Goal: Information Seeking & Learning: Check status

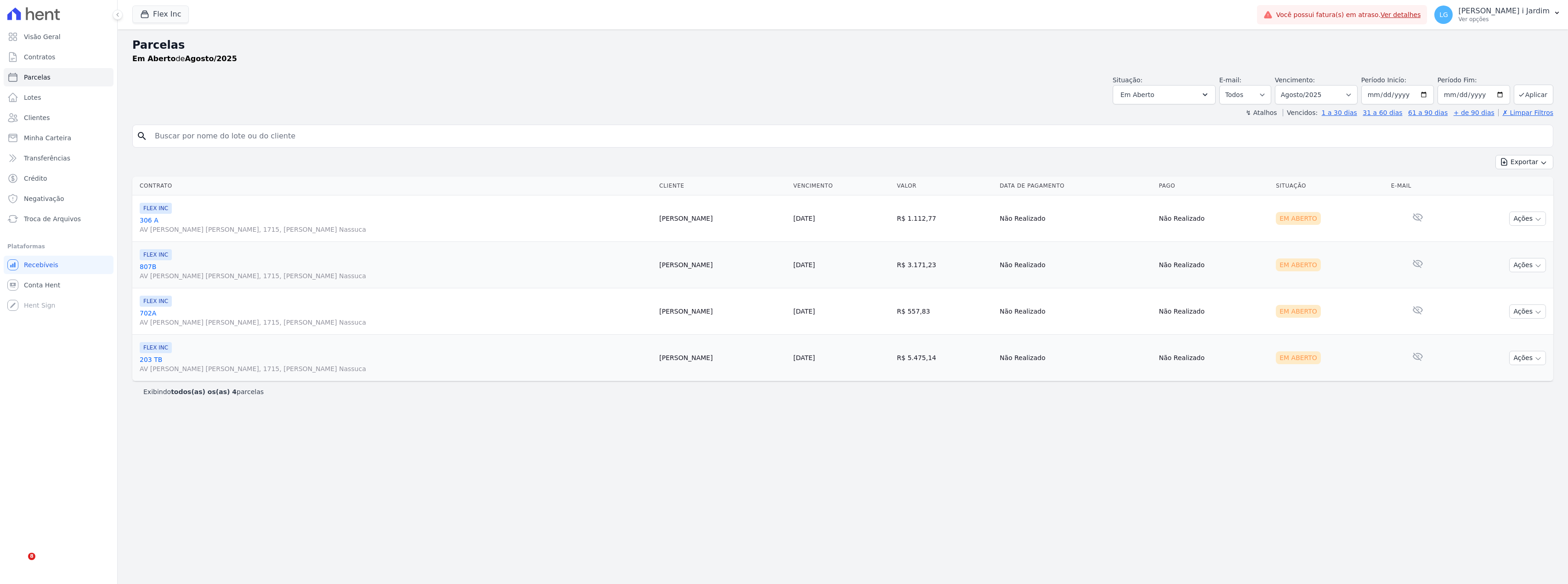
select select
drag, startPoint x: 0, startPoint y: 0, endPoint x: 169, endPoint y: 18, distance: 170.0
click at [170, 18] on button "Flex Inc" at bounding box center [160, 14] width 57 height 18
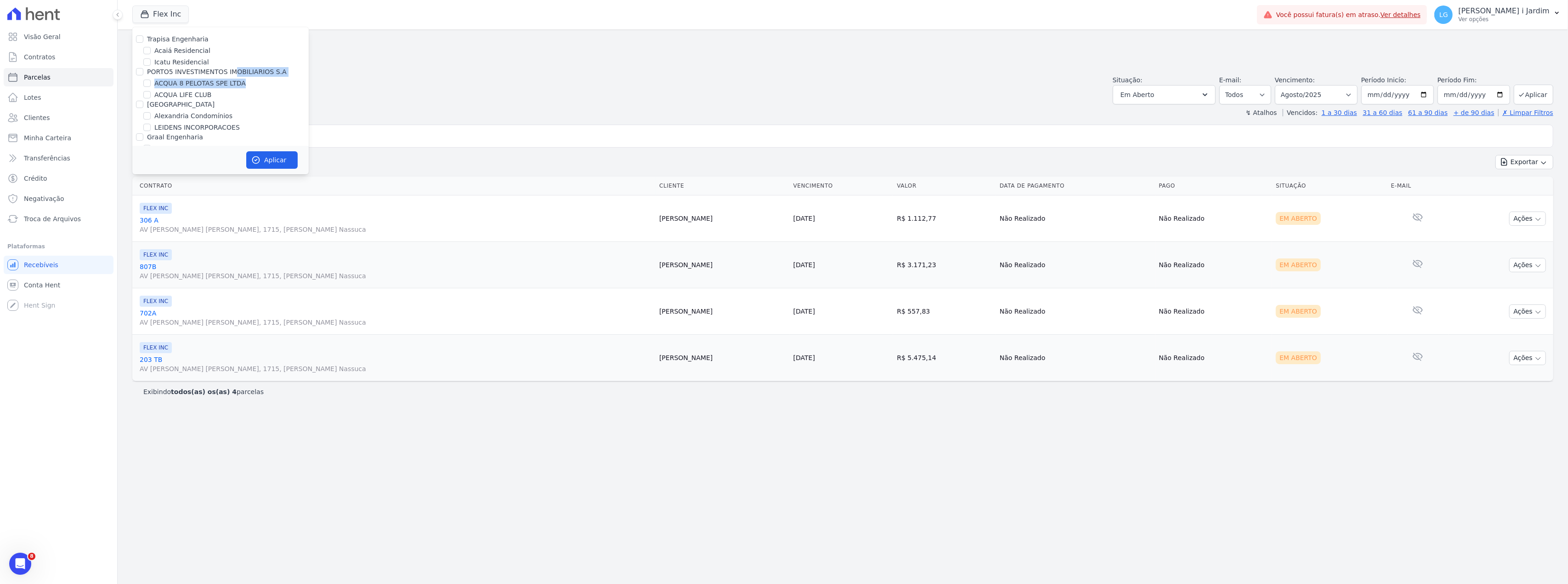
drag, startPoint x: 239, startPoint y: 87, endPoint x: 145, endPoint y: 72, distance: 95.2
click at [229, 162] on div "Aplicar" at bounding box center [220, 160] width 177 height 29
drag, startPoint x: 239, startPoint y: 89, endPoint x: 177, endPoint y: 74, distance: 63.8
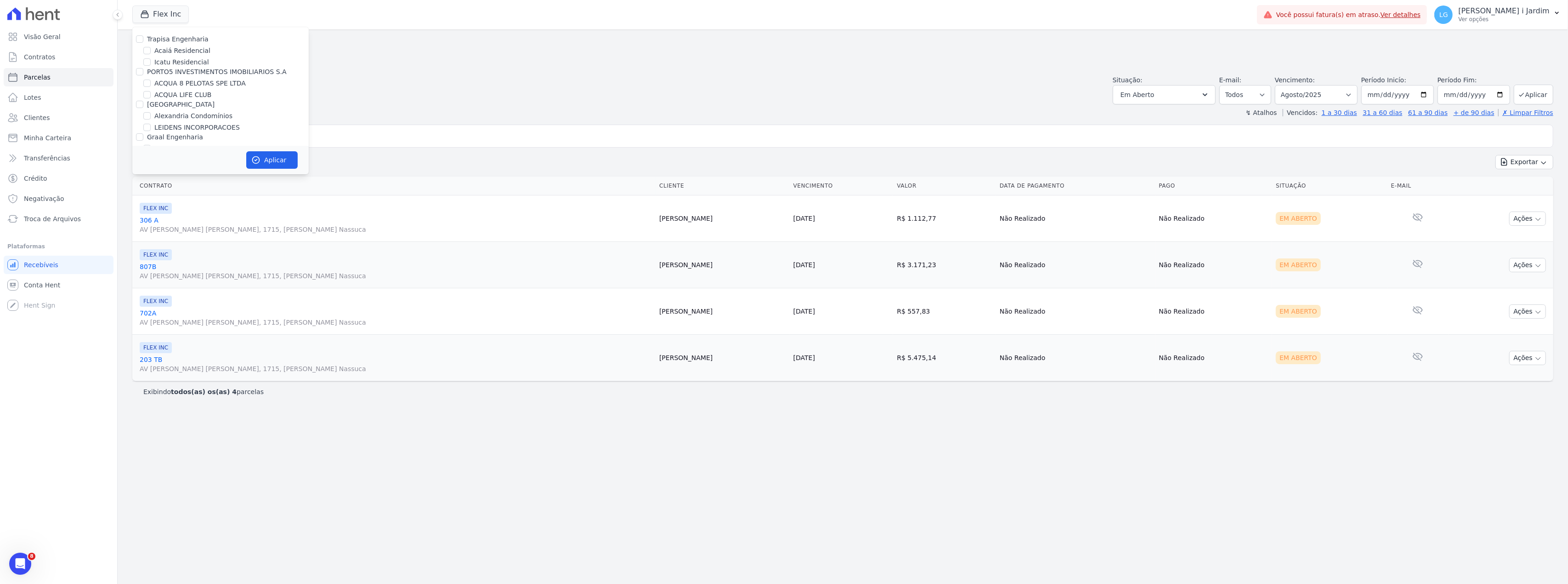
click at [226, 23] on div "Flex Inc Trapisa Engenharia Acaiá Residencial Icatu Residencial PORTO5 INVESTIM…" at bounding box center [693, 15] width 1121 height 30
drag, startPoint x: 242, startPoint y: 80, endPoint x: 144, endPoint y: 74, distance: 98.2
click at [600, 518] on div "Parcelas Em Aberto de Agosto/2025 Situação: Agendado Em Aberto Pago Processando…" at bounding box center [842, 306] width 1451 height 554
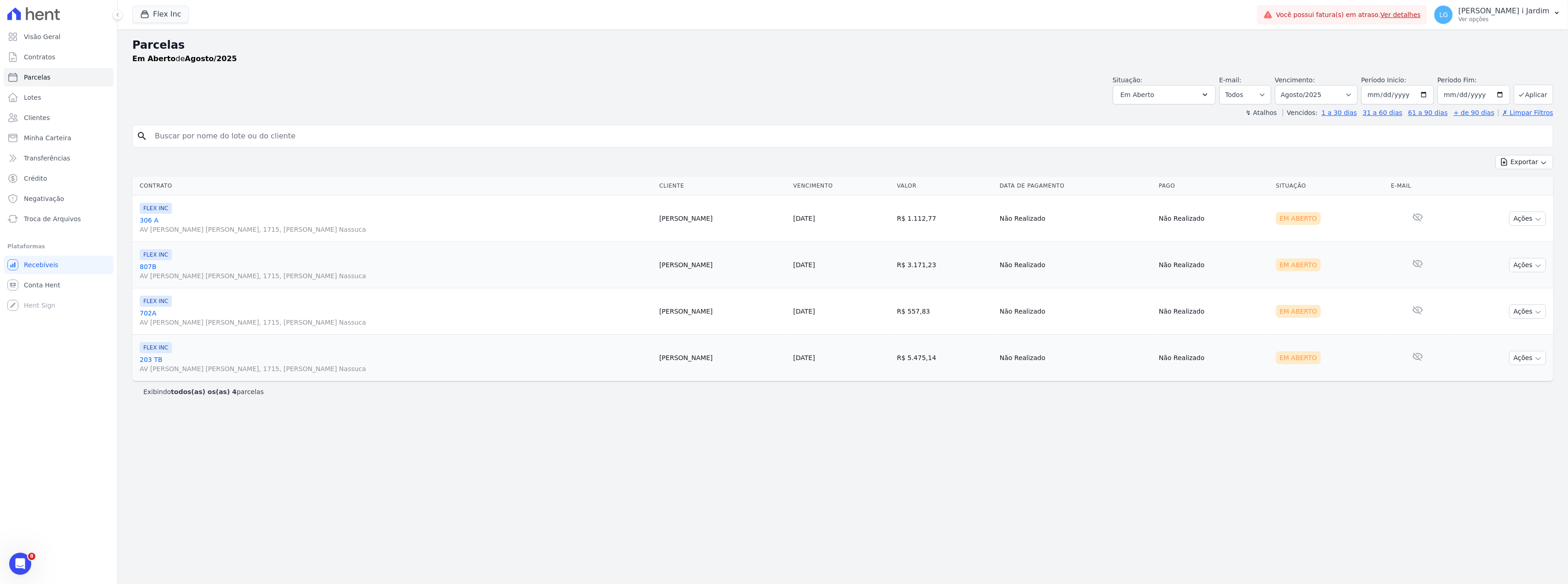
click at [456, 521] on div "Parcelas Em Aberto de Agosto/2025 Situação: Agendado Em Aberto Pago Processando…" at bounding box center [842, 306] width 1451 height 554
click at [151, 21] on button "Flex Inc" at bounding box center [160, 14] width 57 height 18
click at [184, 160] on label "FLEX PARTICIPACOES LTDA" at bounding box center [190, 164] width 85 height 7
click at [143, 160] on input "FLEX PARTICIPACOES LTDA" at bounding box center [139, 164] width 7 height 7
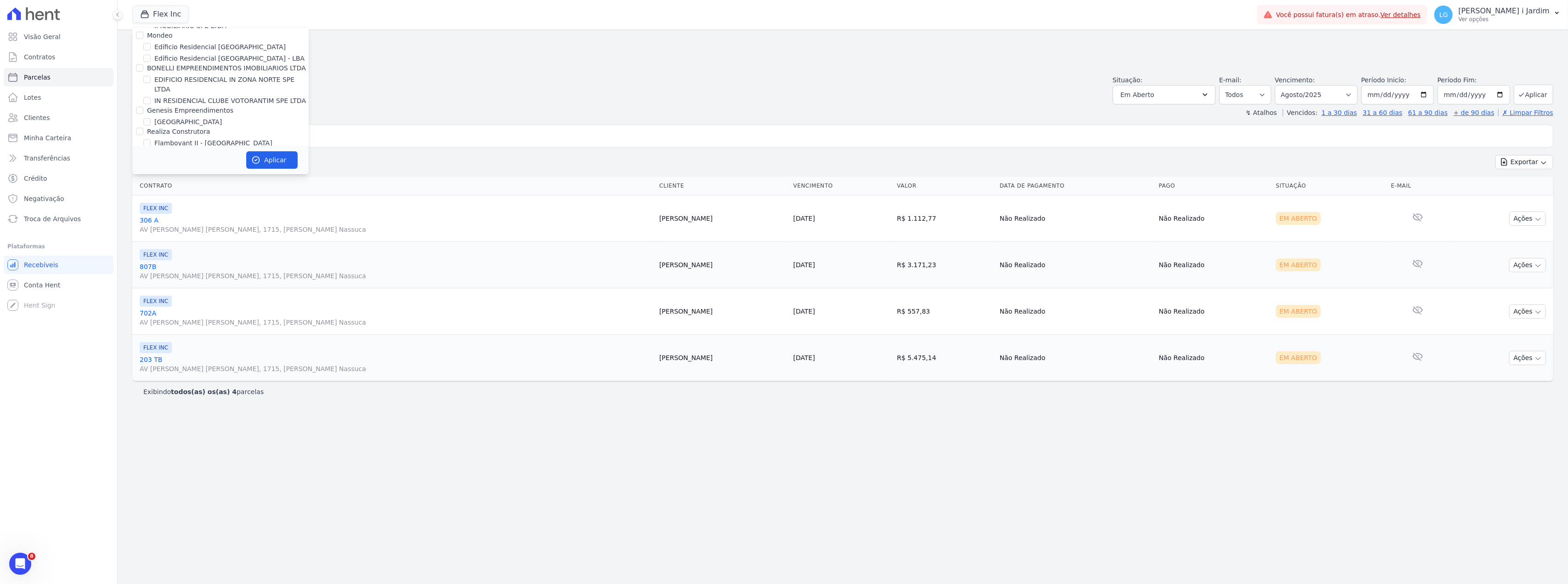
checkbox input "false"
click at [234, 163] on label "Edíficio Residencial [GEOGRAPHIC_DATA] - LBA" at bounding box center [229, 167] width 150 height 10
click at [151, 164] on input "Edíficio Residencial [GEOGRAPHIC_DATA] - LBA" at bounding box center [147, 167] width 7 height 7
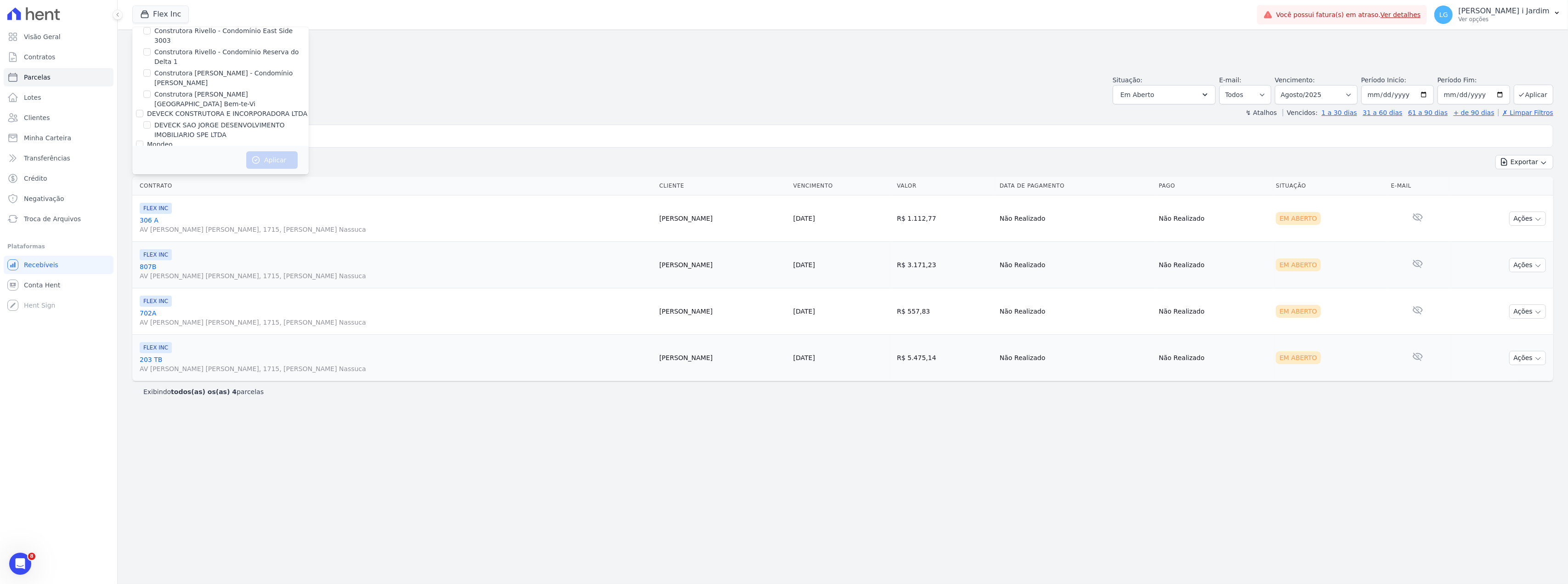
checkbox input "true"
click at [230, 151] on label "Edíficio Residencial [GEOGRAPHIC_DATA]" at bounding box center [220, 156] width 131 height 10
click at [151, 152] on input "Edíficio Residencial [GEOGRAPHIC_DATA]" at bounding box center [147, 156] width 7 height 7
checkbox input "true"
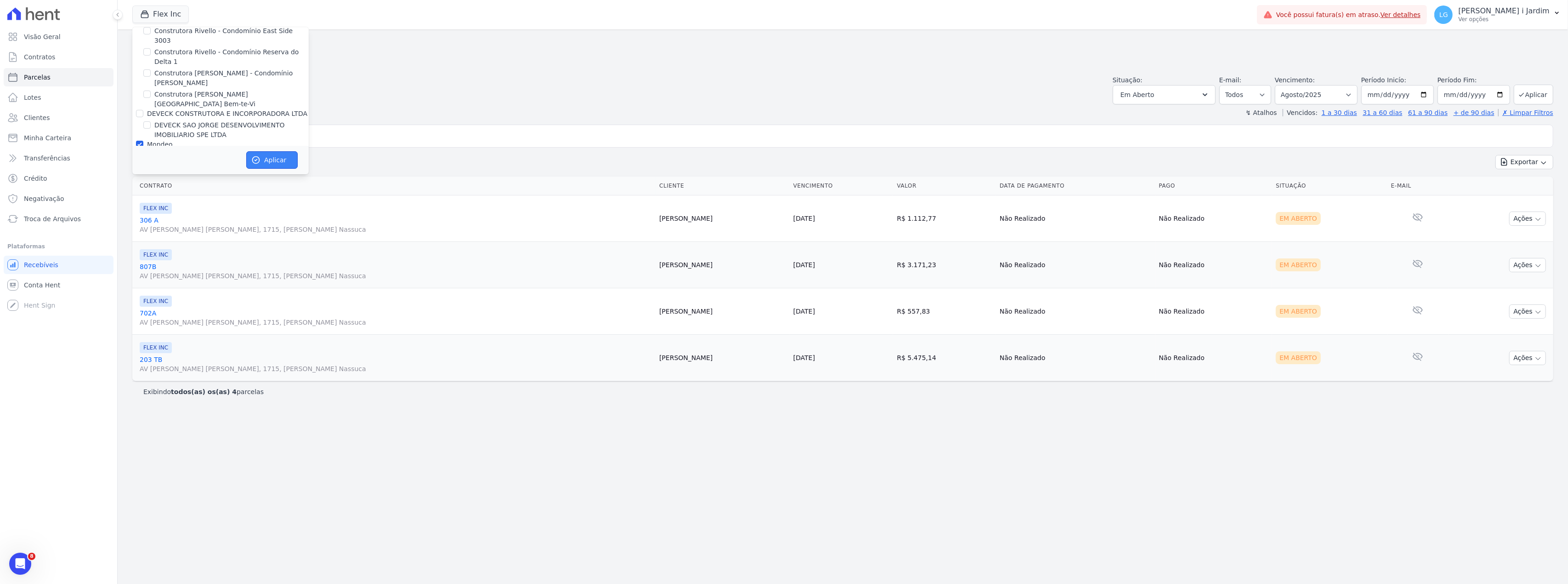
click at [275, 164] on button "Aplicar" at bounding box center [272, 160] width 52 height 18
select select
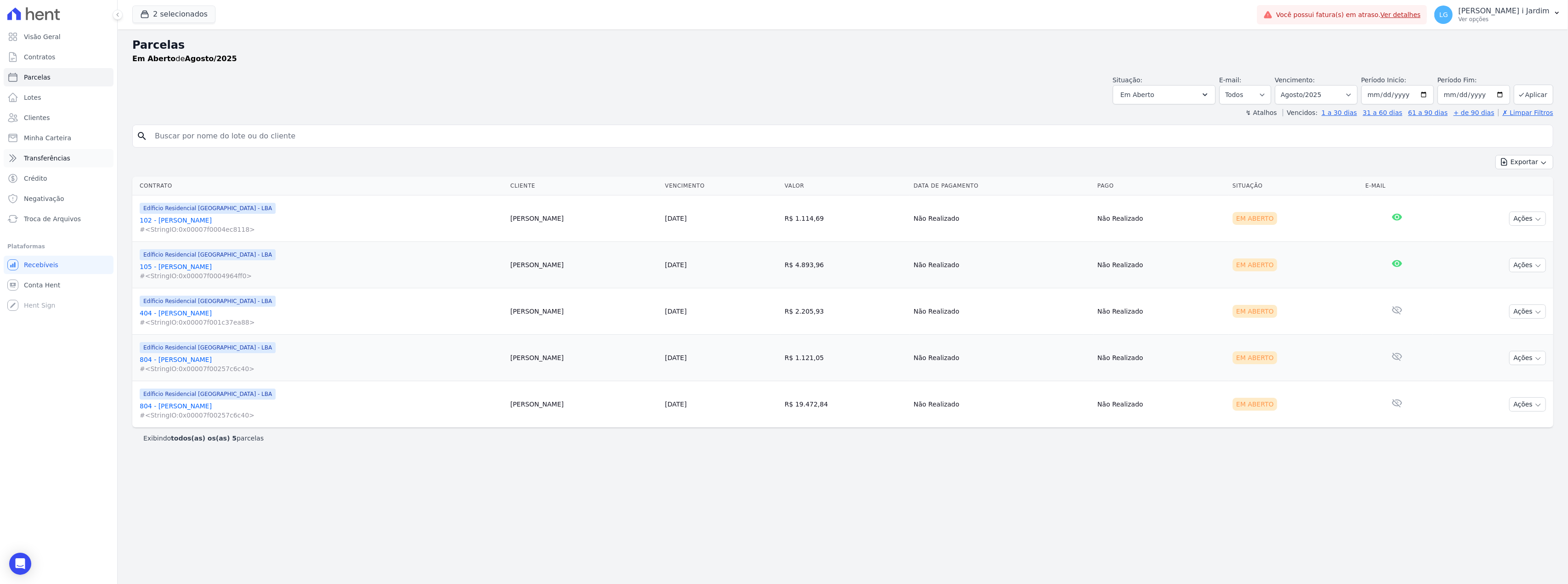
click at [86, 161] on link "Transferências" at bounding box center [58, 158] width 110 height 18
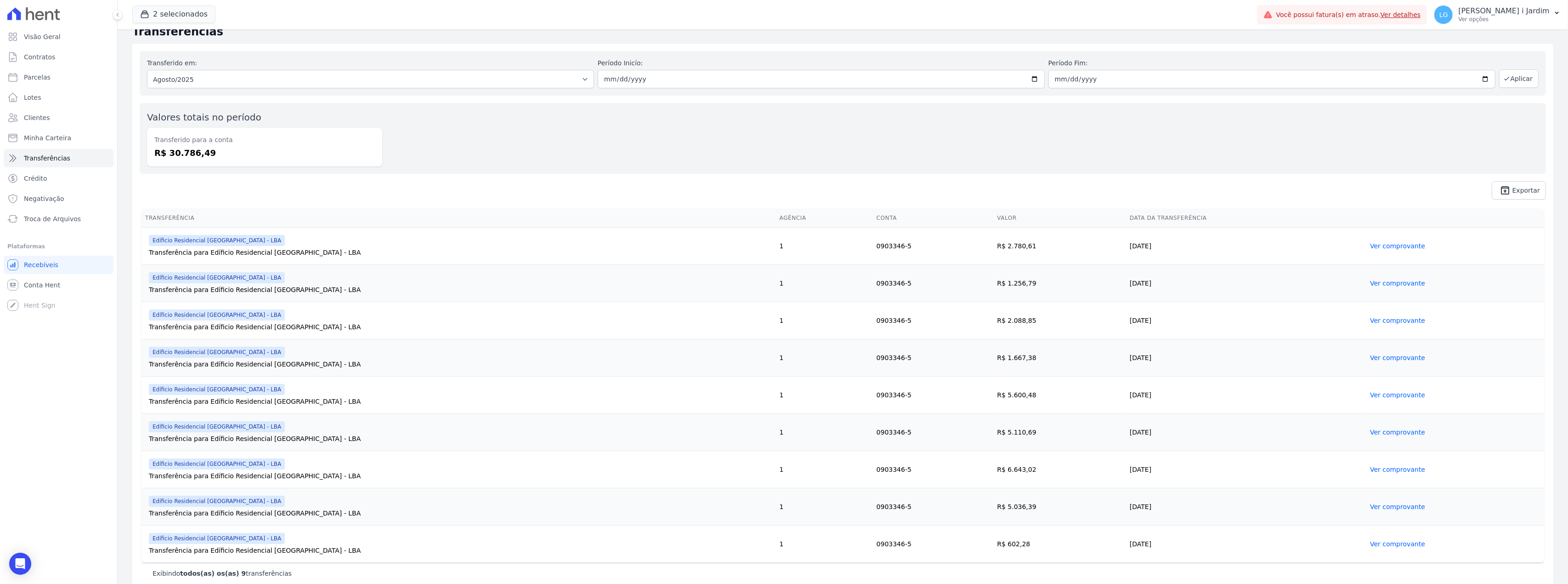
scroll to position [23, 0]
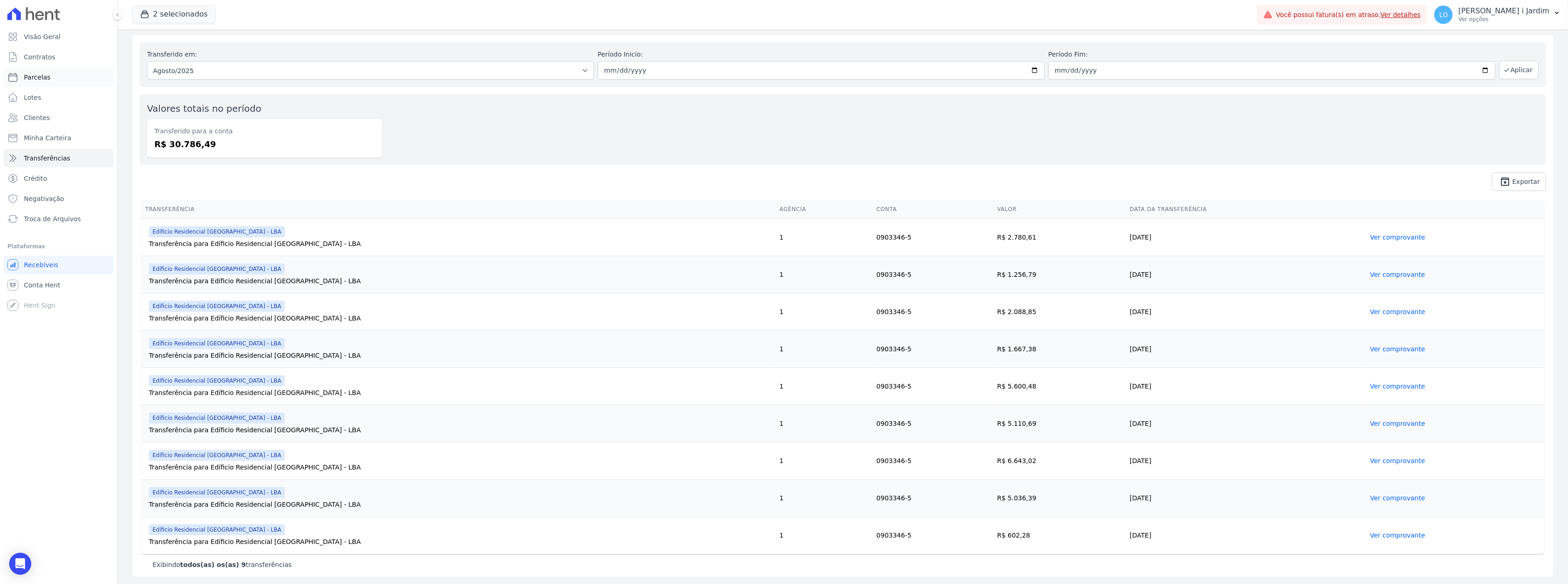
click at [68, 76] on link "Parcelas" at bounding box center [58, 77] width 110 height 18
select select
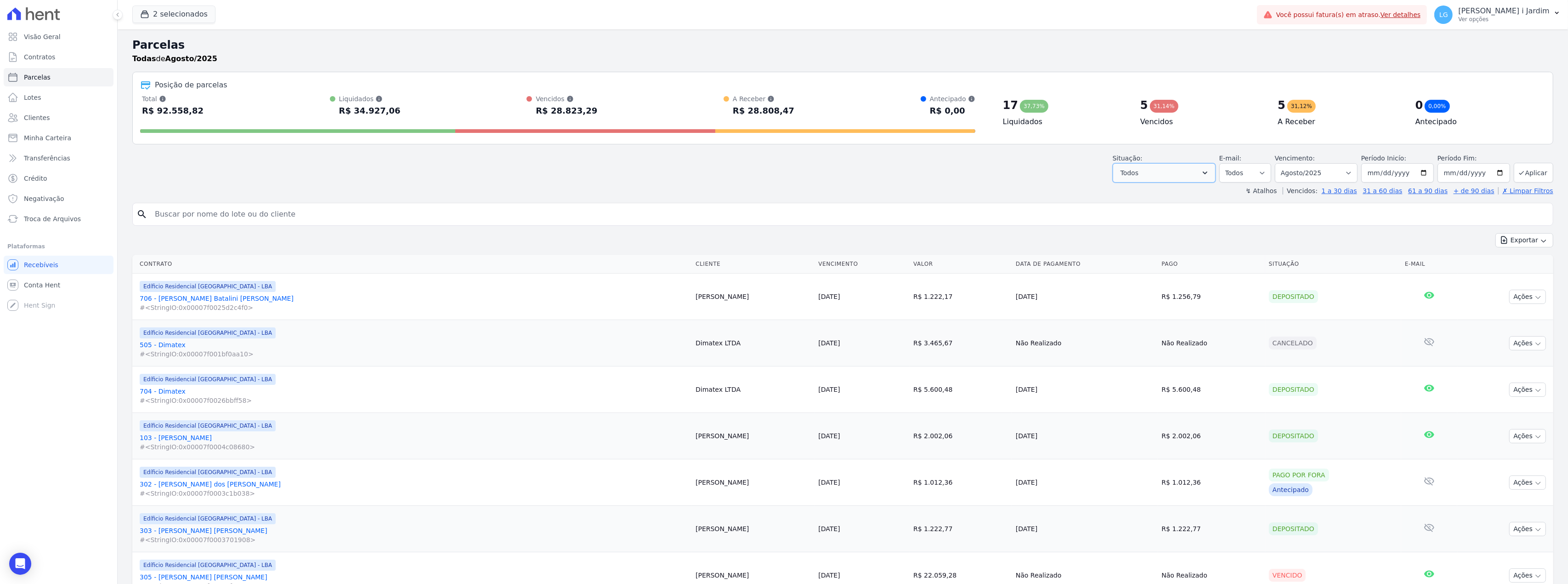
click at [1144, 175] on button "Todos" at bounding box center [1164, 173] width 103 height 19
click at [1135, 194] on label "Selecionar todos" at bounding box center [1158, 196] width 54 height 7
click at [1127, 194] on input "Selecionar todos" at bounding box center [1124, 196] width 7 height 7
checkbox input "false"
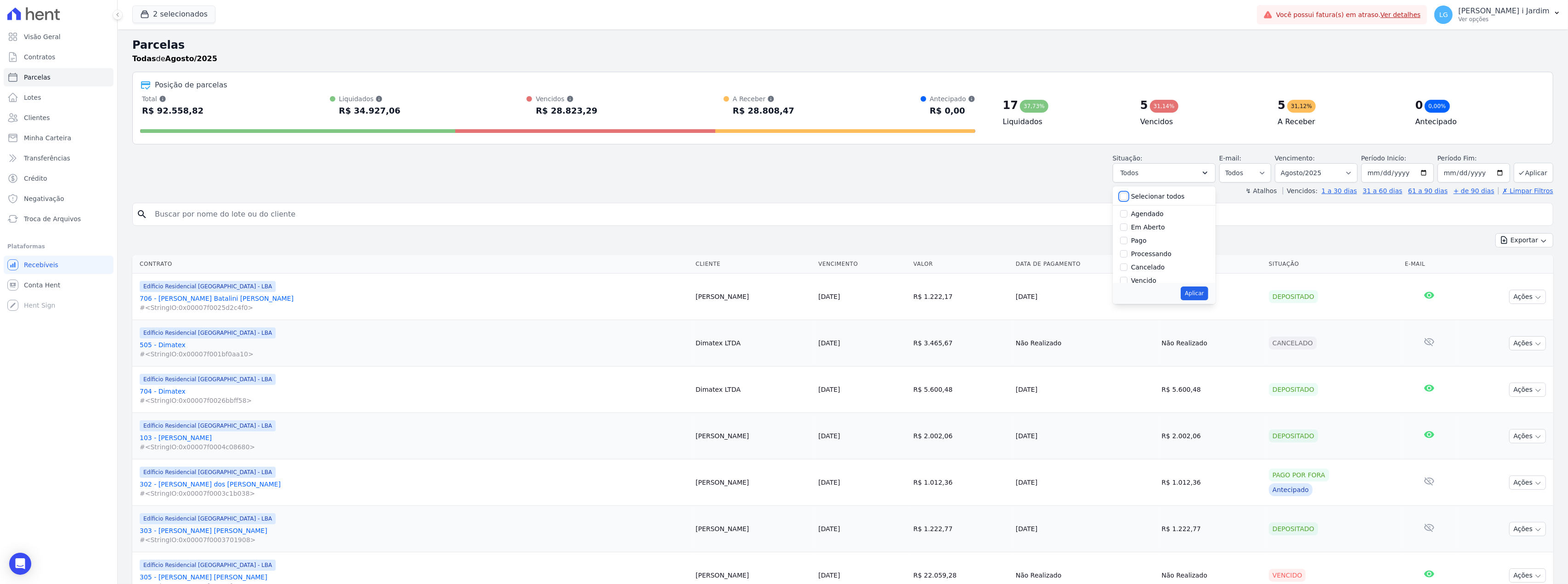
checkbox input "false"
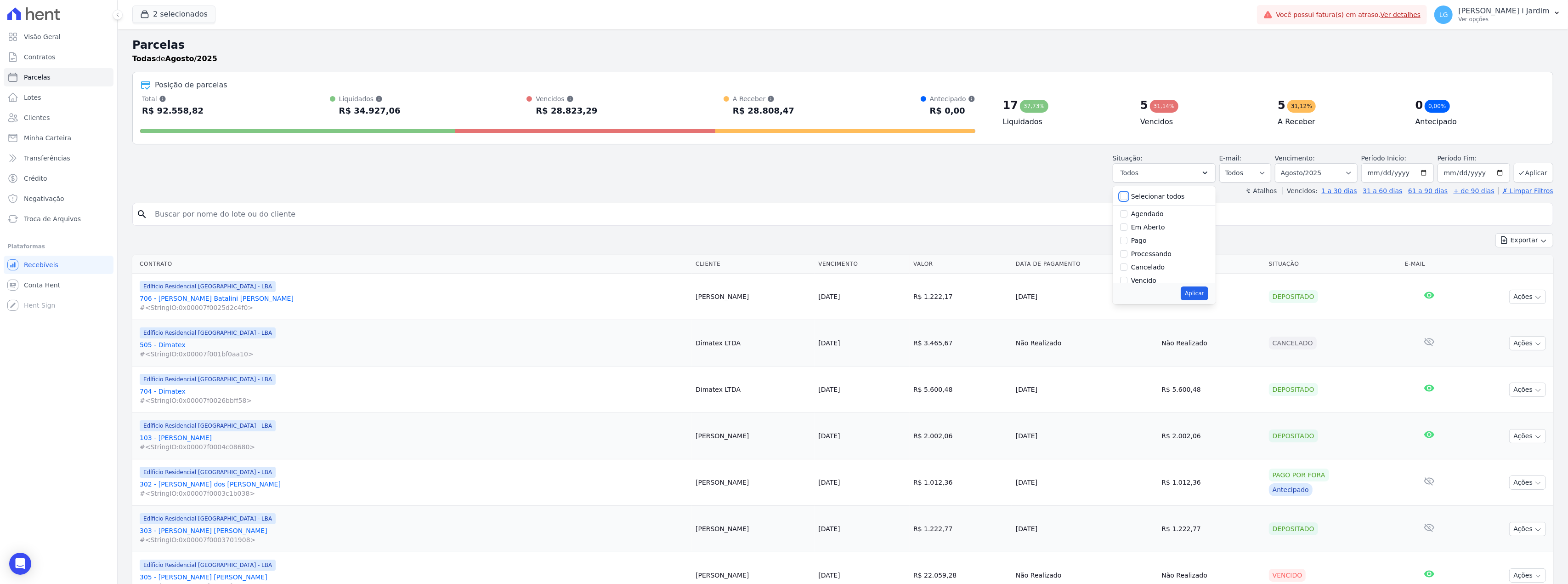
checkbox input "false"
click at [1147, 229] on label "Em Aberto" at bounding box center [1148, 227] width 34 height 7
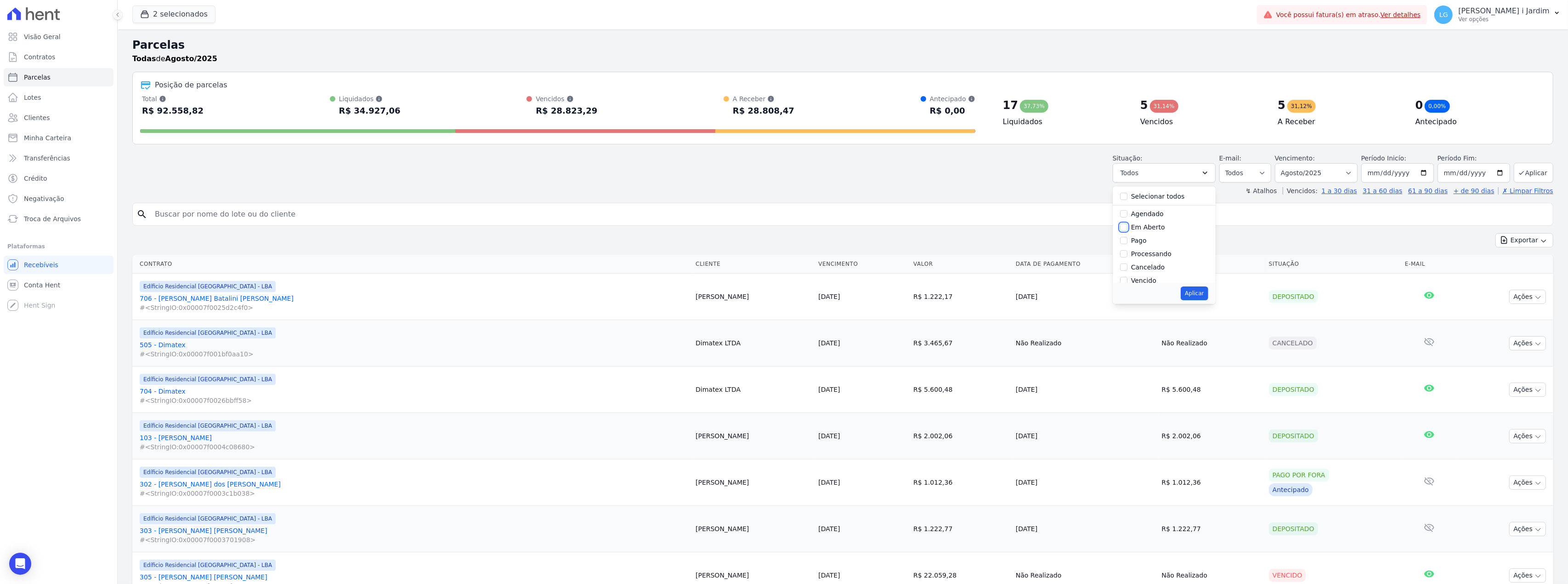
click at [1127, 229] on input "Em Aberto" at bounding box center [1124, 227] width 7 height 7
checkbox input "true"
click at [1203, 296] on button "Aplicar" at bounding box center [1194, 293] width 27 height 14
select select "pending"
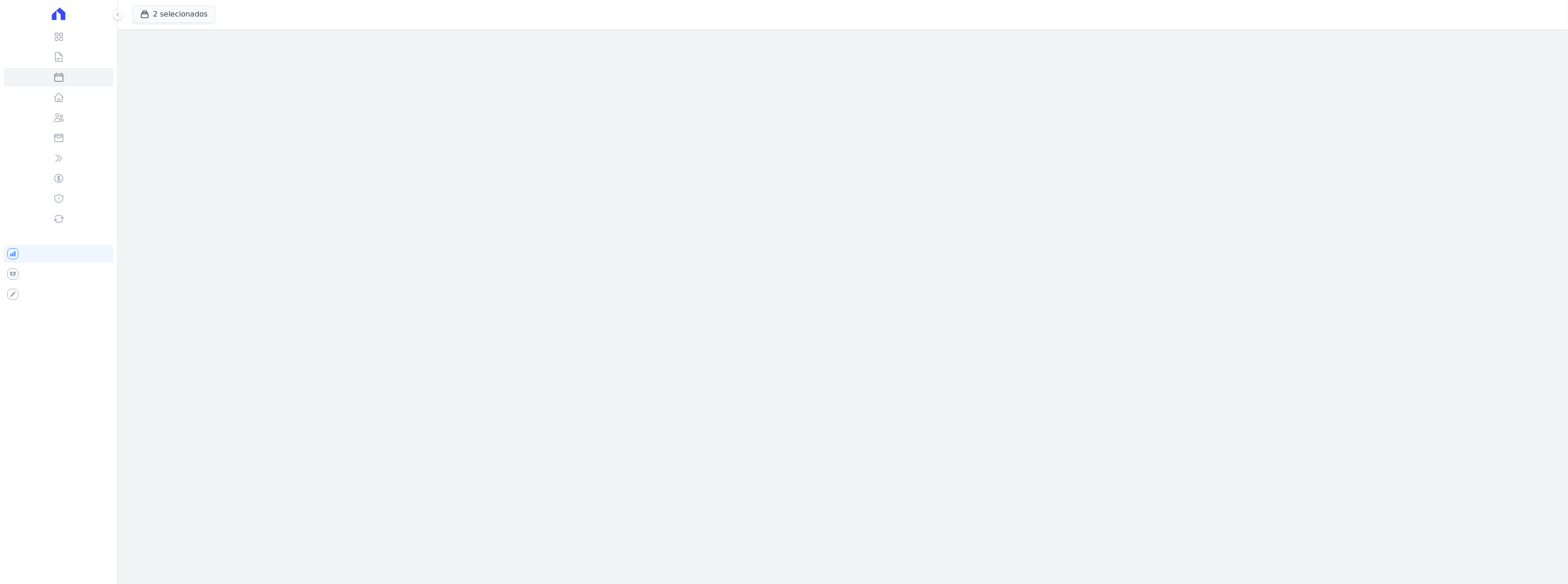
select select
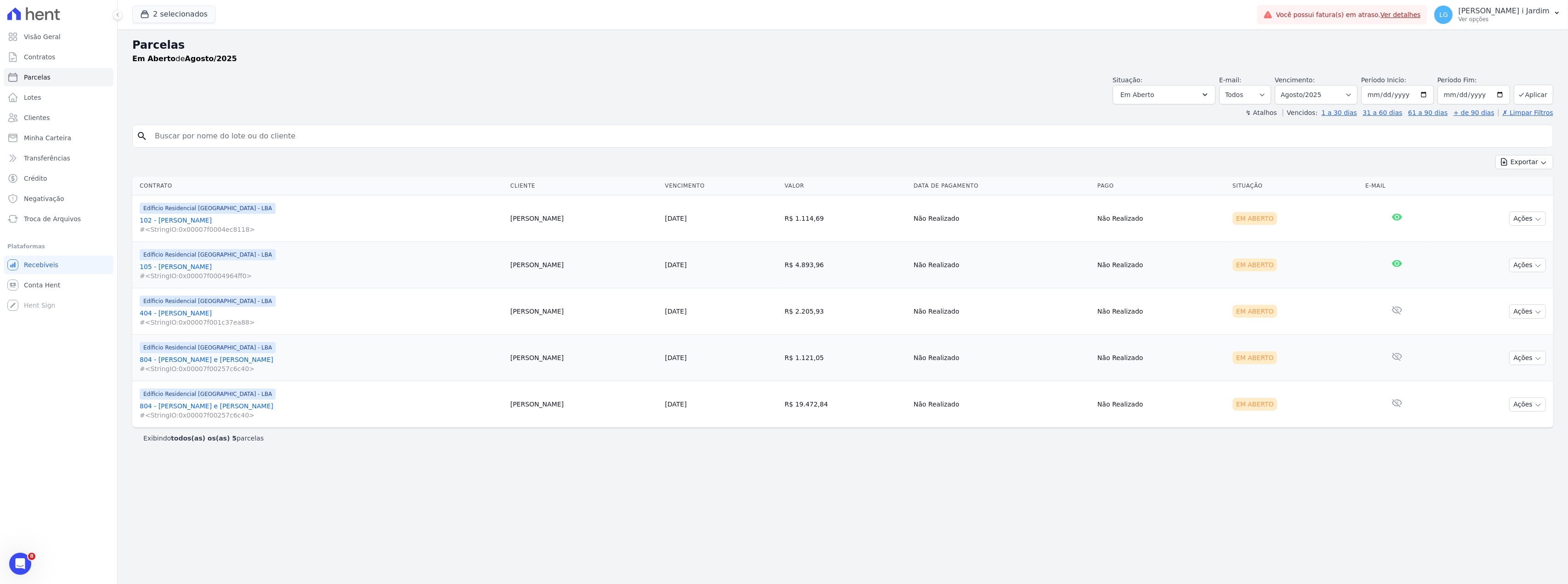
click at [514, 102] on div "Situação: Agendado Em Aberto Pago Processando Cancelado Vencido Transferindo De…" at bounding box center [842, 88] width 1421 height 33
click at [355, 125] on div "search" at bounding box center [842, 136] width 1421 height 23
click at [203, 2] on div "2 selecionados Trapisa Engenharia Acaiá Residencial Icatu Residencial PORTO5 IN…" at bounding box center [693, 15] width 1121 height 30
click at [200, 12] on button "2 selecionados" at bounding box center [173, 14] width 83 height 18
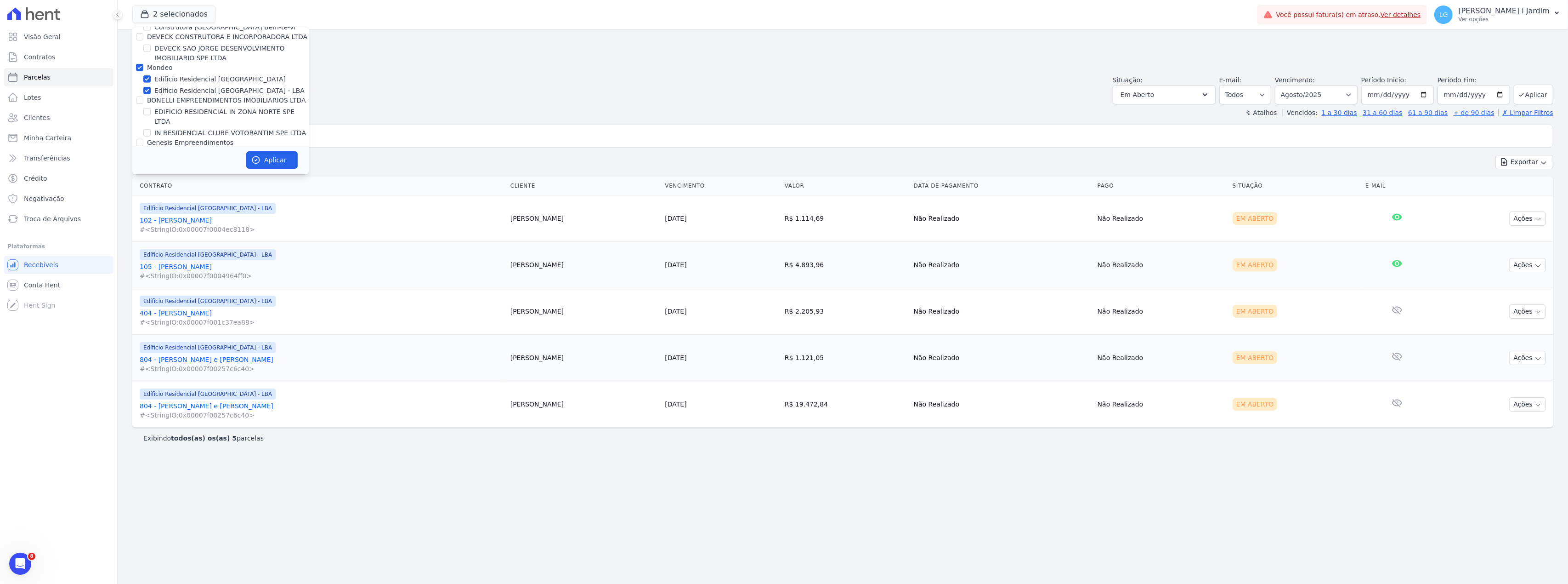
click at [164, 64] on label "Mondeo" at bounding box center [160, 68] width 26 height 7
click at [143, 64] on input "Mondeo" at bounding box center [139, 68] width 7 height 7
checkbox input "false"
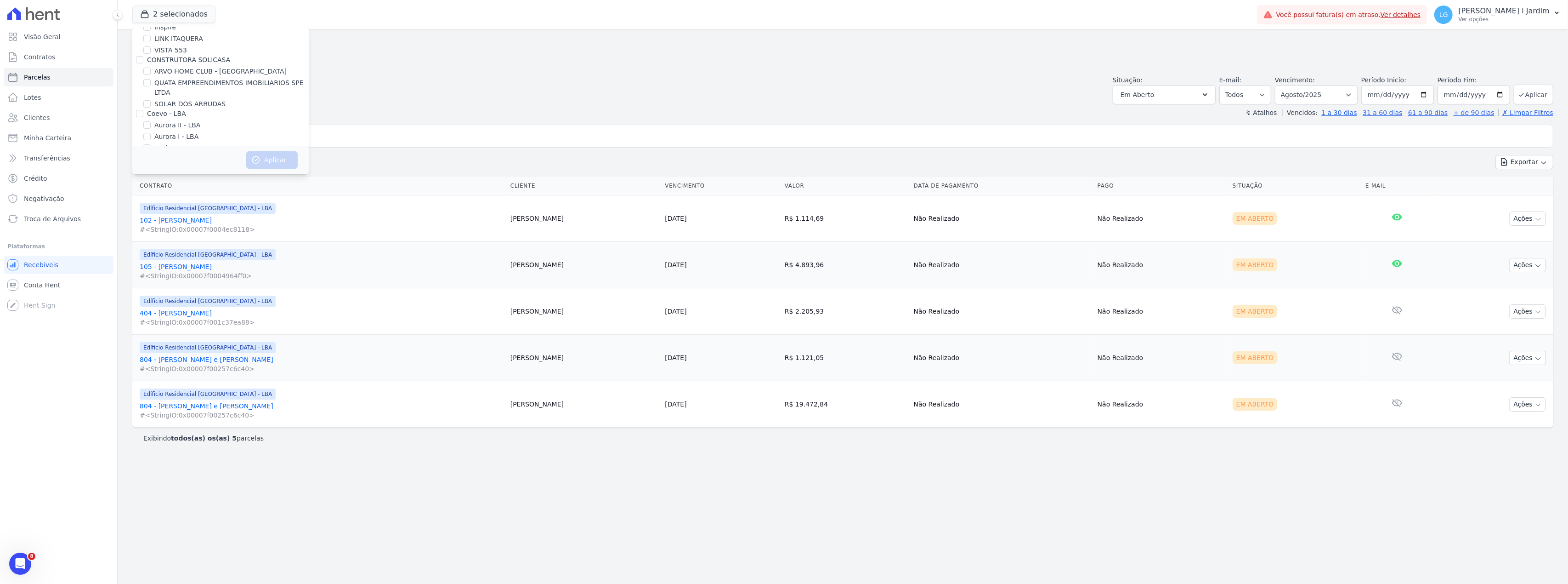
scroll to position [0, 0]
click at [198, 113] on label "Alexandria Condomínios" at bounding box center [194, 116] width 78 height 10
click at [151, 113] on input "Alexandria Condomínios" at bounding box center [147, 116] width 7 height 7
checkbox input "true"
click at [201, 126] on label "LEIDENS INCORPORACOES" at bounding box center [197, 128] width 85 height 10
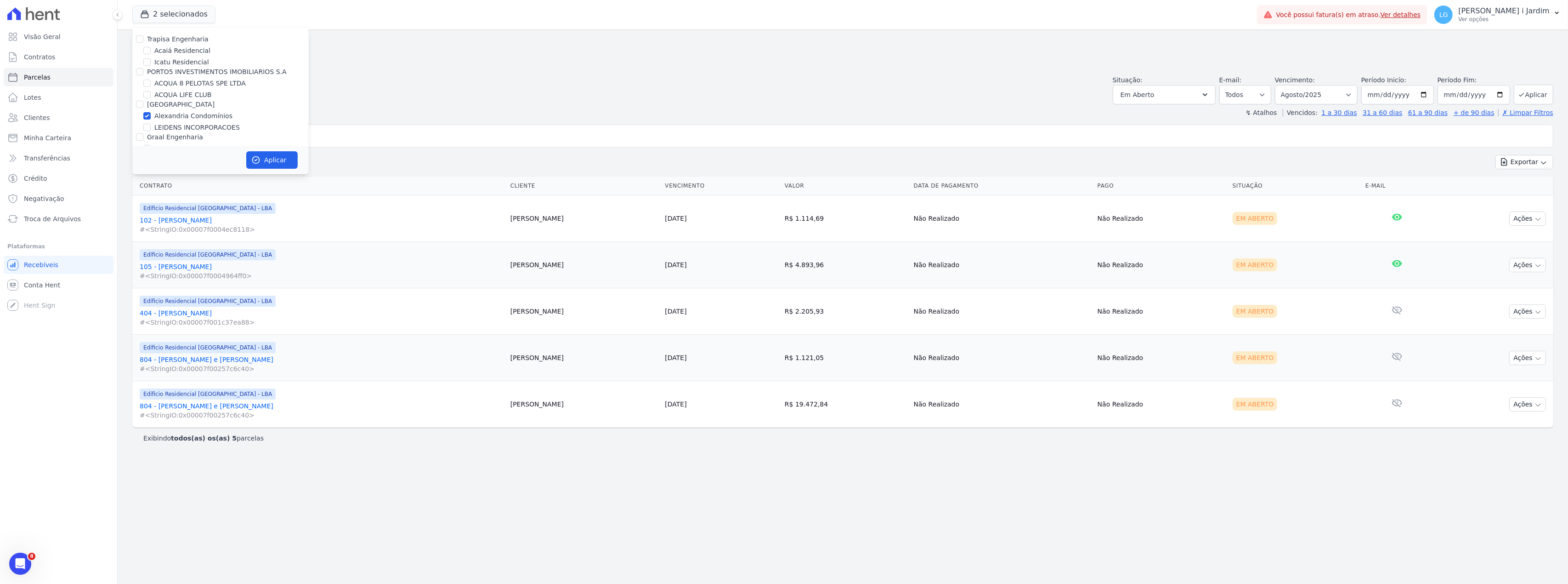
click at [151, 126] on input "LEIDENS INCORPORACOES" at bounding box center [147, 127] width 7 height 7
checkbox input "true"
click at [272, 168] on button "Aplicar" at bounding box center [272, 160] width 52 height 18
select select
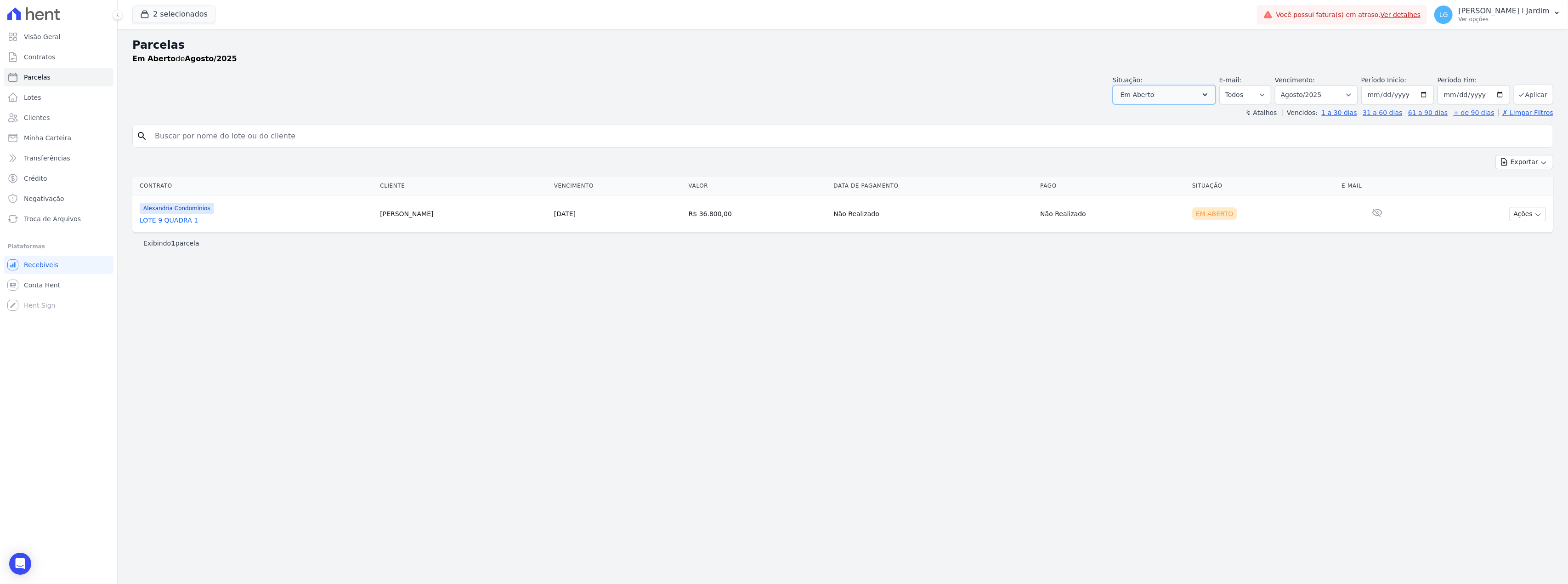
click at [1186, 98] on button "Em Aberto" at bounding box center [1164, 95] width 103 height 19
click at [1164, 112] on div "Selecionar todos" at bounding box center [1164, 118] width 88 height 13
click at [1164, 116] on label "Selecionar todos" at bounding box center [1158, 118] width 54 height 7
click at [1127, 116] on input "Selecionar todos" at bounding box center [1124, 118] width 7 height 7
checkbox input "true"
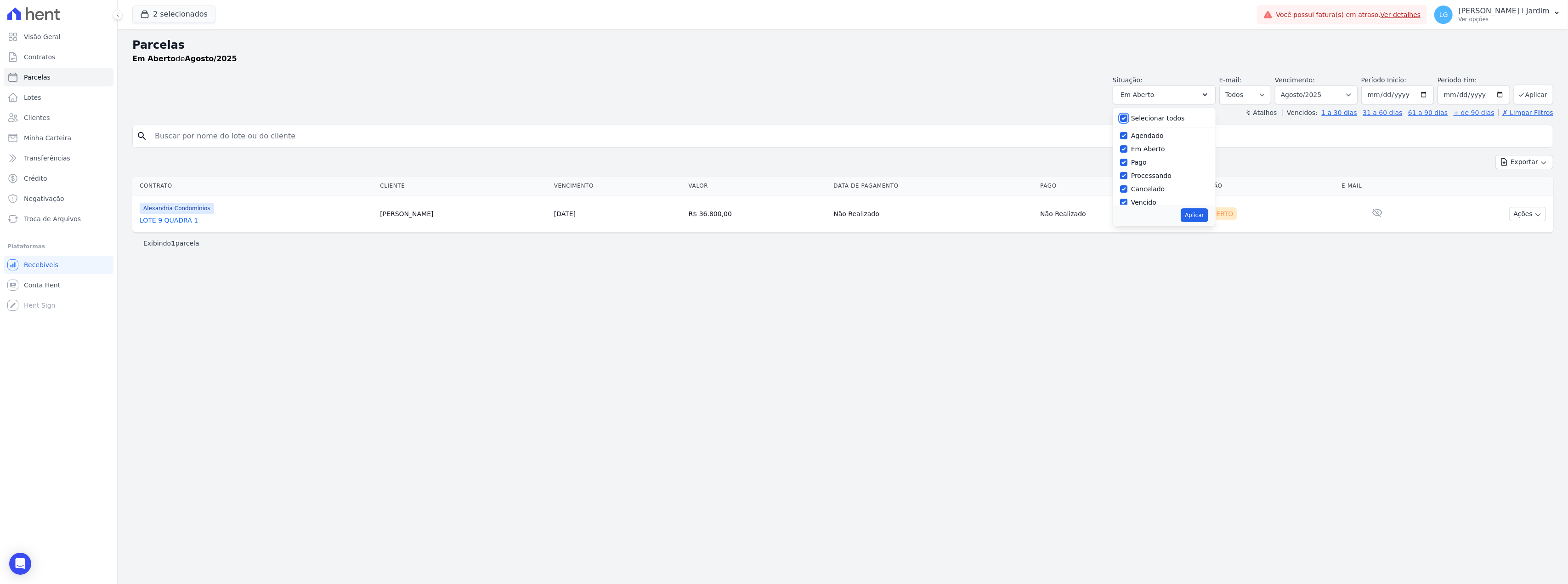
checkbox input "true"
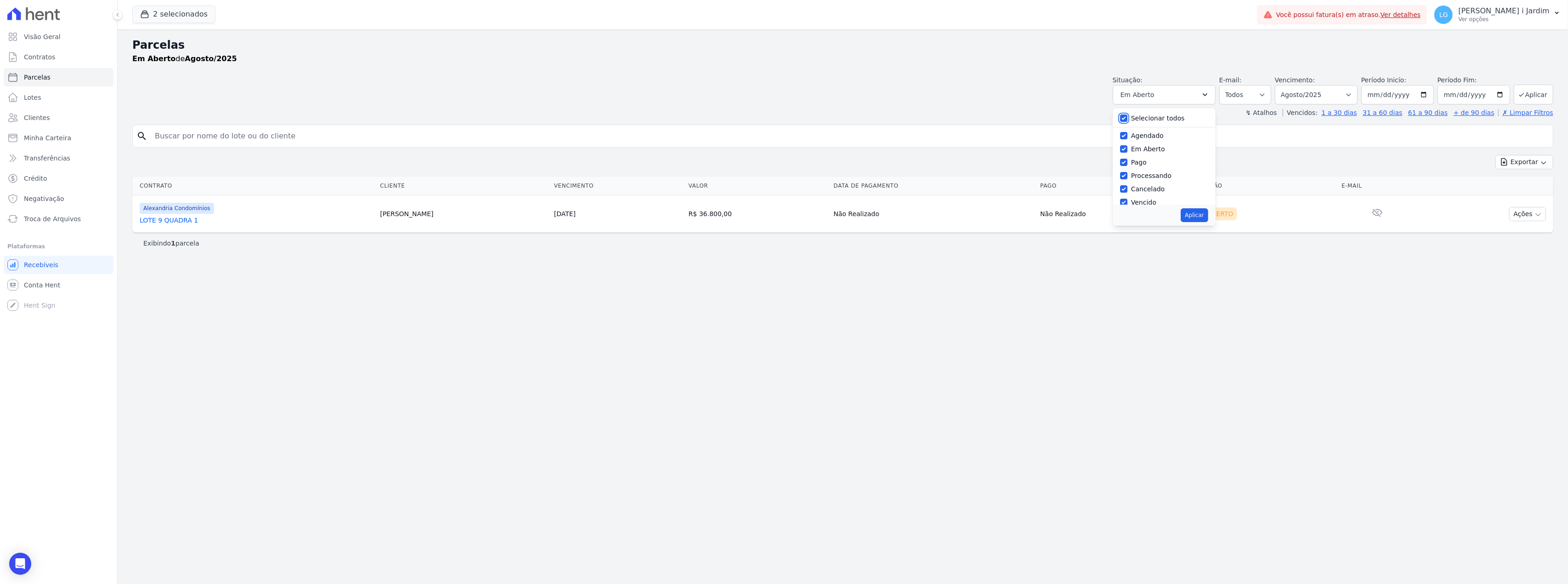
checkbox input "true"
click at [1205, 210] on button "Aplicar" at bounding box center [1194, 215] width 27 height 14
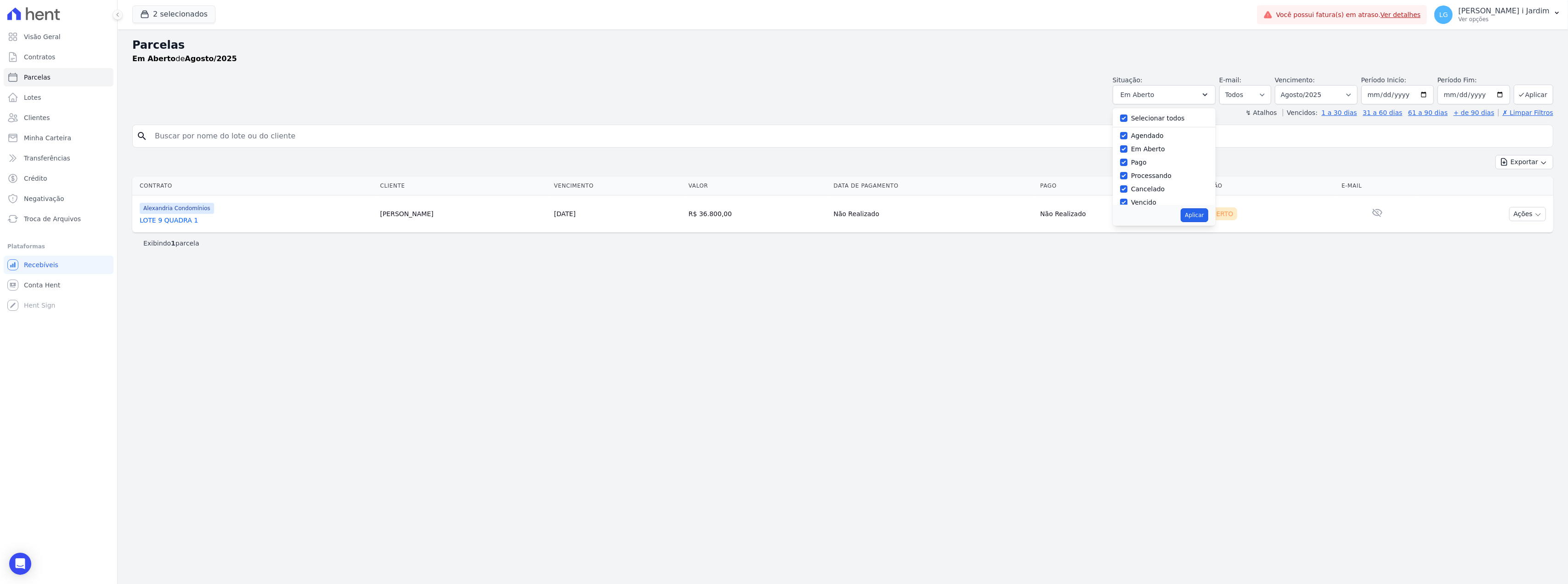
select select "scheduled"
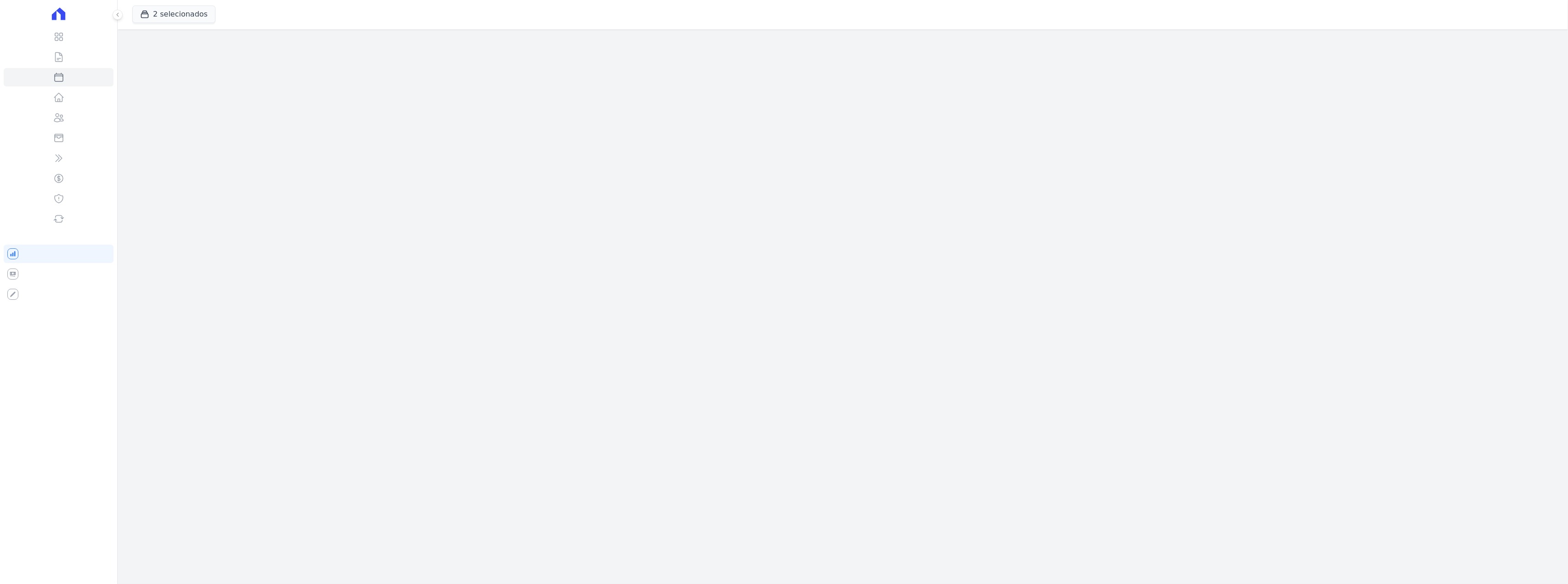
select select
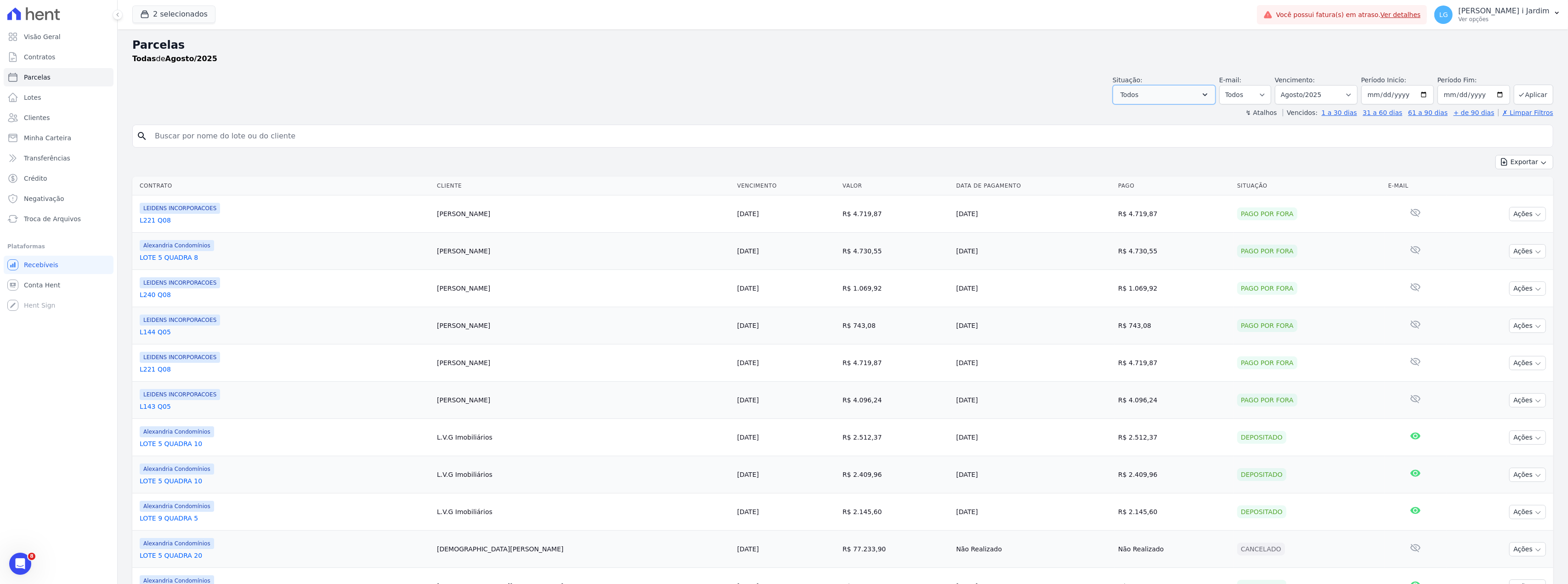
click at [1203, 93] on icon "button" at bounding box center [1205, 94] width 9 height 9
click at [1164, 118] on label "Selecionar todos" at bounding box center [1158, 118] width 54 height 7
click at [1127, 118] on input "Selecionar todos" at bounding box center [1124, 118] width 7 height 7
checkbox input "false"
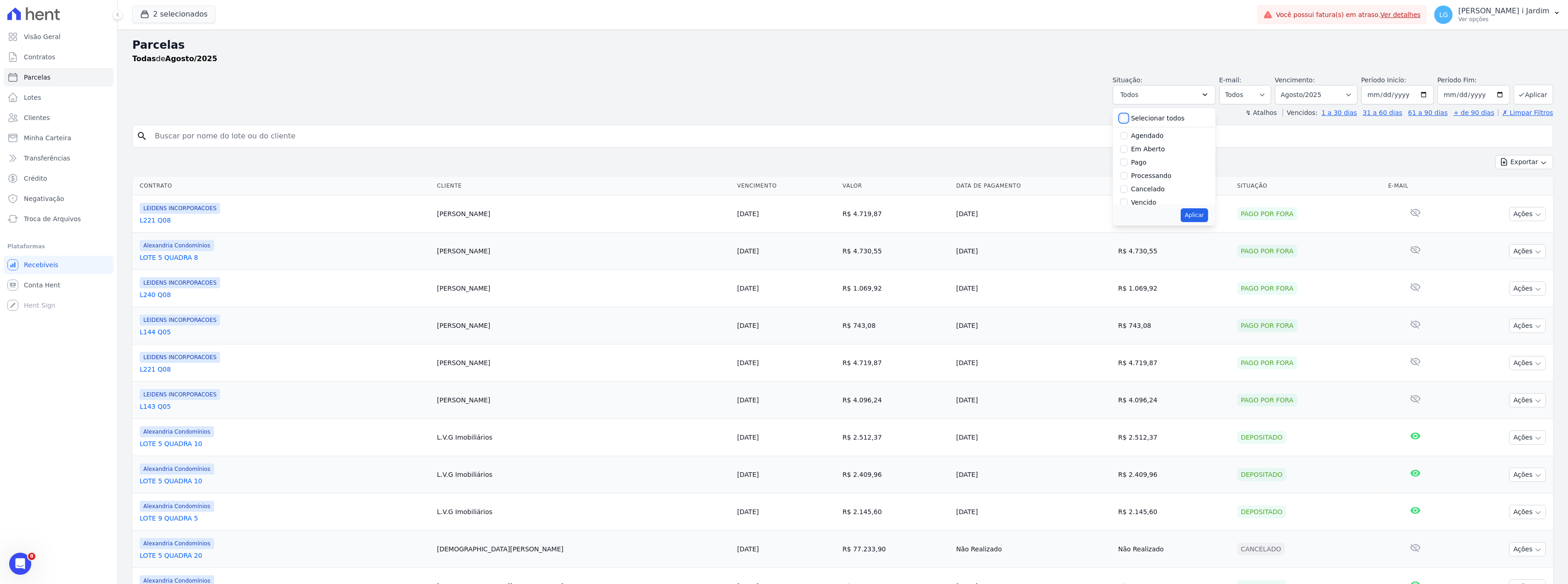
checkbox input "false"
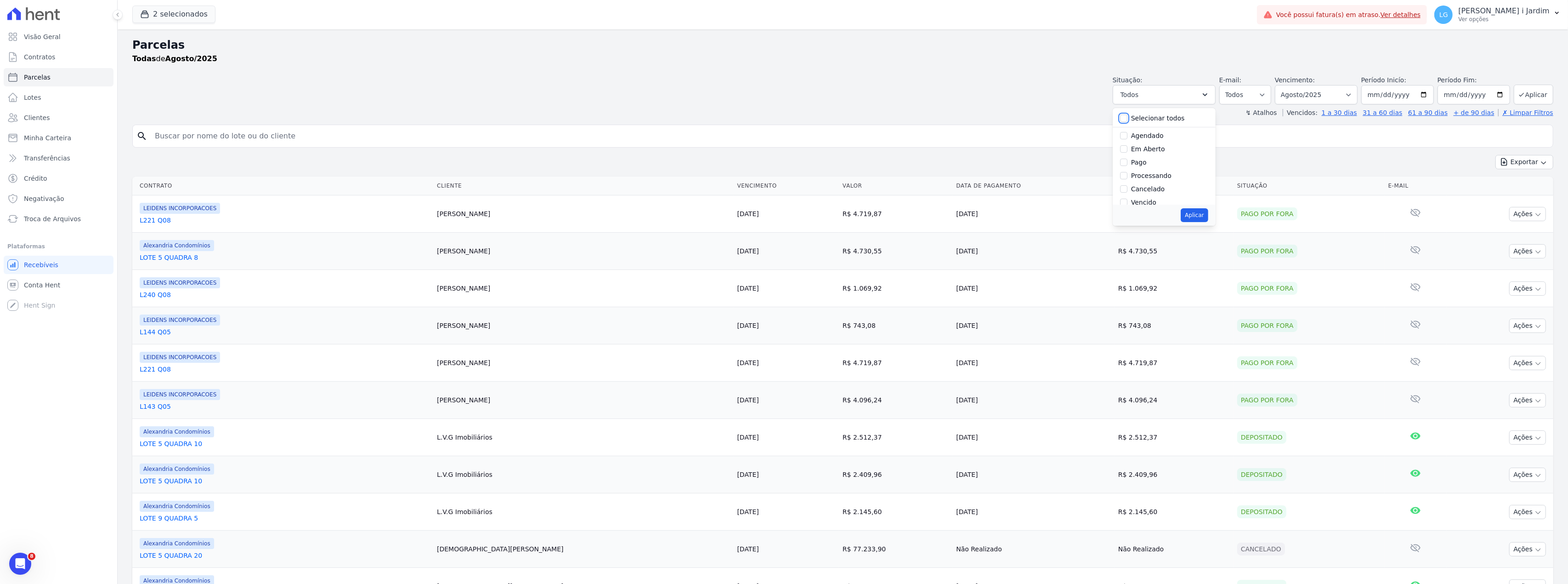
checkbox input "false"
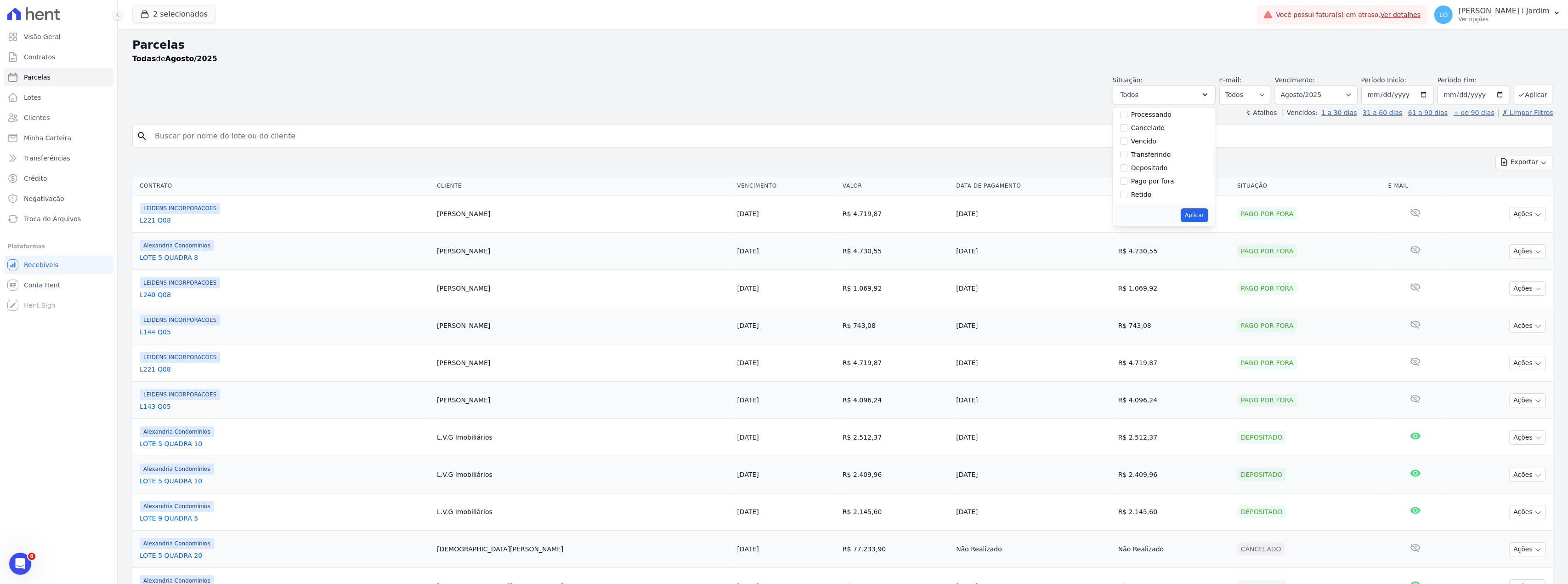
click at [1156, 170] on label "Depositado" at bounding box center [1149, 167] width 37 height 7
click at [1127, 170] on input "Depositado" at bounding box center [1124, 167] width 7 height 7
checkbox input "true"
click at [1206, 217] on button "Aplicar" at bounding box center [1194, 215] width 27 height 14
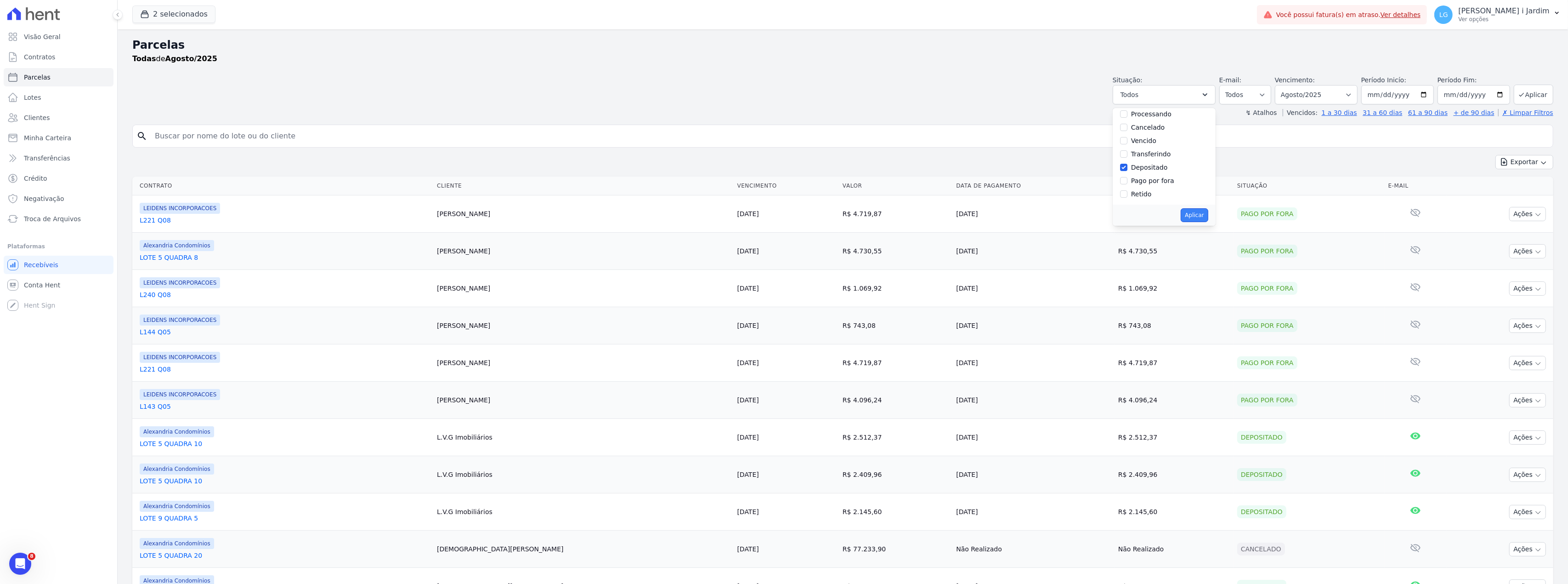
select select "deposited"
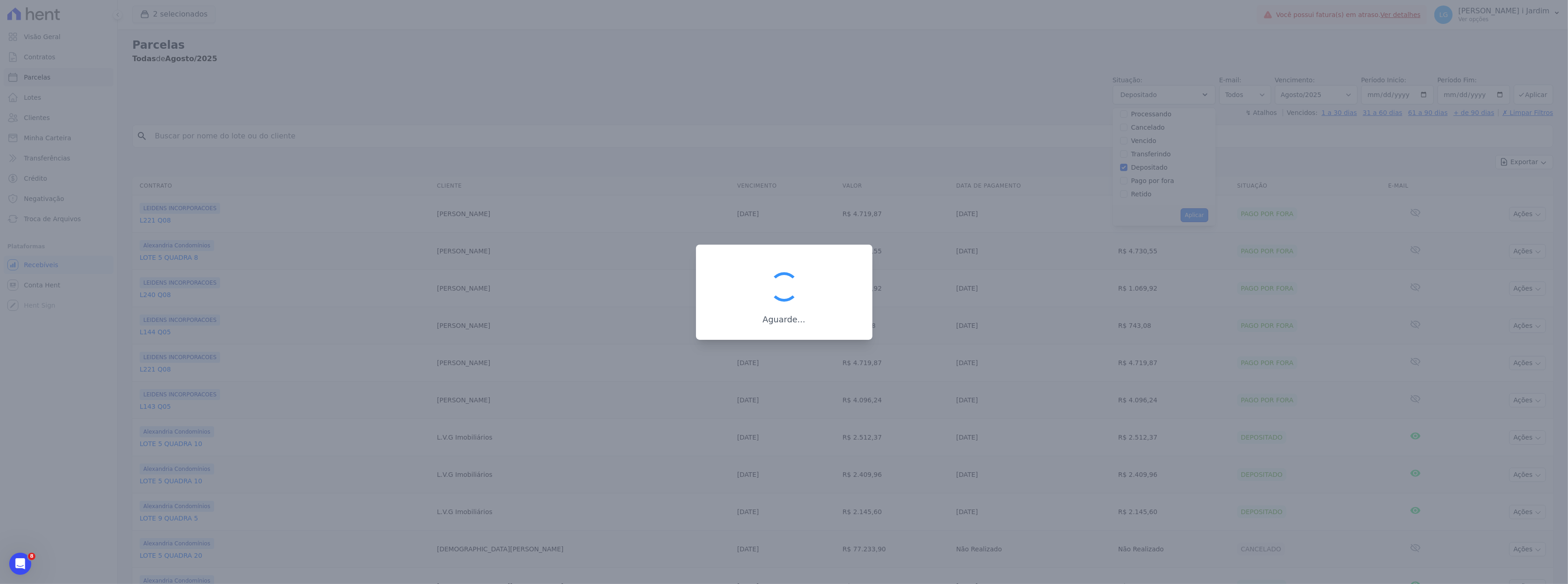
scroll to position [37, 0]
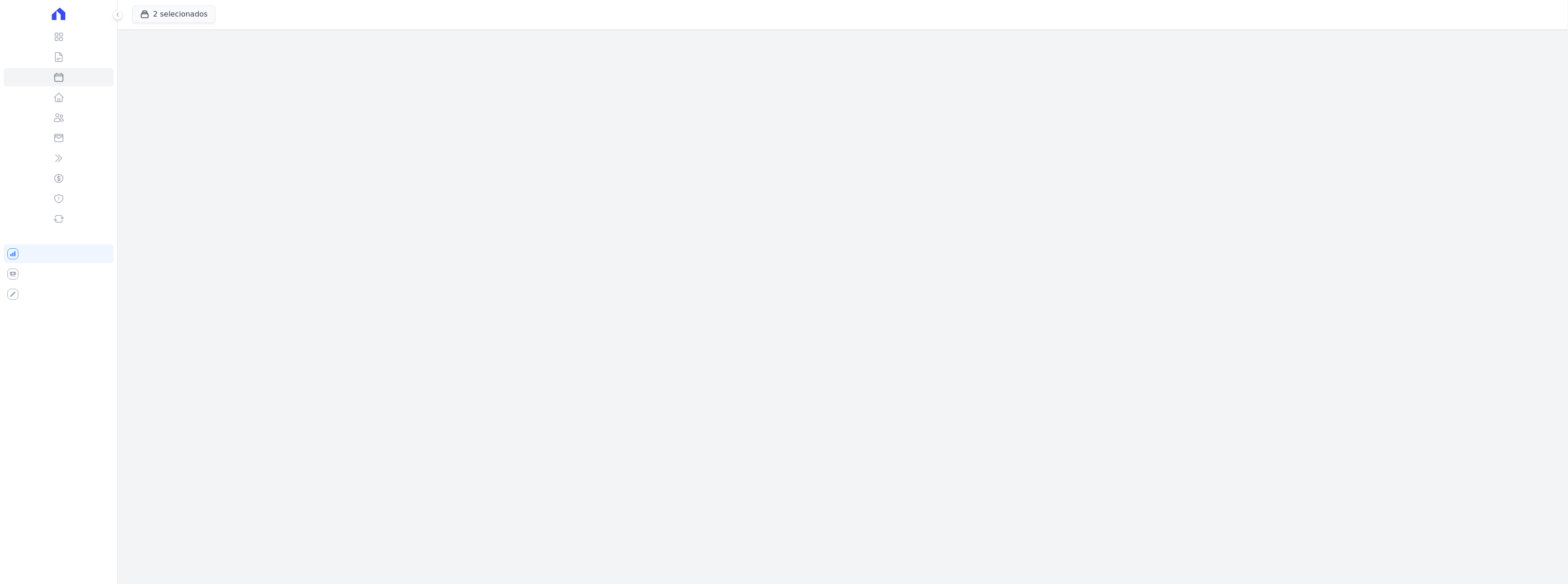
select select
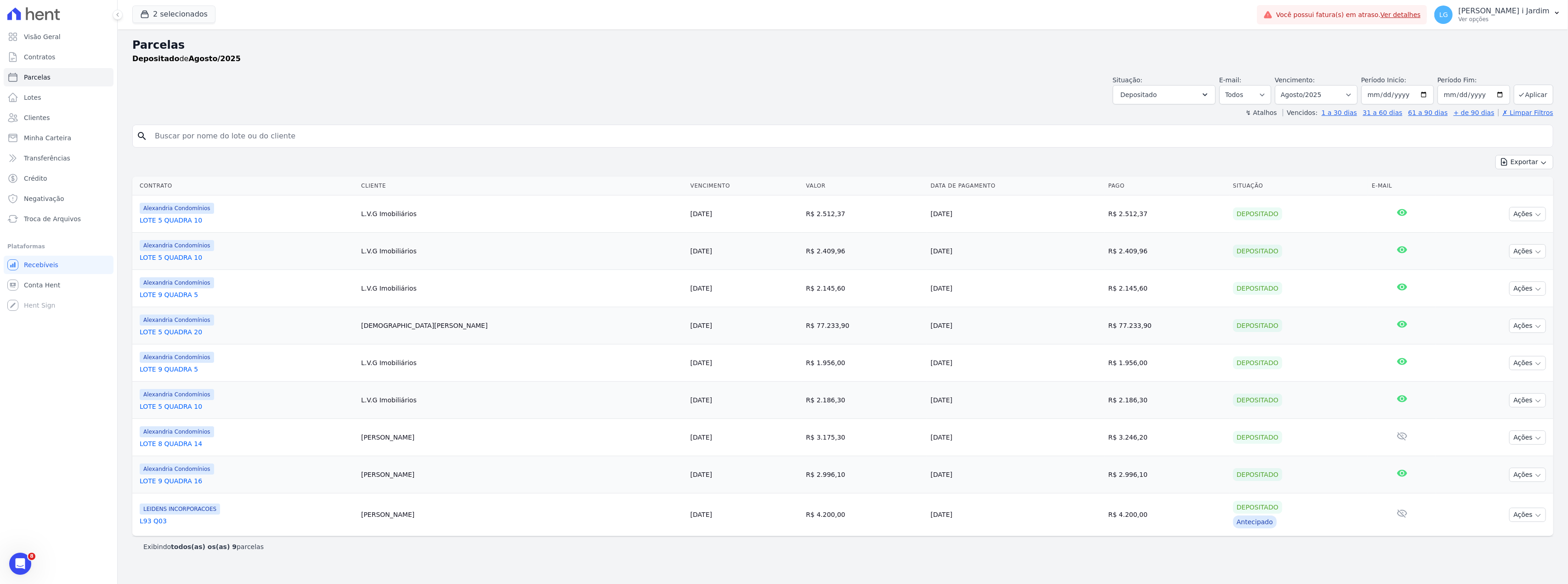
click at [802, 434] on td "R$ 3.175,30" at bounding box center [864, 437] width 125 height 37
click at [853, 566] on div "Parcelas Depositado de Agosto/2025 Situação: Agendado Em Aberto Pago Processand…" at bounding box center [842, 306] width 1451 height 554
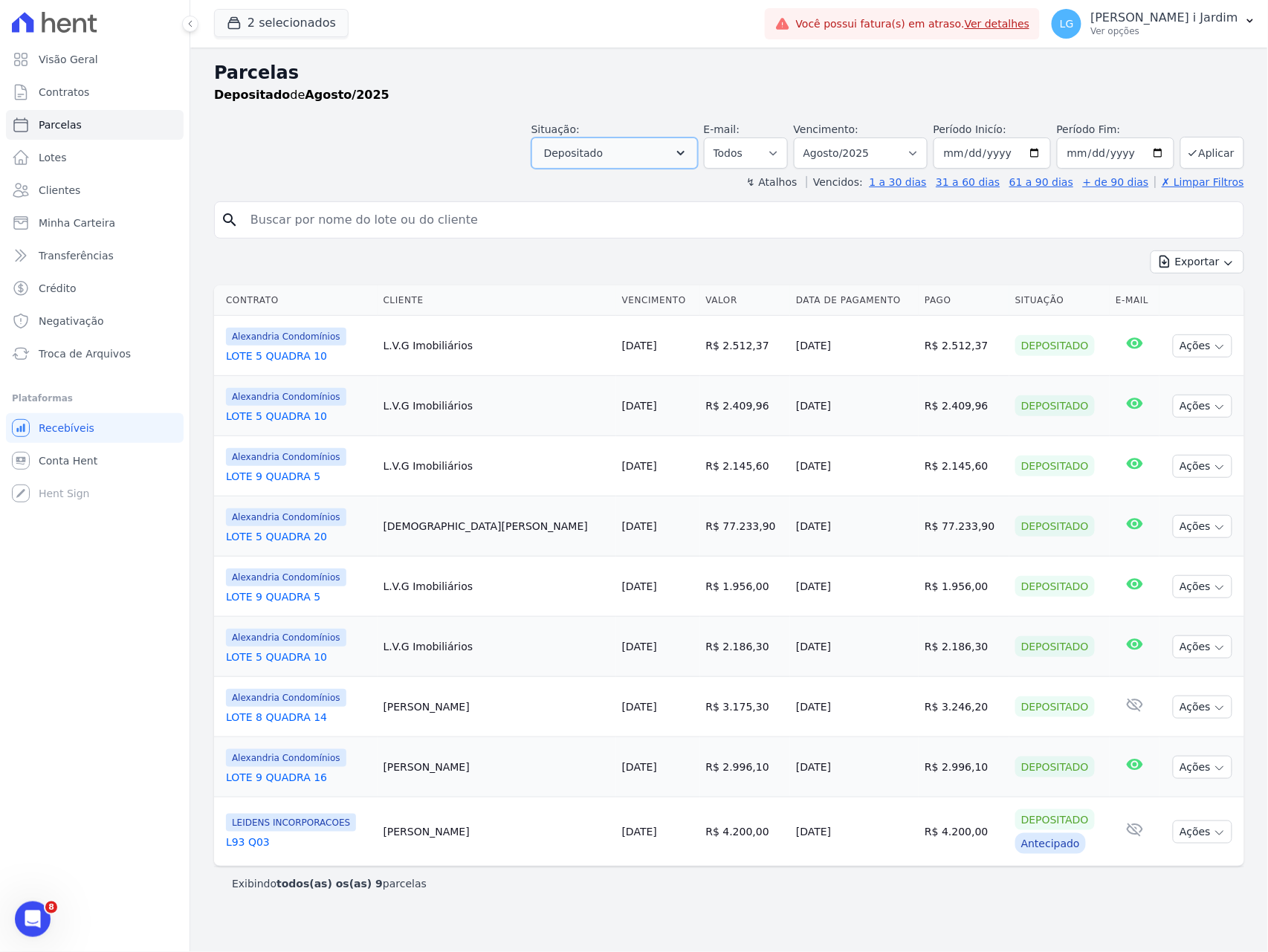
click at [698, 153] on button "Depositado" at bounding box center [614, 154] width 166 height 32
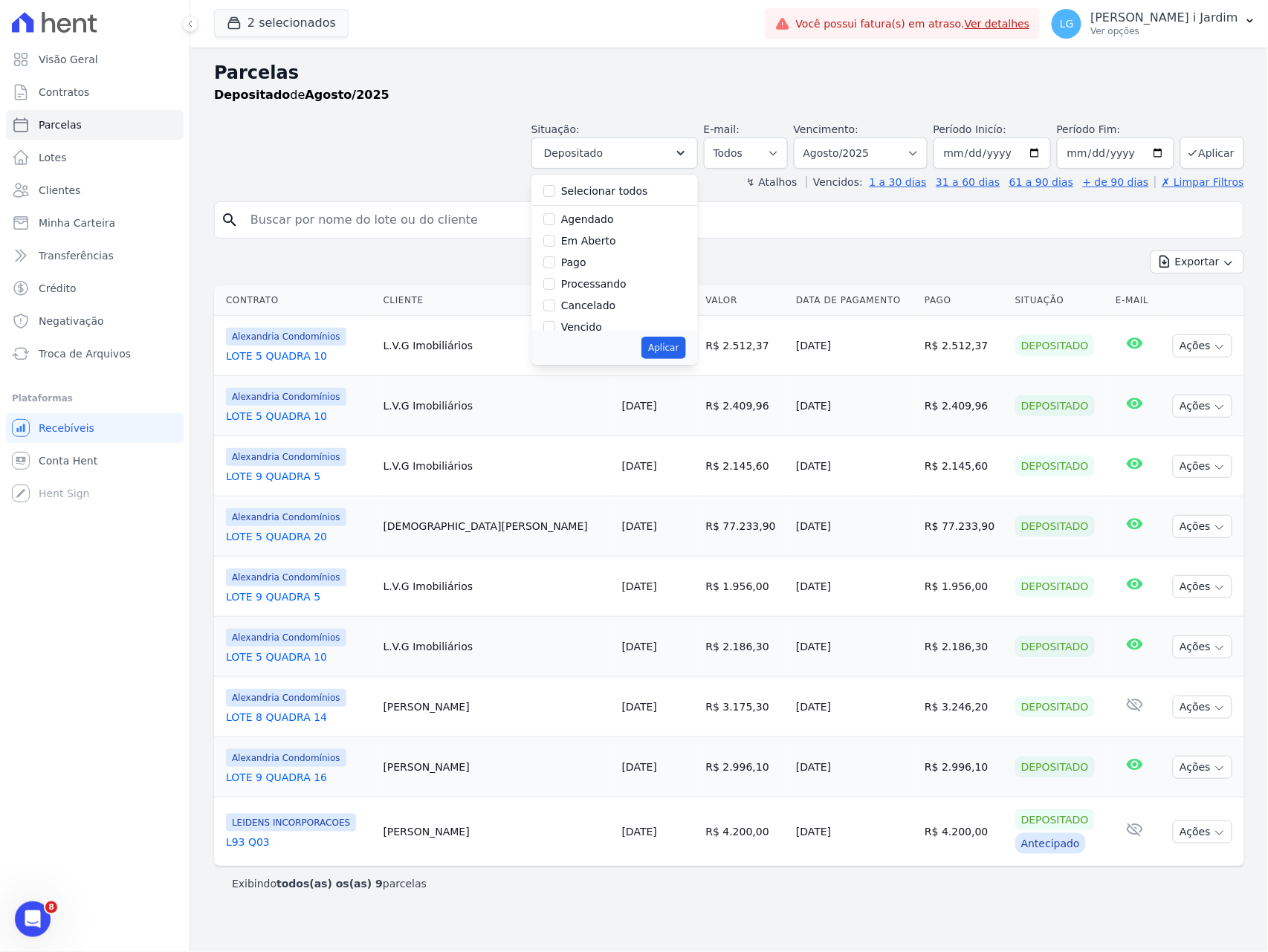
click at [616, 199] on div "Selecionar todos" at bounding box center [604, 191] width 87 height 16
click at [619, 192] on label "Selecionar todos" at bounding box center [604, 191] width 87 height 12
click at [555, 192] on input "Selecionar todos" at bounding box center [549, 191] width 12 height 12
checkbox input "true"
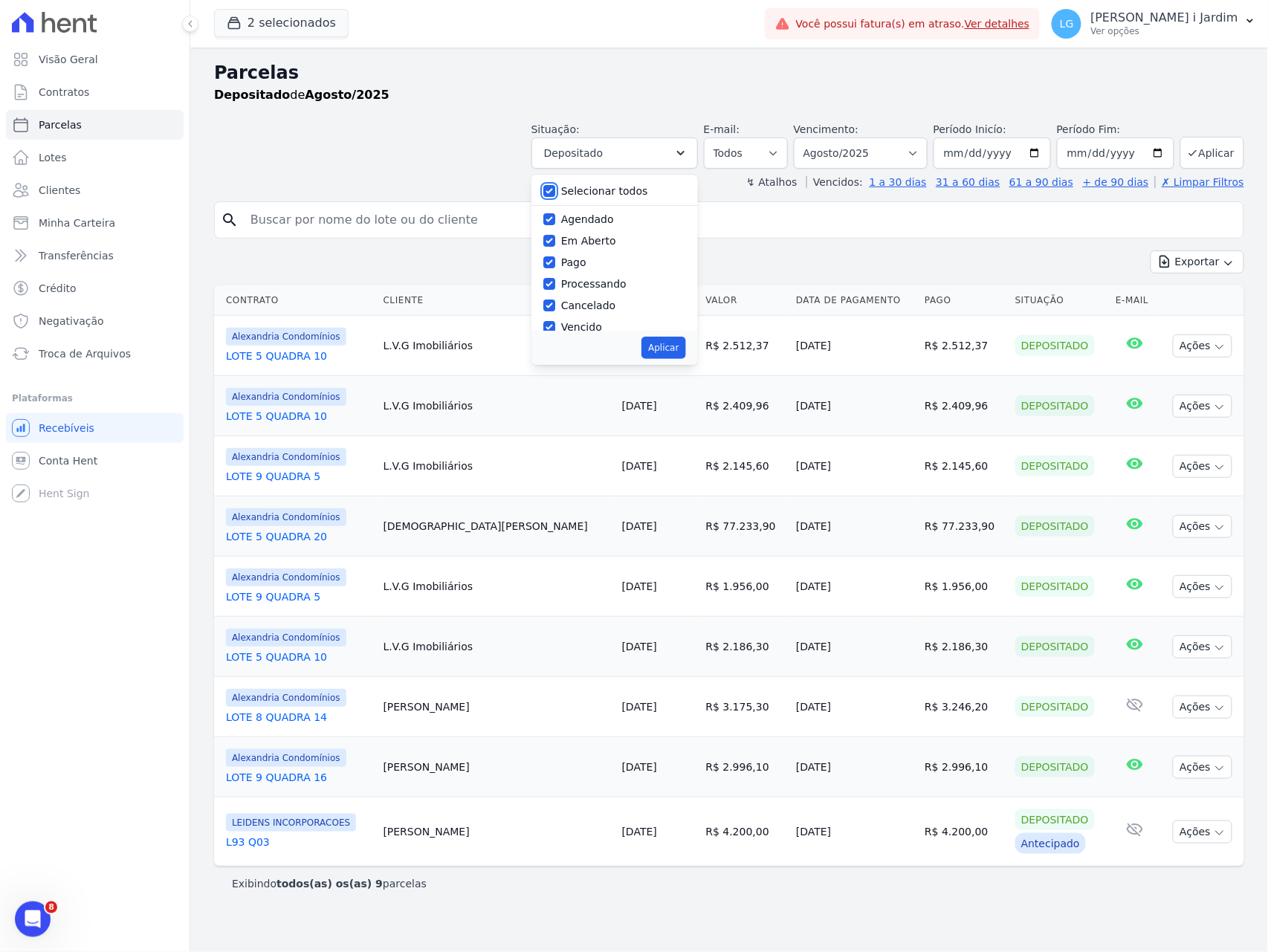
checkbox input "true"
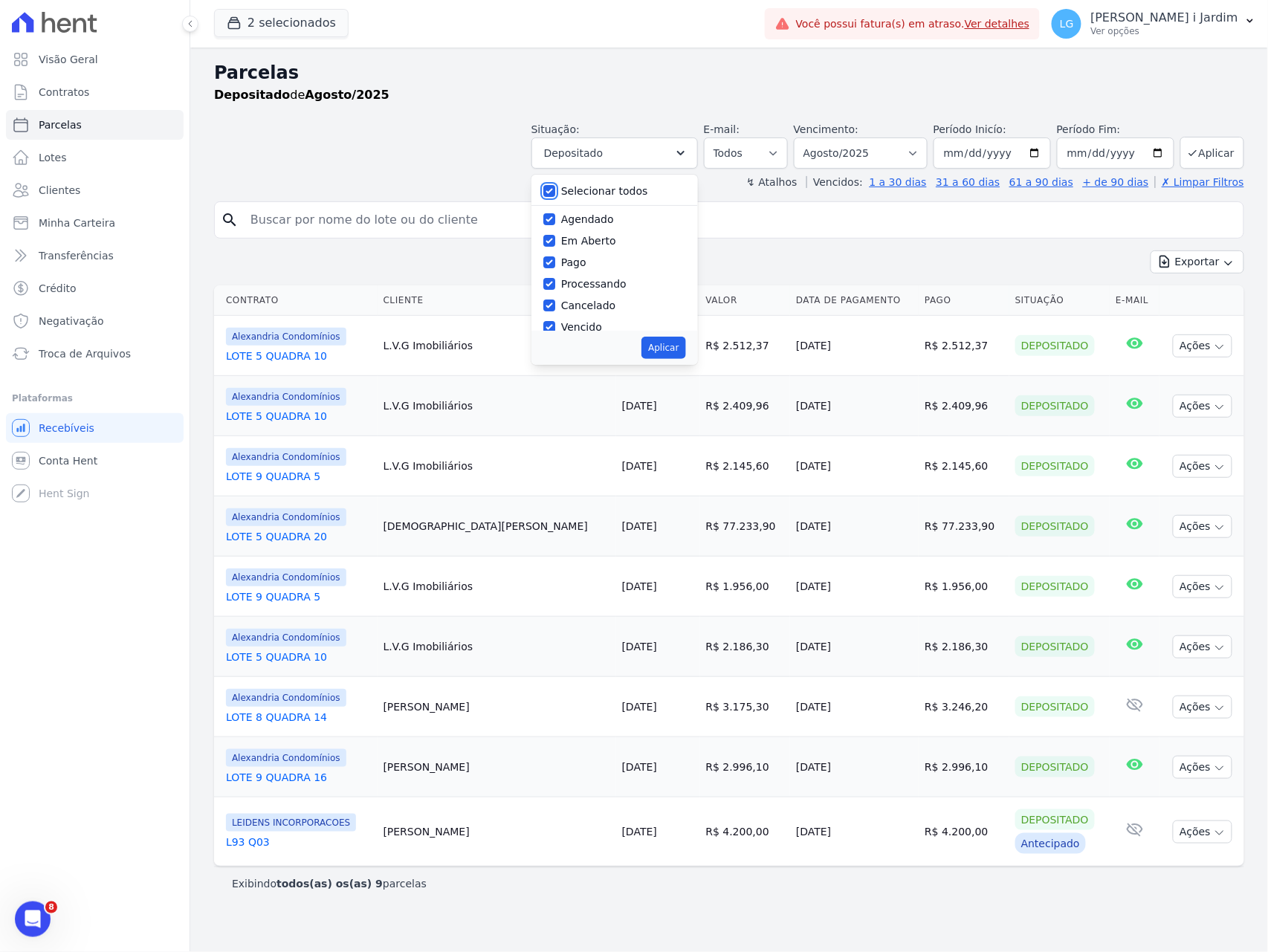
checkbox input "true"
click at [619, 191] on label "Selecionar todos" at bounding box center [604, 191] width 87 height 12
click at [555, 191] on input "Selecionar todos" at bounding box center [549, 191] width 12 height 12
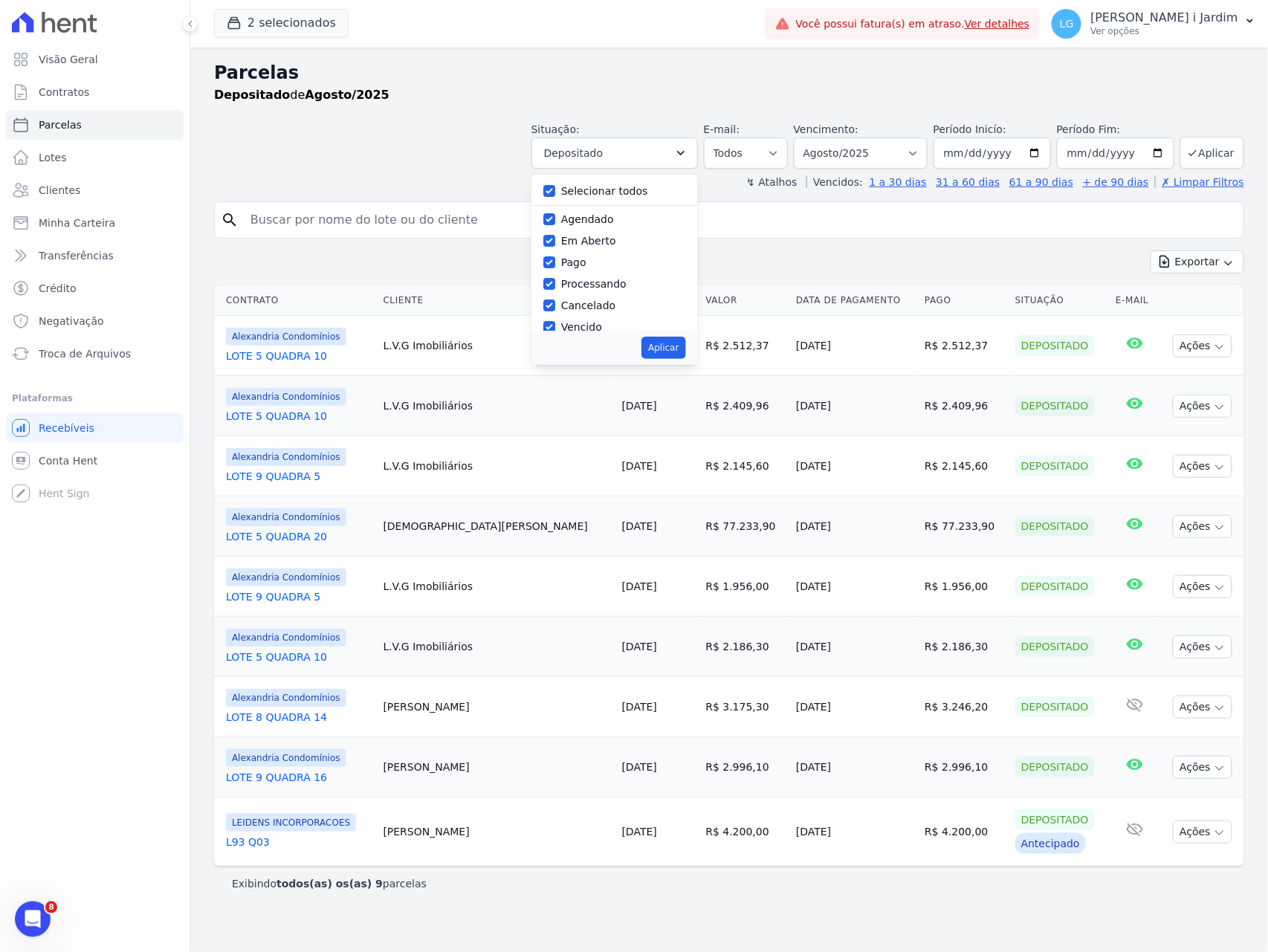
checkbox input "false"
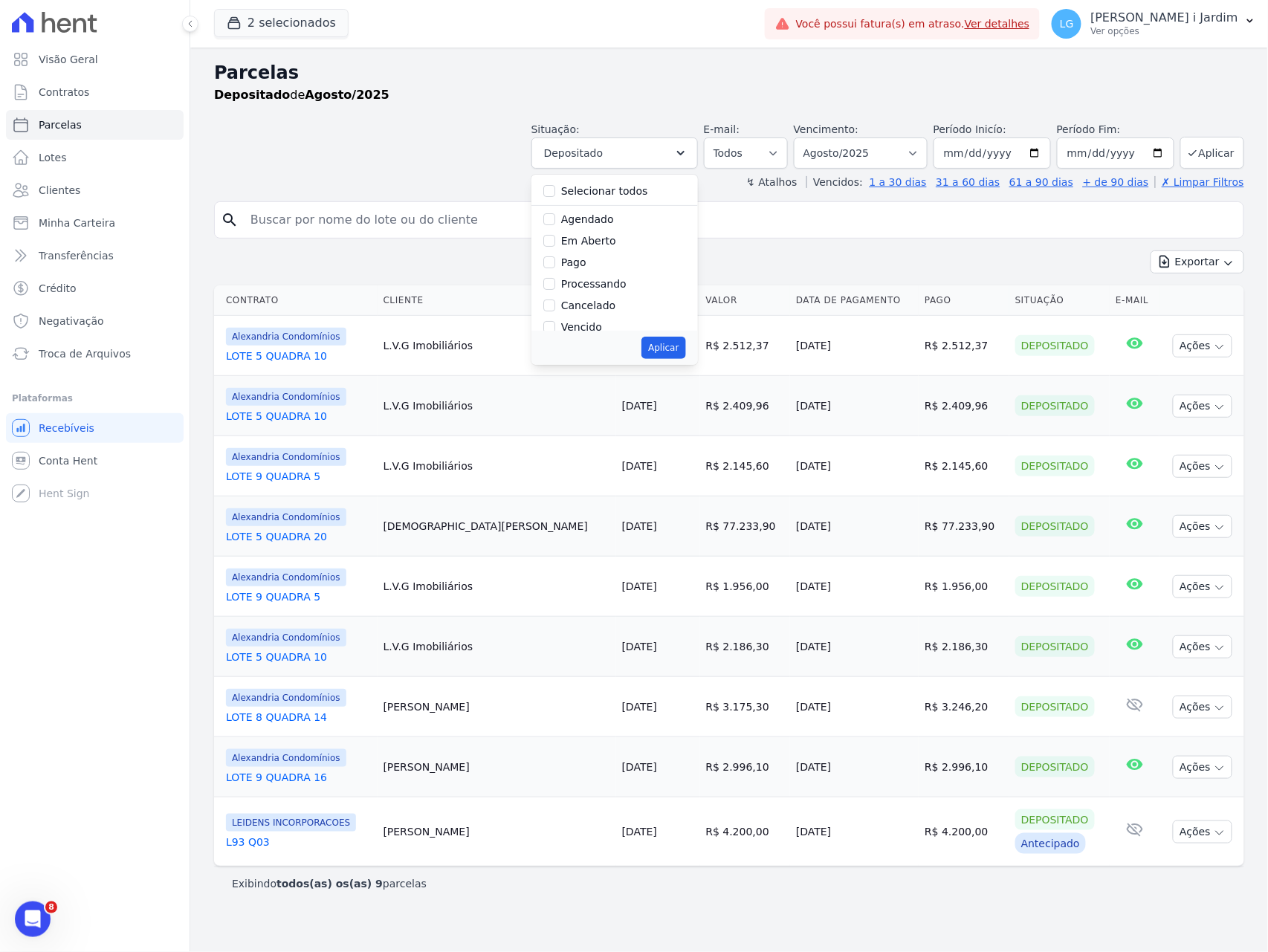
checkbox input "false"
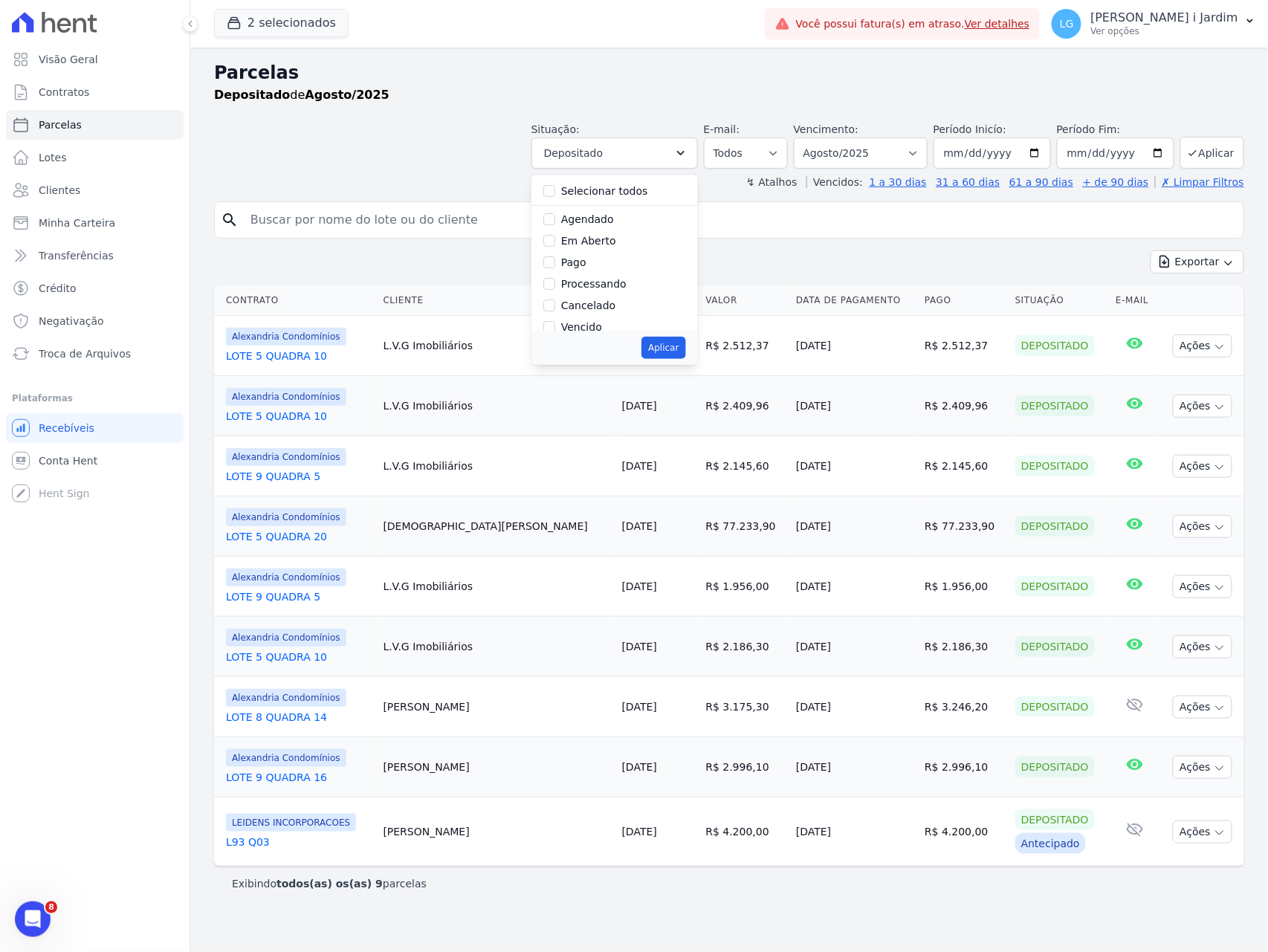
checkbox input "false"
click at [616, 238] on div "Em Aberto" at bounding box center [614, 241] width 143 height 22
click at [616, 247] on div "Em Aberto" at bounding box center [589, 241] width 55 height 16
drag, startPoint x: 619, startPoint y: 241, endPoint x: 628, endPoint y: 269, distance: 29.4
click at [616, 241] on label "Em Aberto" at bounding box center [589, 241] width 55 height 12
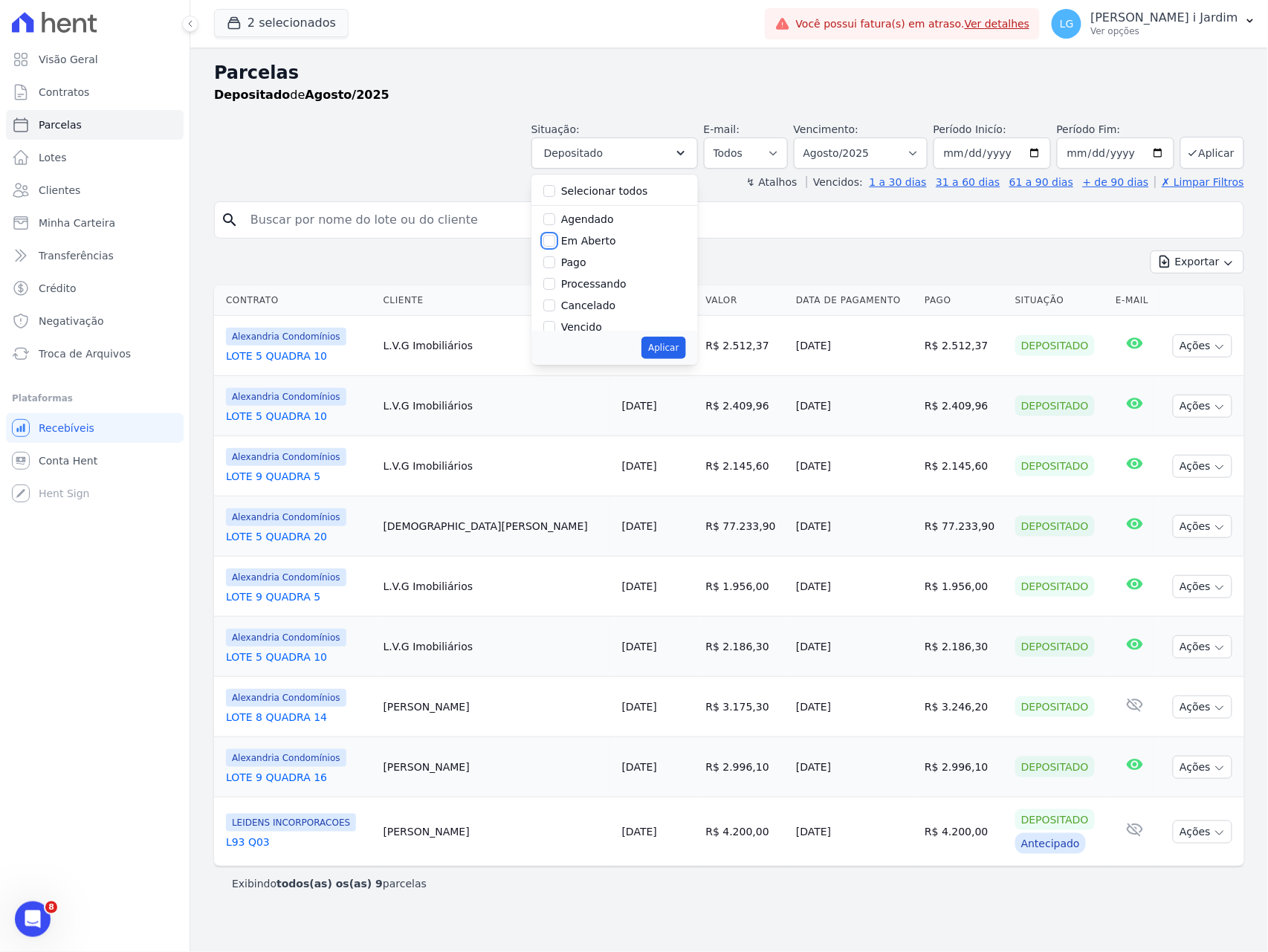
click at [555, 241] on input "Em Aberto" at bounding box center [549, 241] width 12 height 12
checkbox input "true"
click at [669, 349] on button "Aplicar" at bounding box center [663, 348] width 44 height 23
select select "pending"
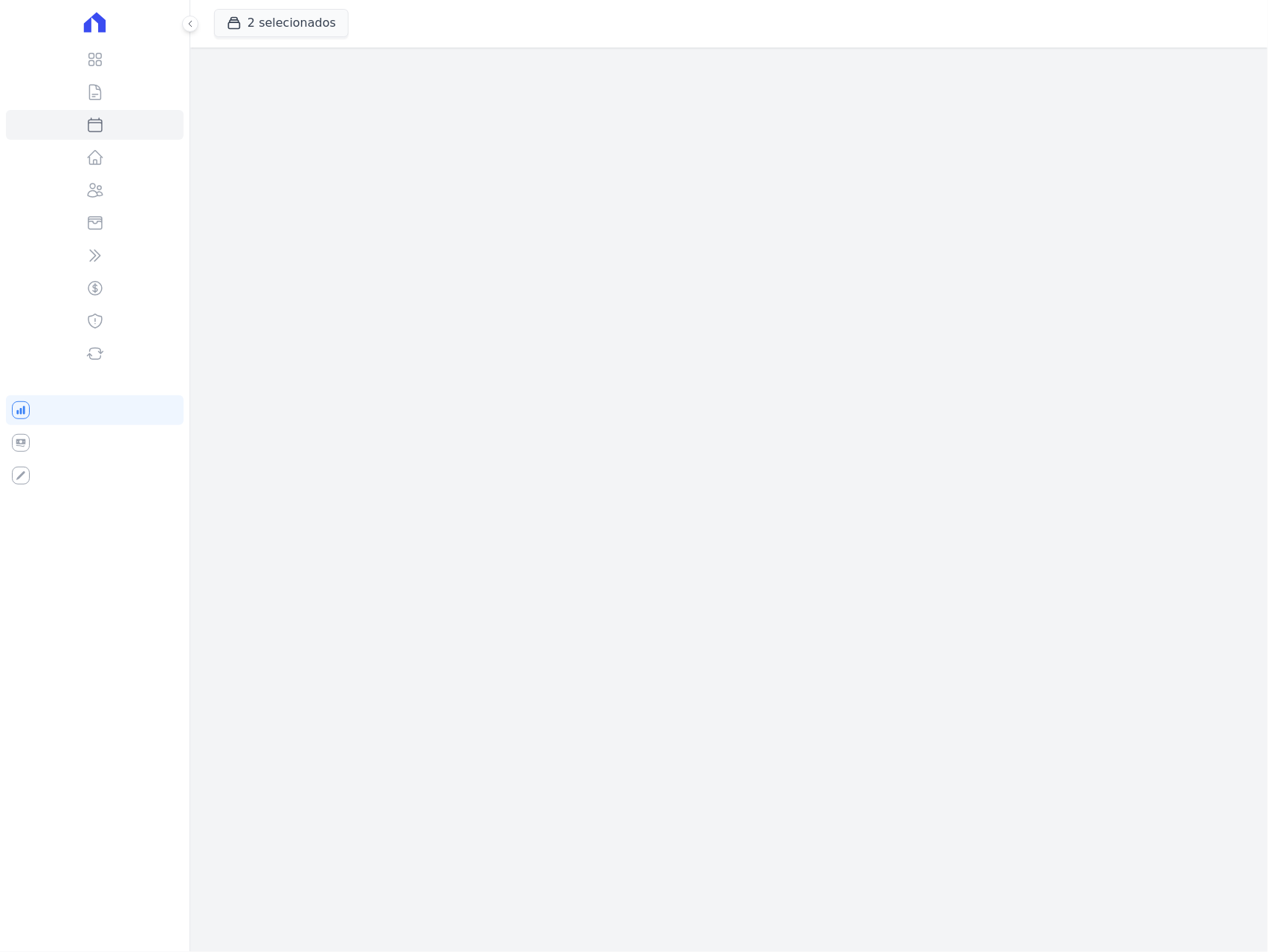
select select
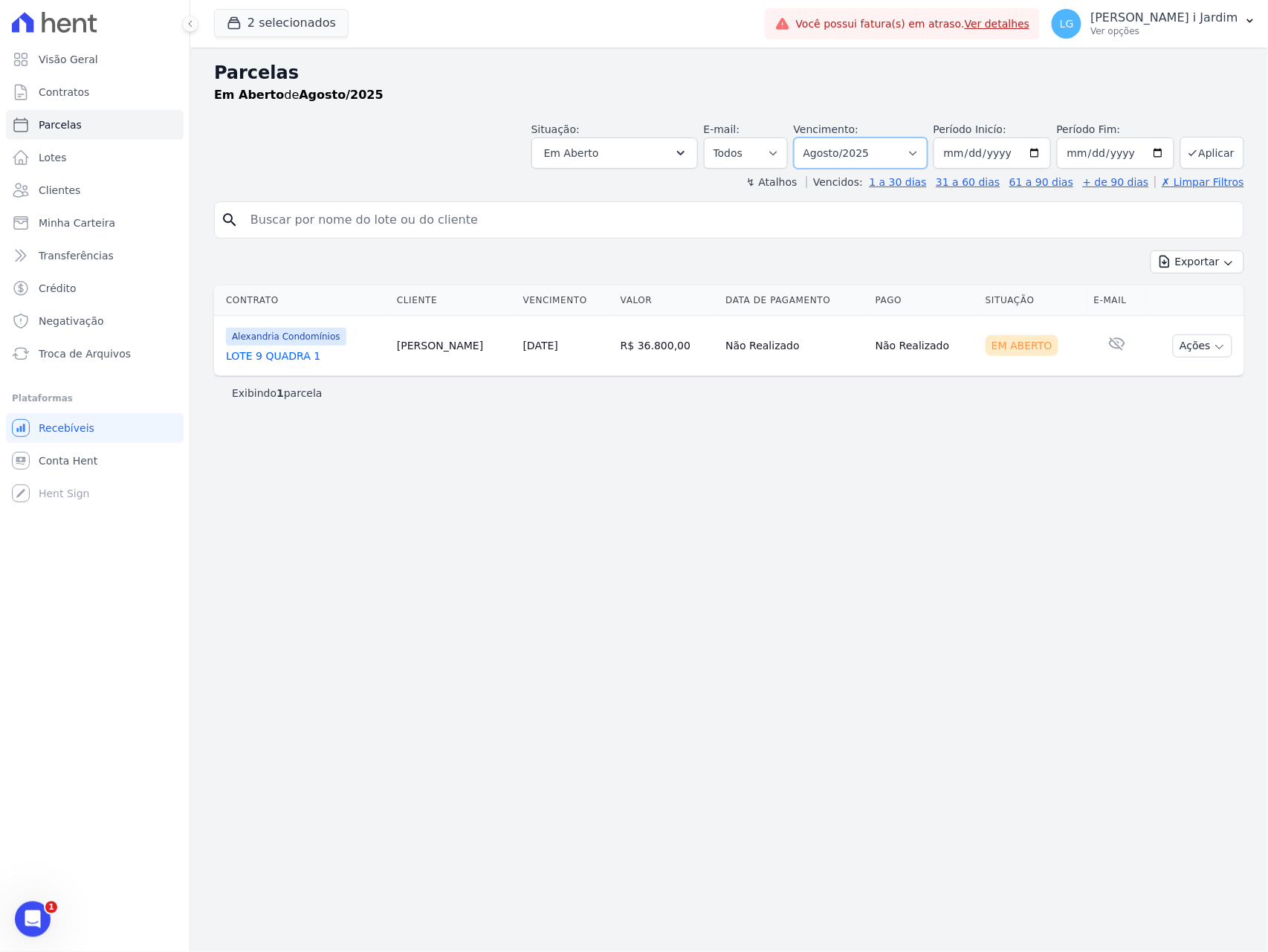
click at [871, 156] on select "Filtrar por período ──────── Todos os meses Março/2023 Abril/2023 Maio/2023 Jun…" at bounding box center [860, 154] width 134 height 32
select select "09/2025"
click at [812, 138] on select "Filtrar por período ──────── Todos os meses Março/2023 Abril/2023 Maio/2023 Jun…" at bounding box center [860, 154] width 134 height 32
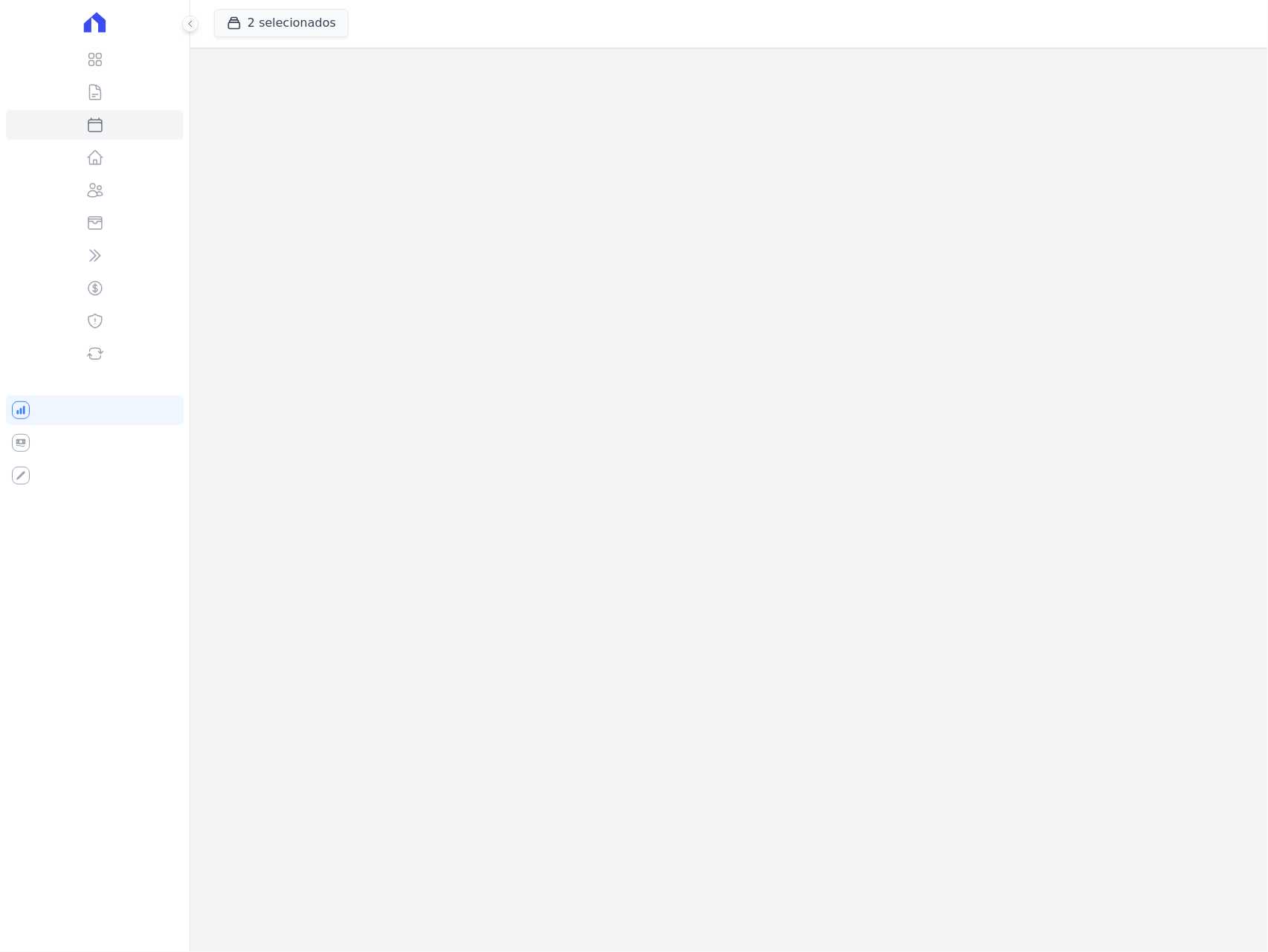
select select
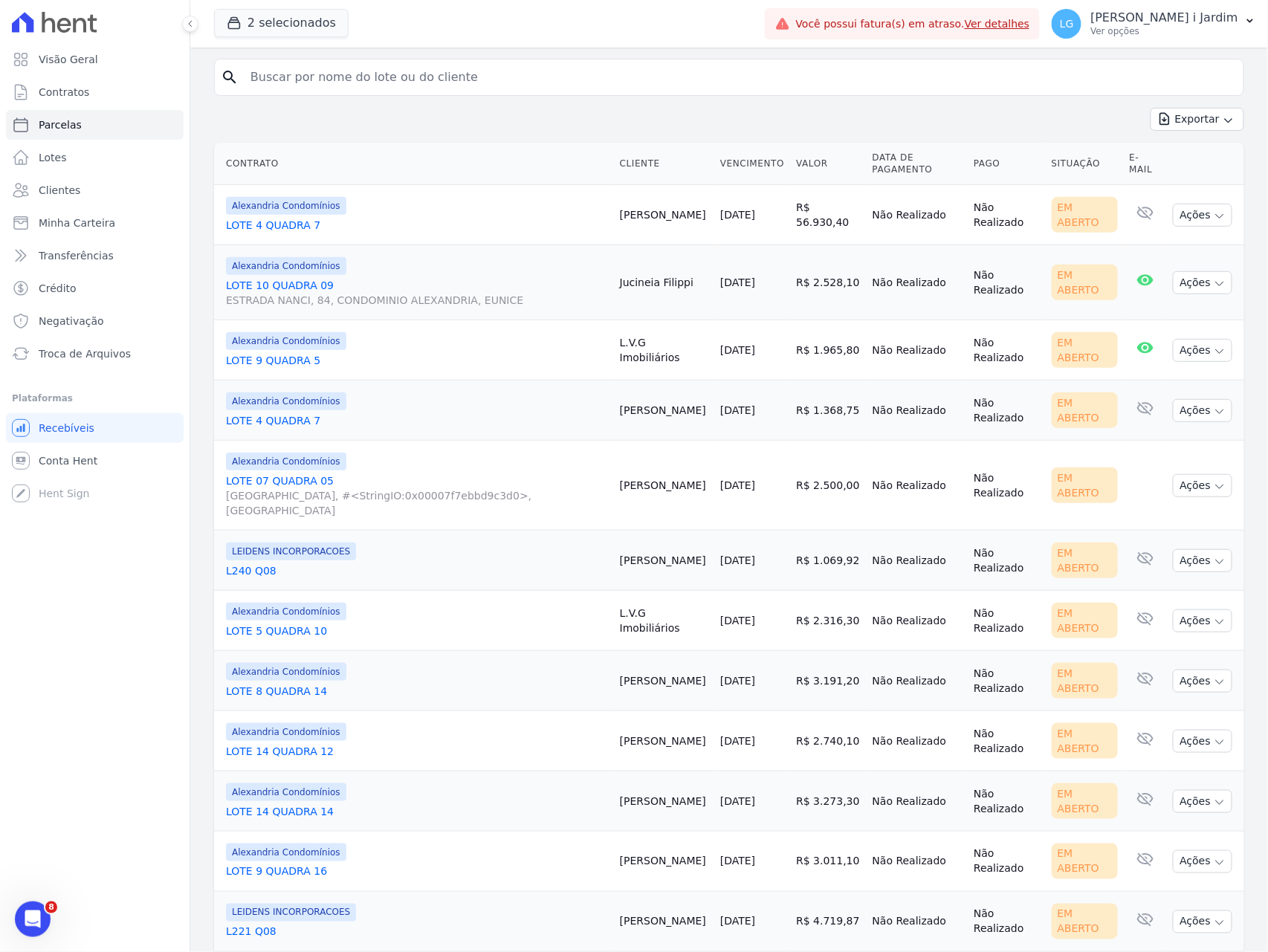
scroll to position [98, 0]
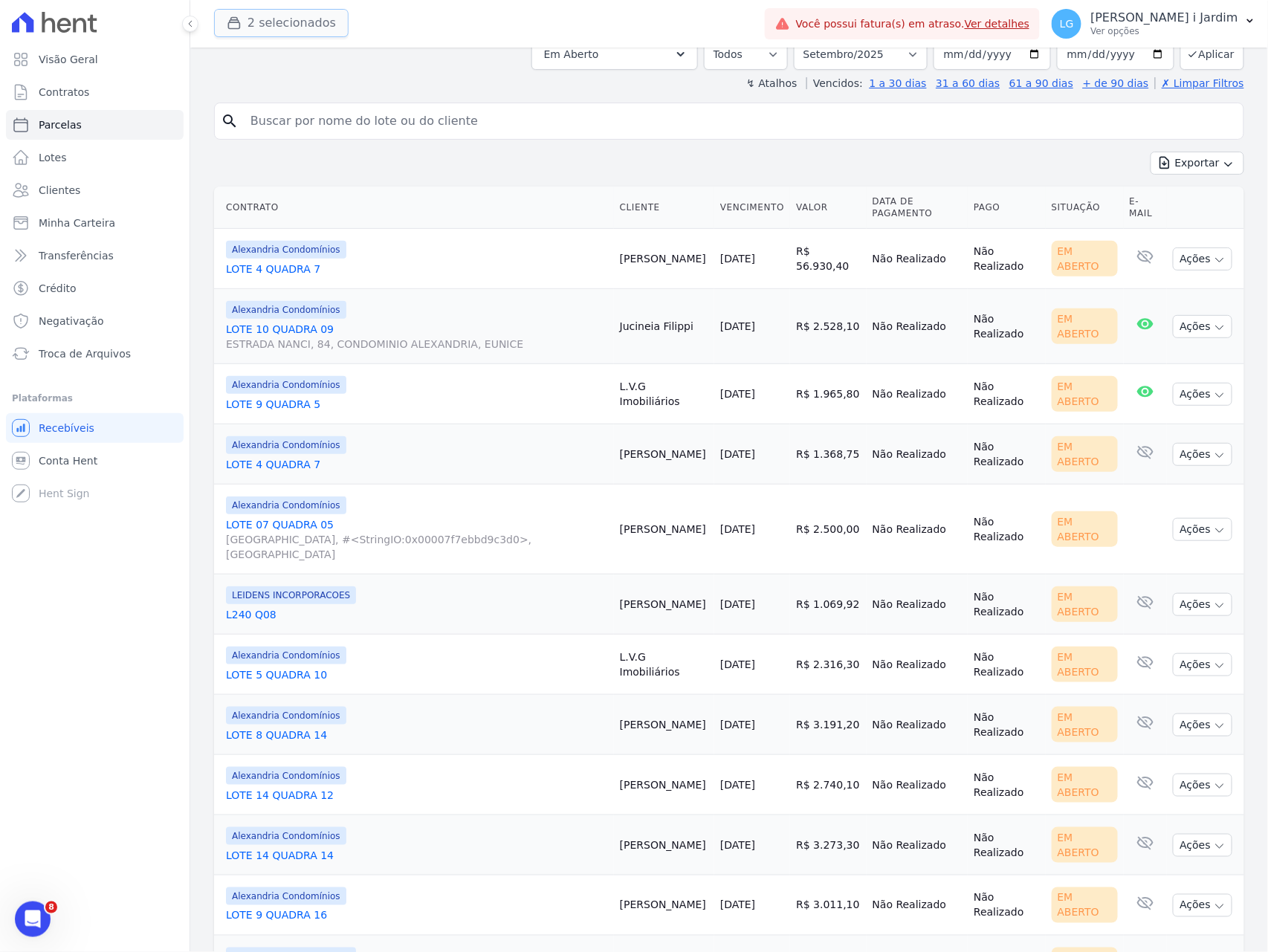
click at [330, 12] on button "2 selecionados" at bounding box center [281, 23] width 135 height 29
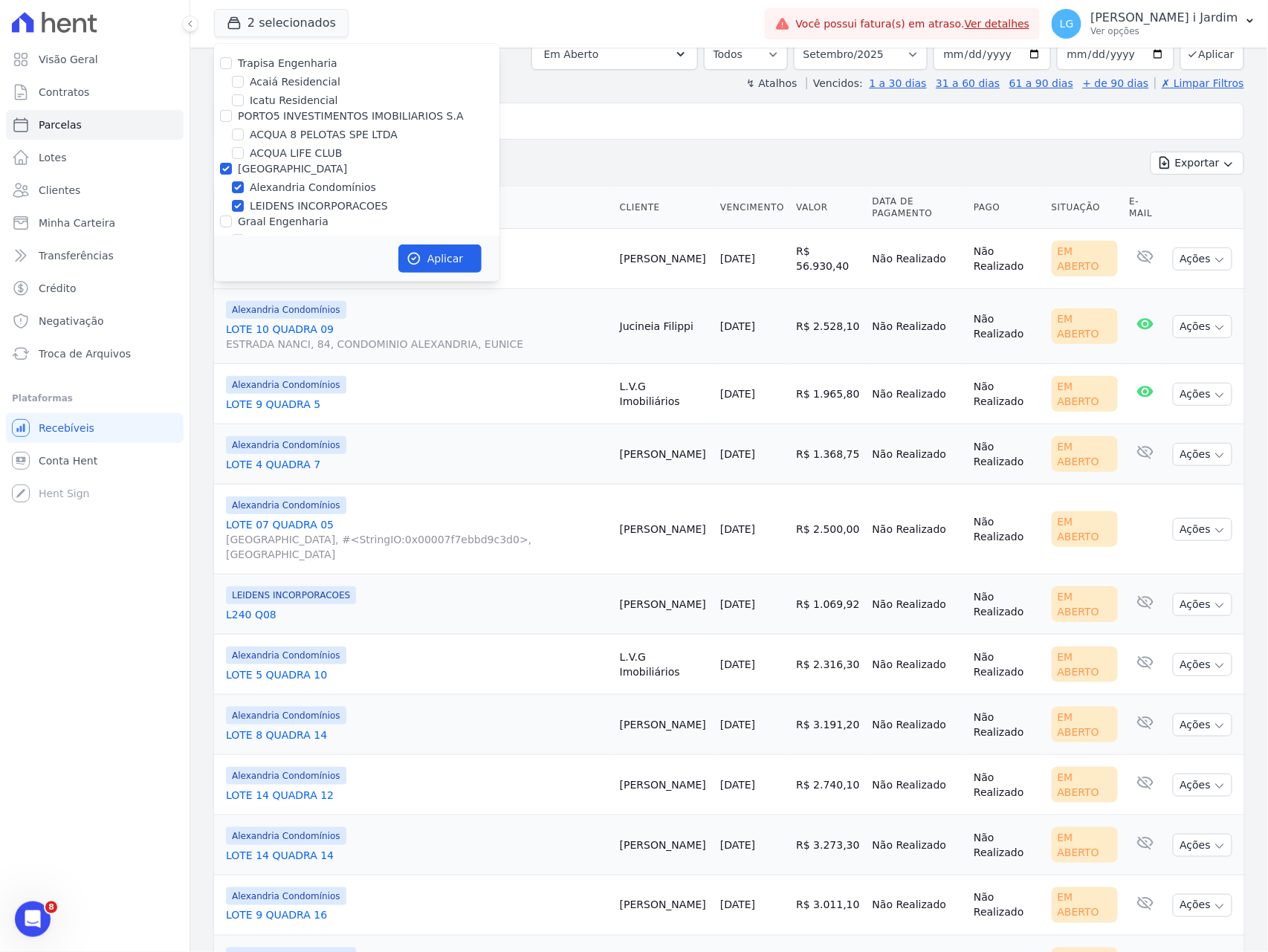
click at [603, 153] on div "Exportar Exportar PDF Exportar CSV" at bounding box center [729, 168] width 1030 height 34
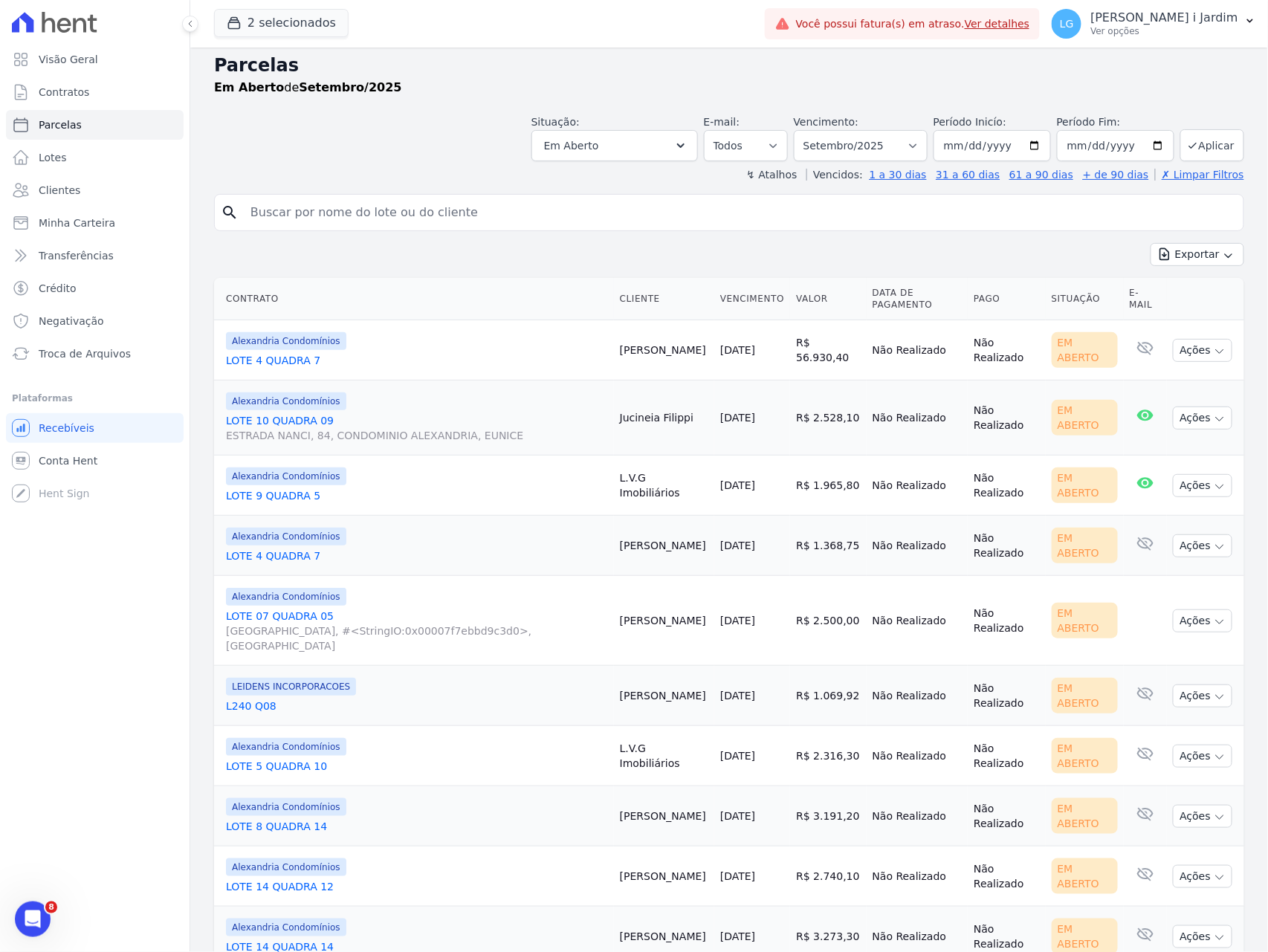
scroll to position [0, 0]
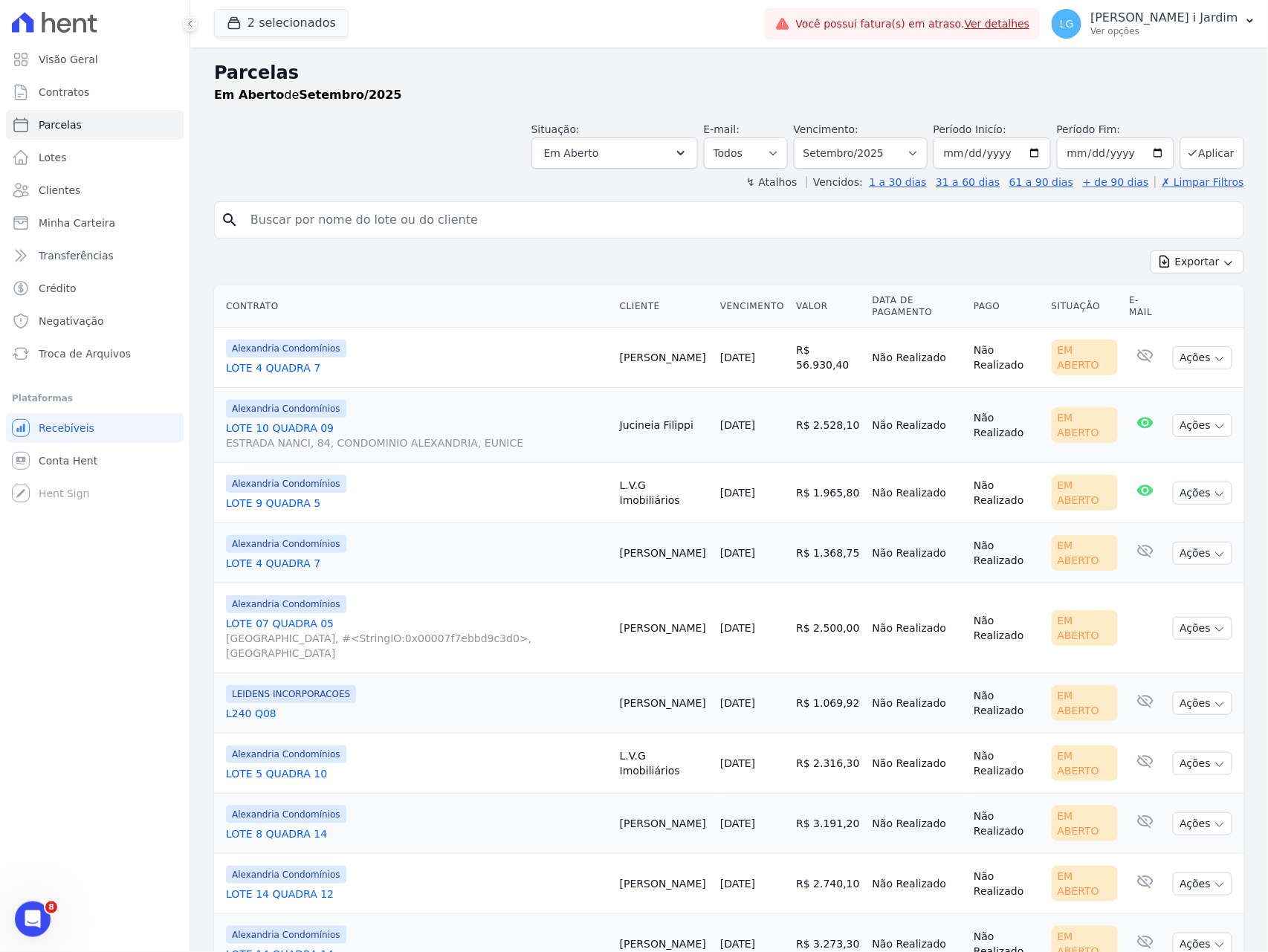
drag, startPoint x: 649, startPoint y: 536, endPoint x: 616, endPoint y: 539, distance: 33.1
click at [636, 538] on td "Carol Malinowski" at bounding box center [664, 552] width 100 height 60
drag, startPoint x: 616, startPoint y: 539, endPoint x: 659, endPoint y: 545, distance: 43.4
click at [659, 545] on td "Carol Malinowski" at bounding box center [664, 552] width 100 height 60
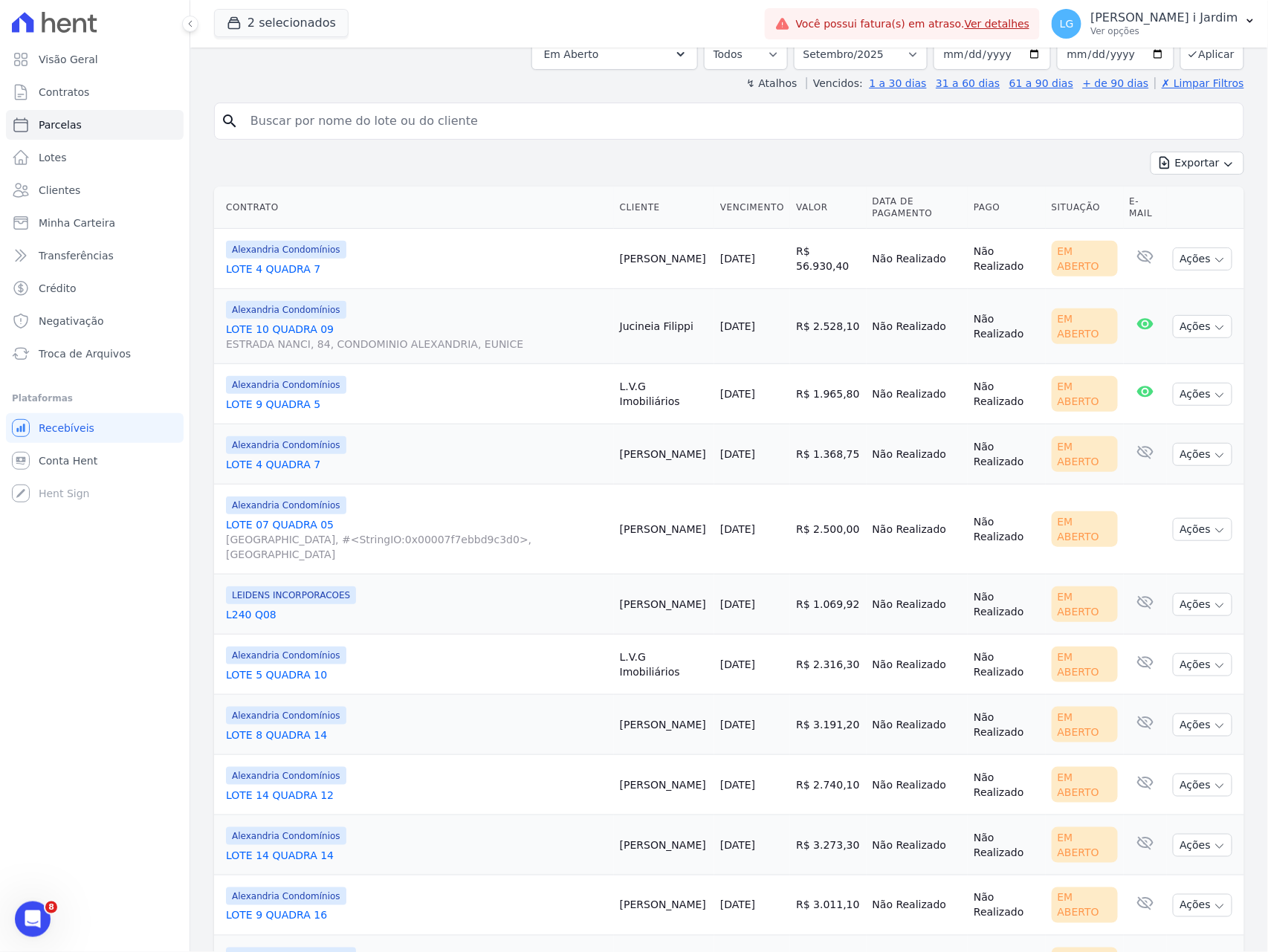
drag, startPoint x: 596, startPoint y: 697, endPoint x: 665, endPoint y: 692, distance: 69.2
click at [665, 695] on td "Cesar Borioli" at bounding box center [664, 725] width 100 height 60
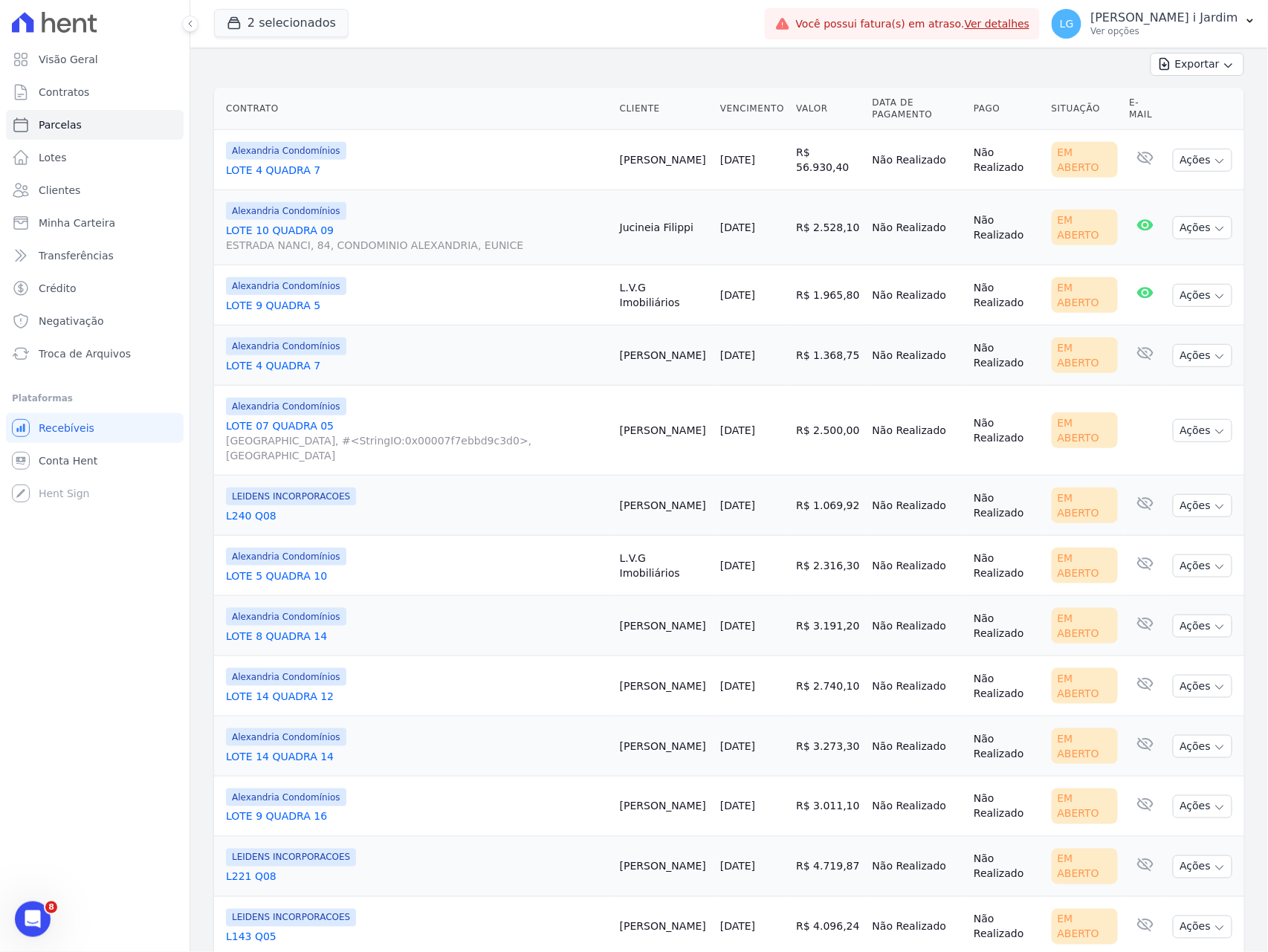
scroll to position [297, 0]
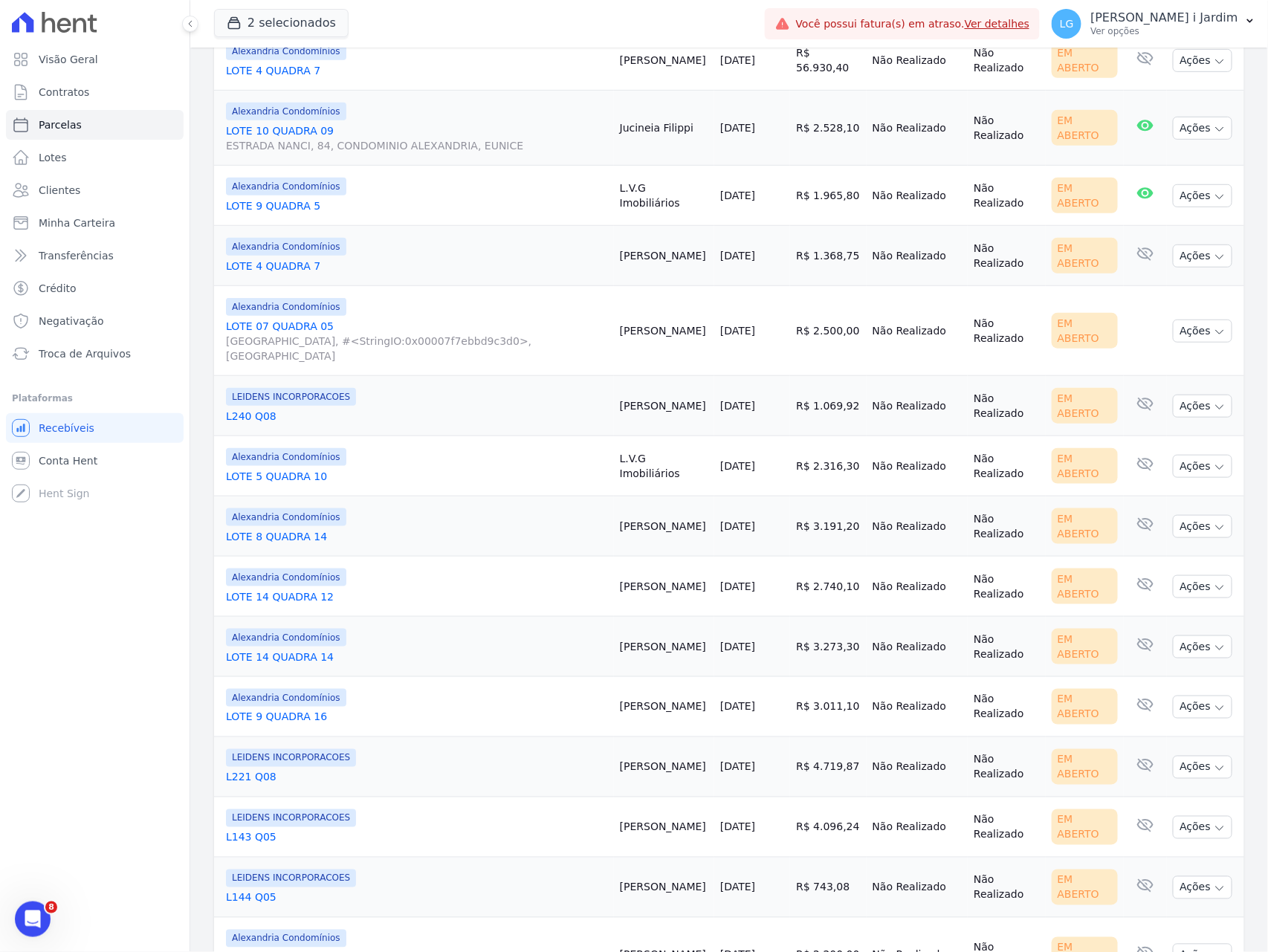
drag, startPoint x: 646, startPoint y: 613, endPoint x: 607, endPoint y: 634, distance: 44.3
click at [613, 634] on td "Wagner Cunha" at bounding box center [664, 646] width 100 height 60
drag, startPoint x: 589, startPoint y: 691, endPoint x: 645, endPoint y: 691, distance: 56.0
click at [645, 691] on td "Fábio Saito" at bounding box center [664, 707] width 100 height 60
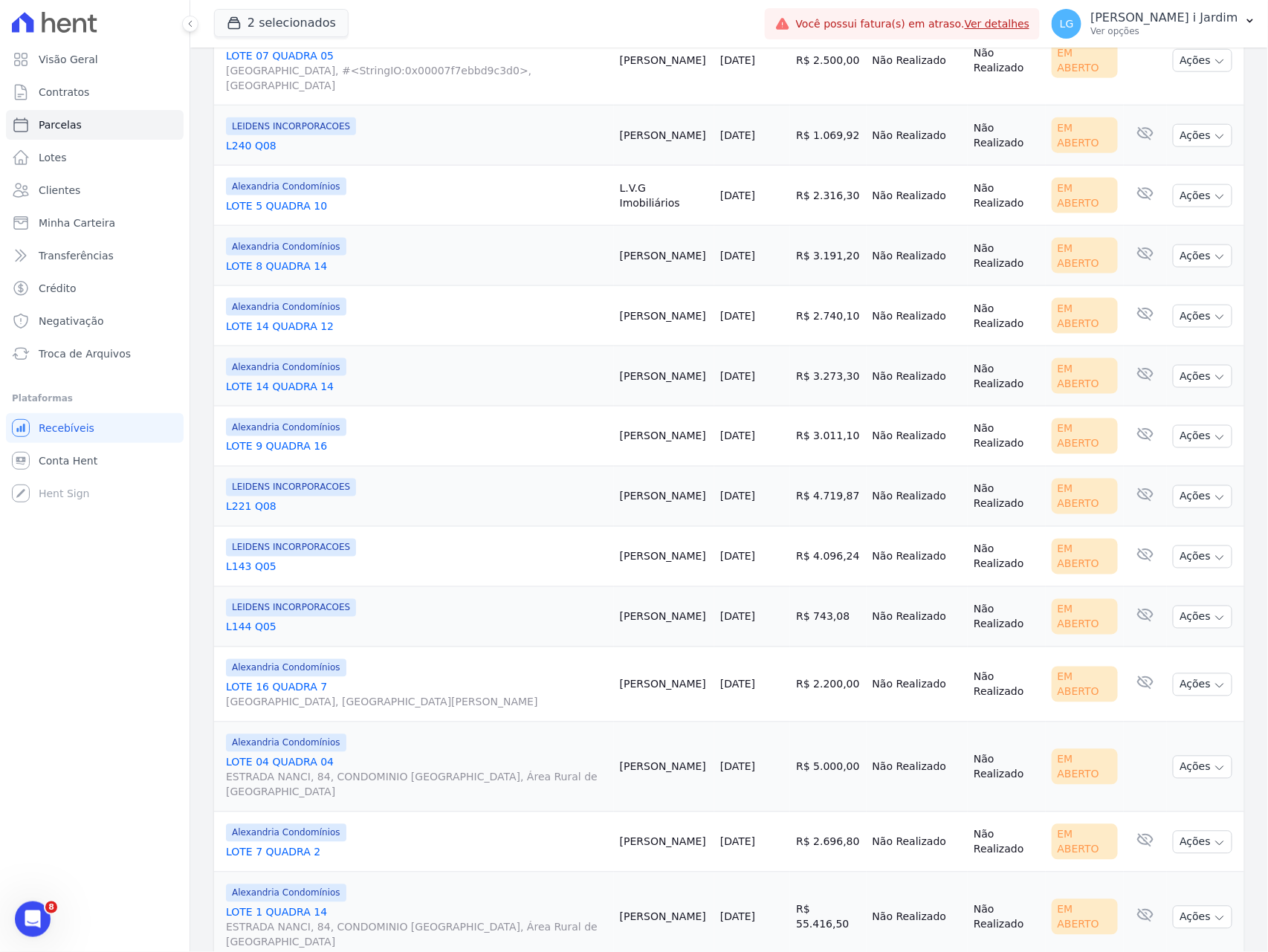
scroll to position [526, 0]
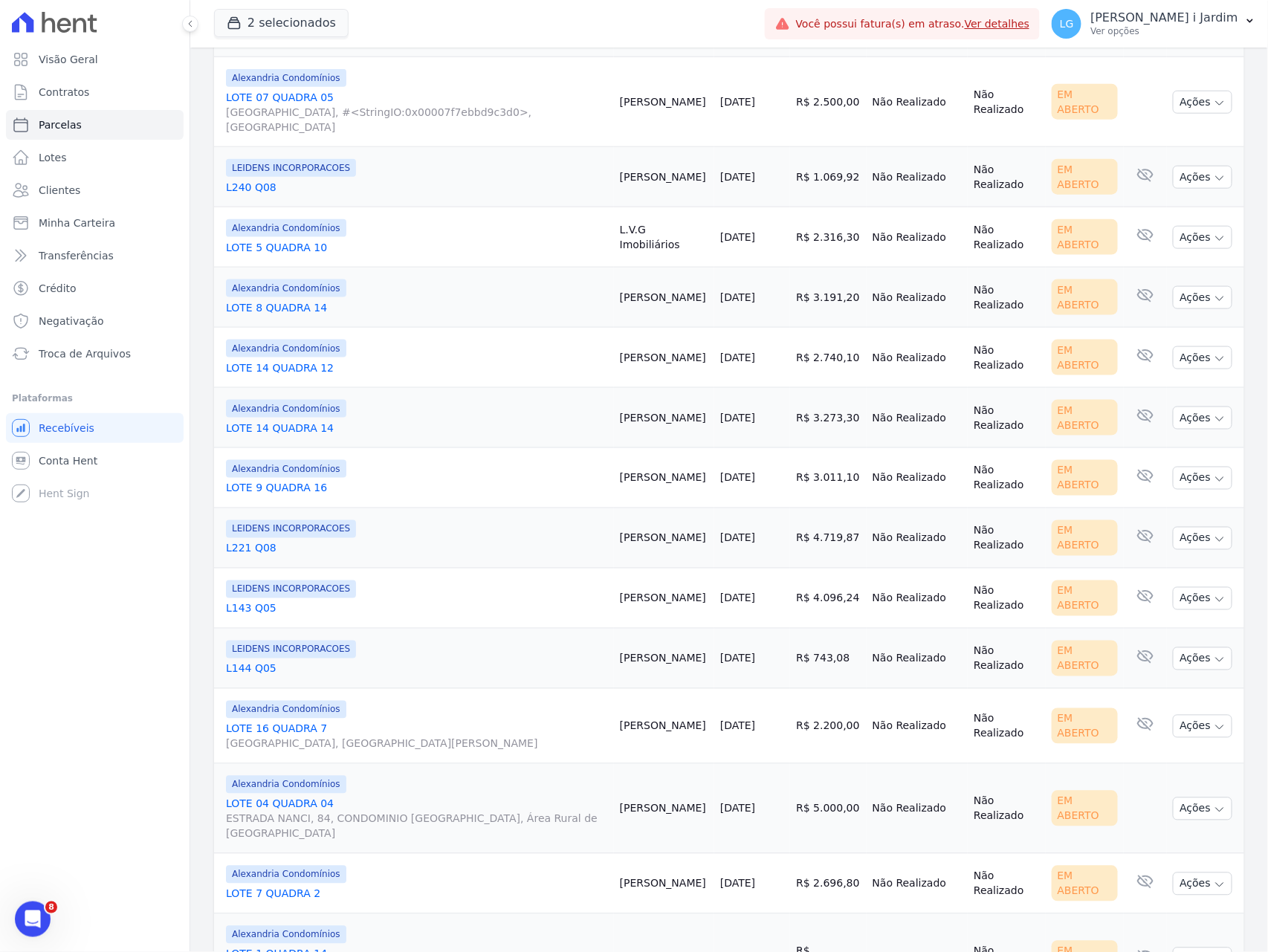
drag, startPoint x: 651, startPoint y: 341, endPoint x: 630, endPoint y: 341, distance: 21.0
click at [630, 341] on td "Maylon Dias" at bounding box center [664, 357] width 100 height 60
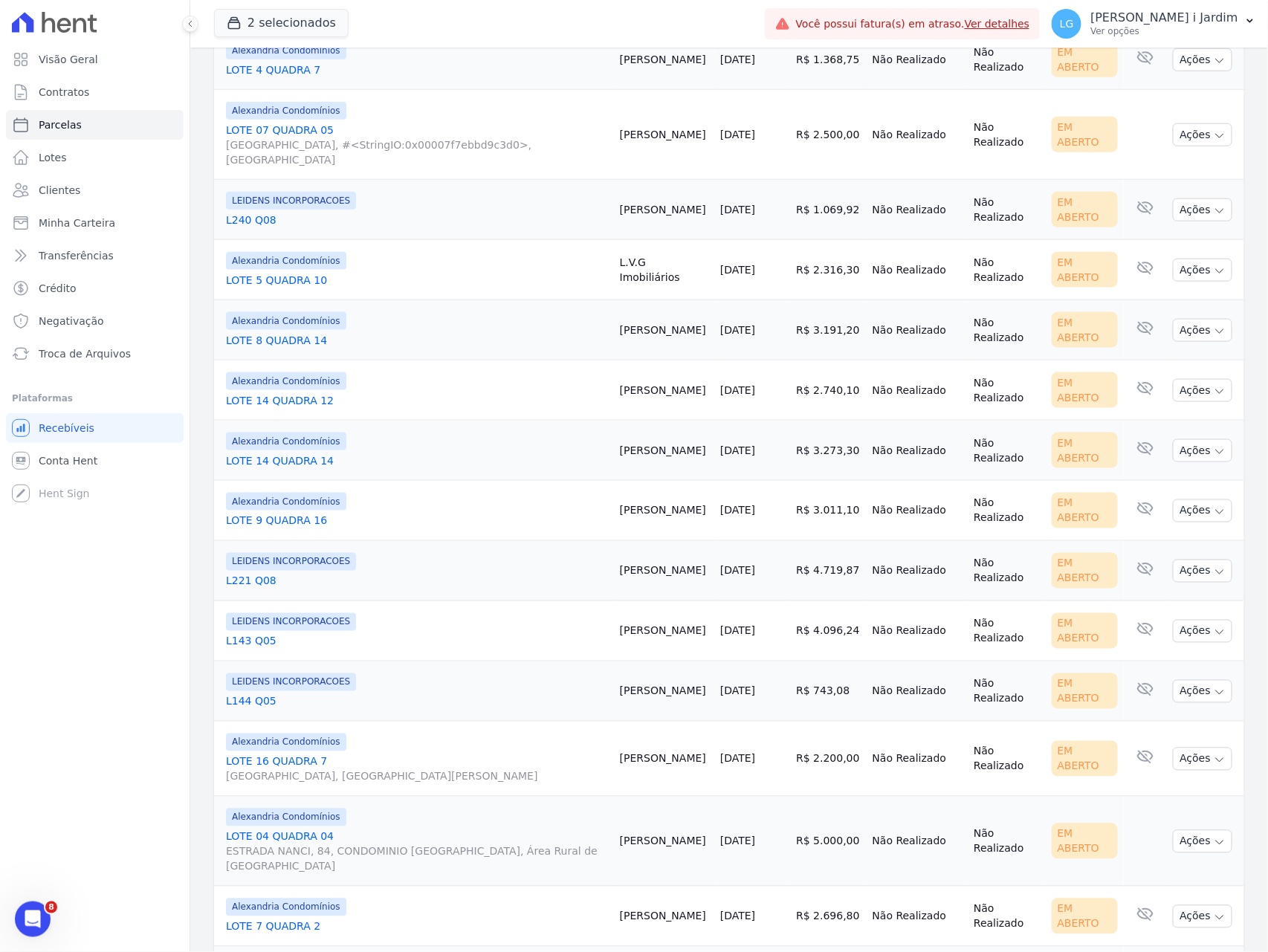
scroll to position [625, 0]
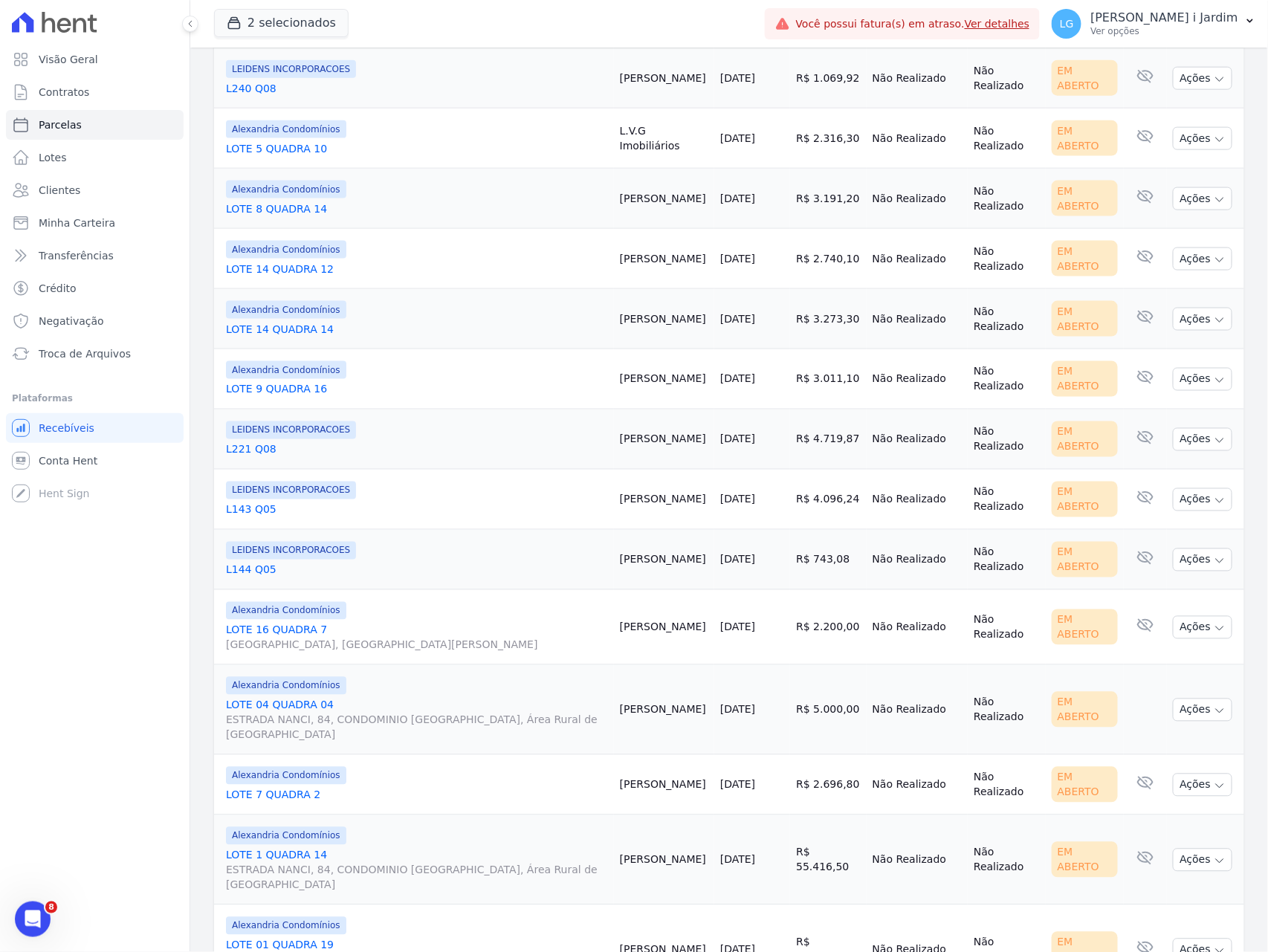
click at [622, 756] on td "Rafael Silva" at bounding box center [664, 785] width 100 height 60
click at [638, 755] on td "Rafael Silva" at bounding box center [664, 785] width 100 height 60
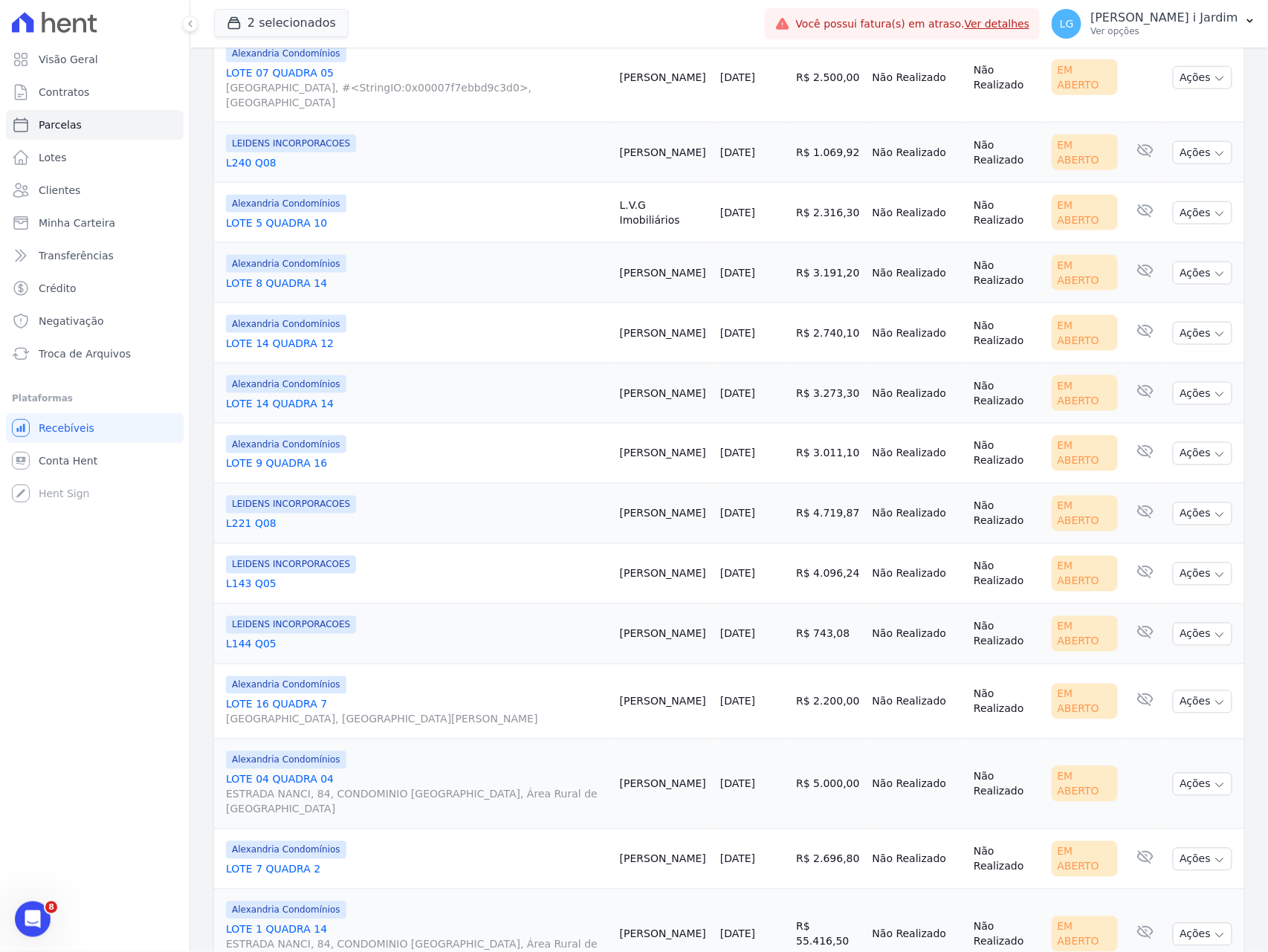
scroll to position [526, 0]
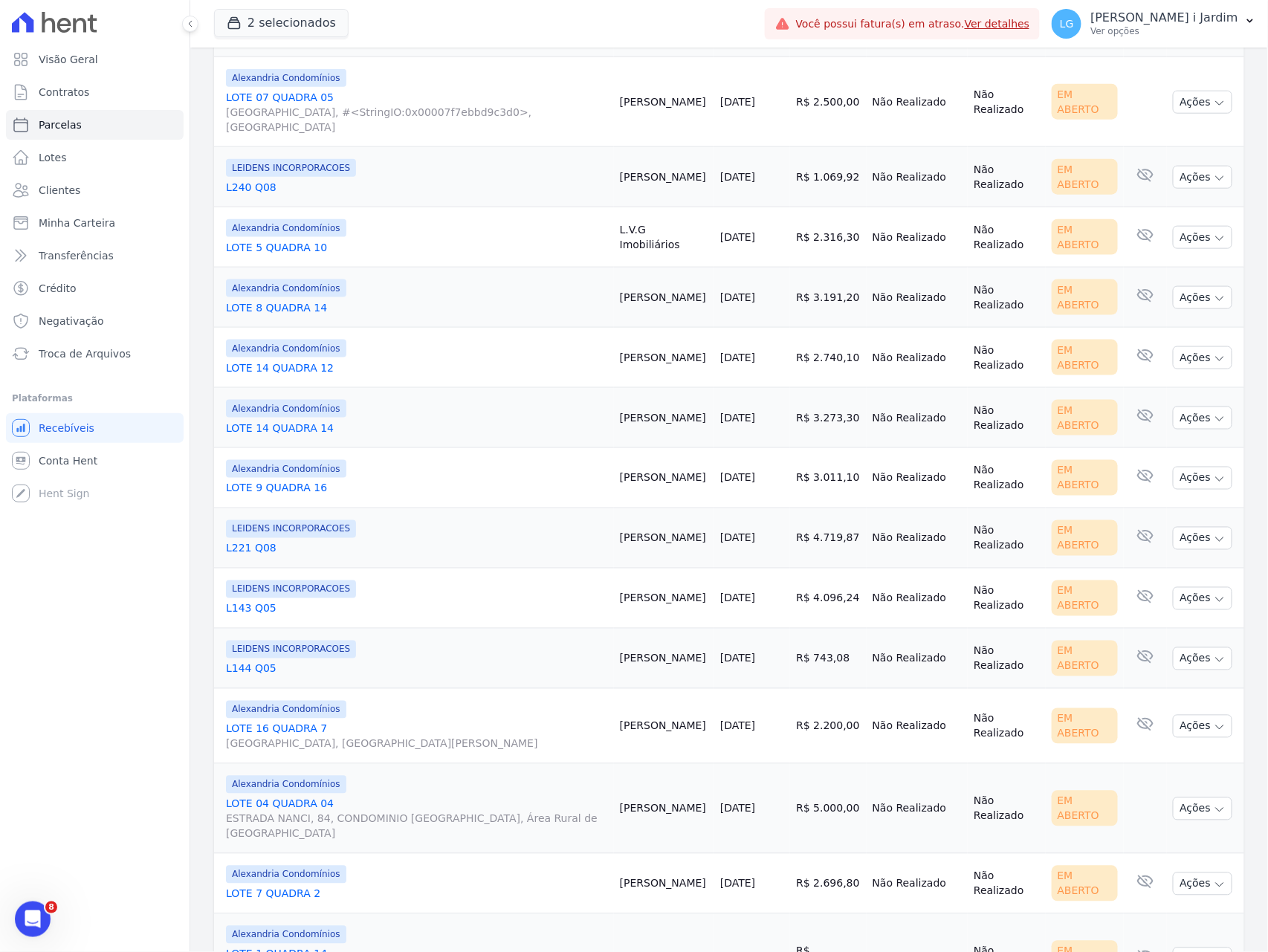
click at [616, 342] on td "Maylon Dias" at bounding box center [664, 357] width 100 height 60
click at [587, 388] on td "Alexandria Condomínios LOTE 14 QUADRA 14" at bounding box center [413, 417] width 400 height 60
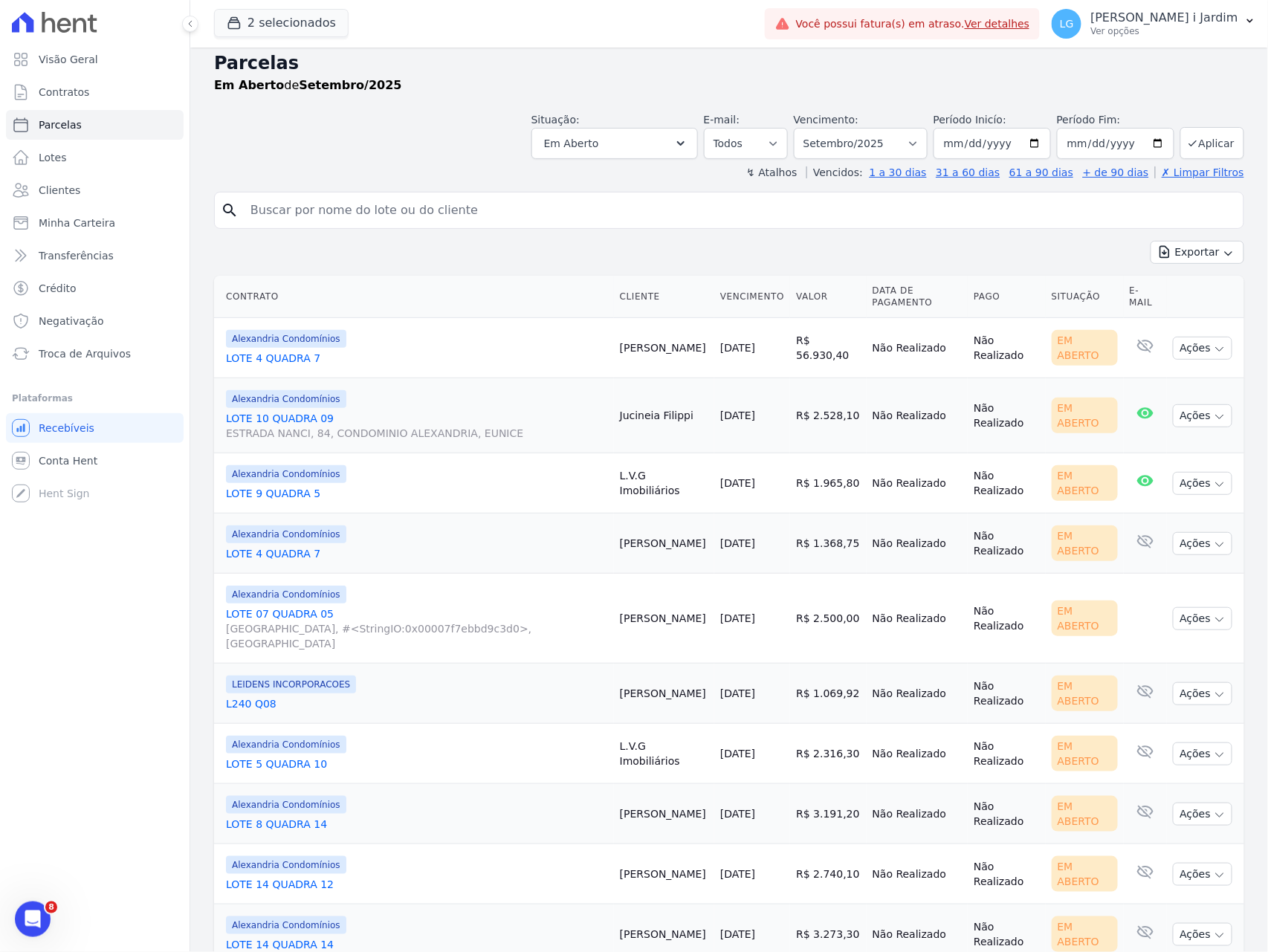
scroll to position [0, 0]
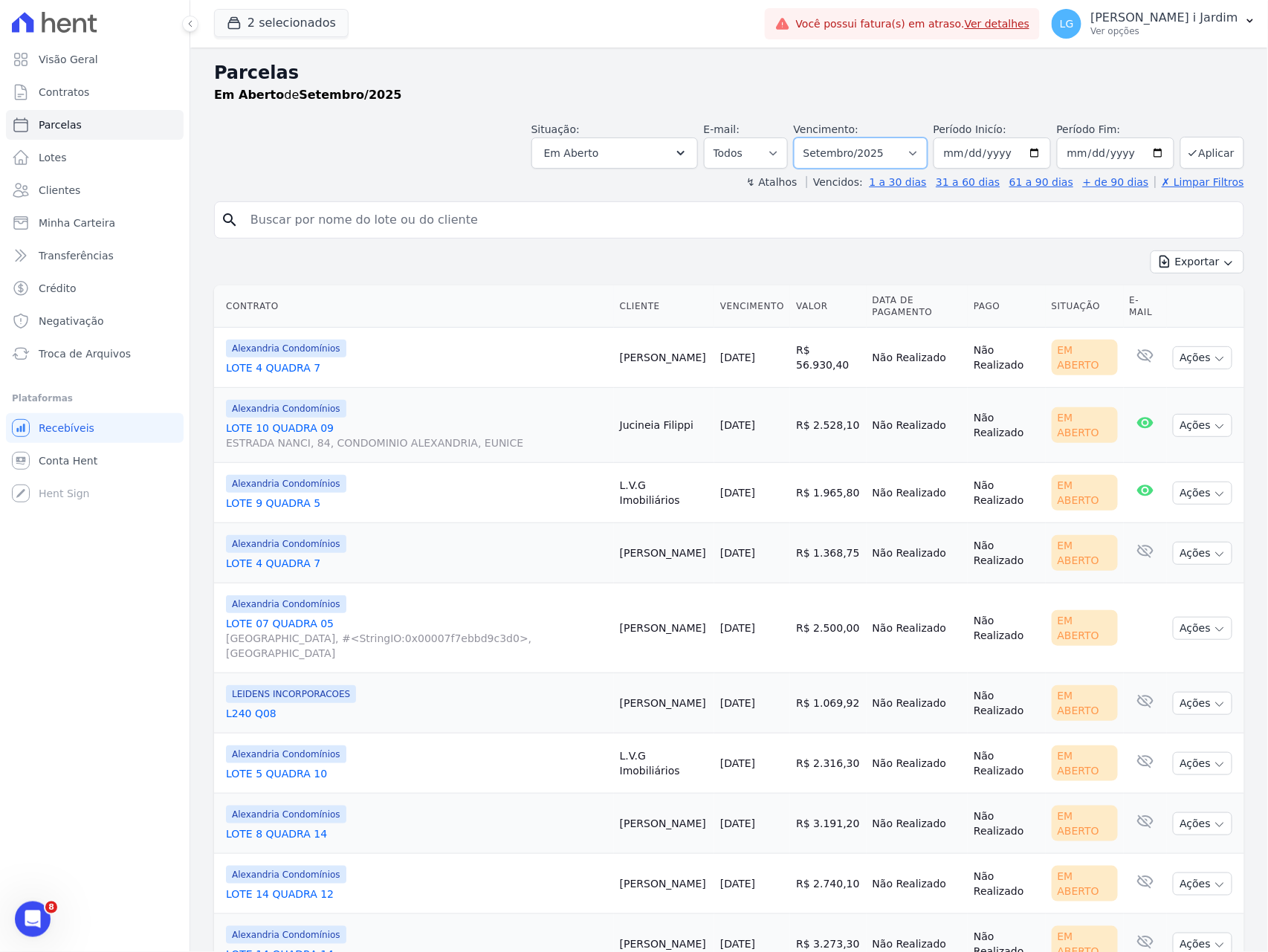
click at [817, 160] on select "Filtrar por período ──────── Todos os meses Março/2023 Abril/2023 Maio/2023 Jun…" at bounding box center [860, 154] width 134 height 32
select select "08/2025"
click at [797, 138] on select "Filtrar por período ──────── Todos os meses Março/2023 Abril/2023 Maio/2023 Jun…" at bounding box center [860, 154] width 134 height 32
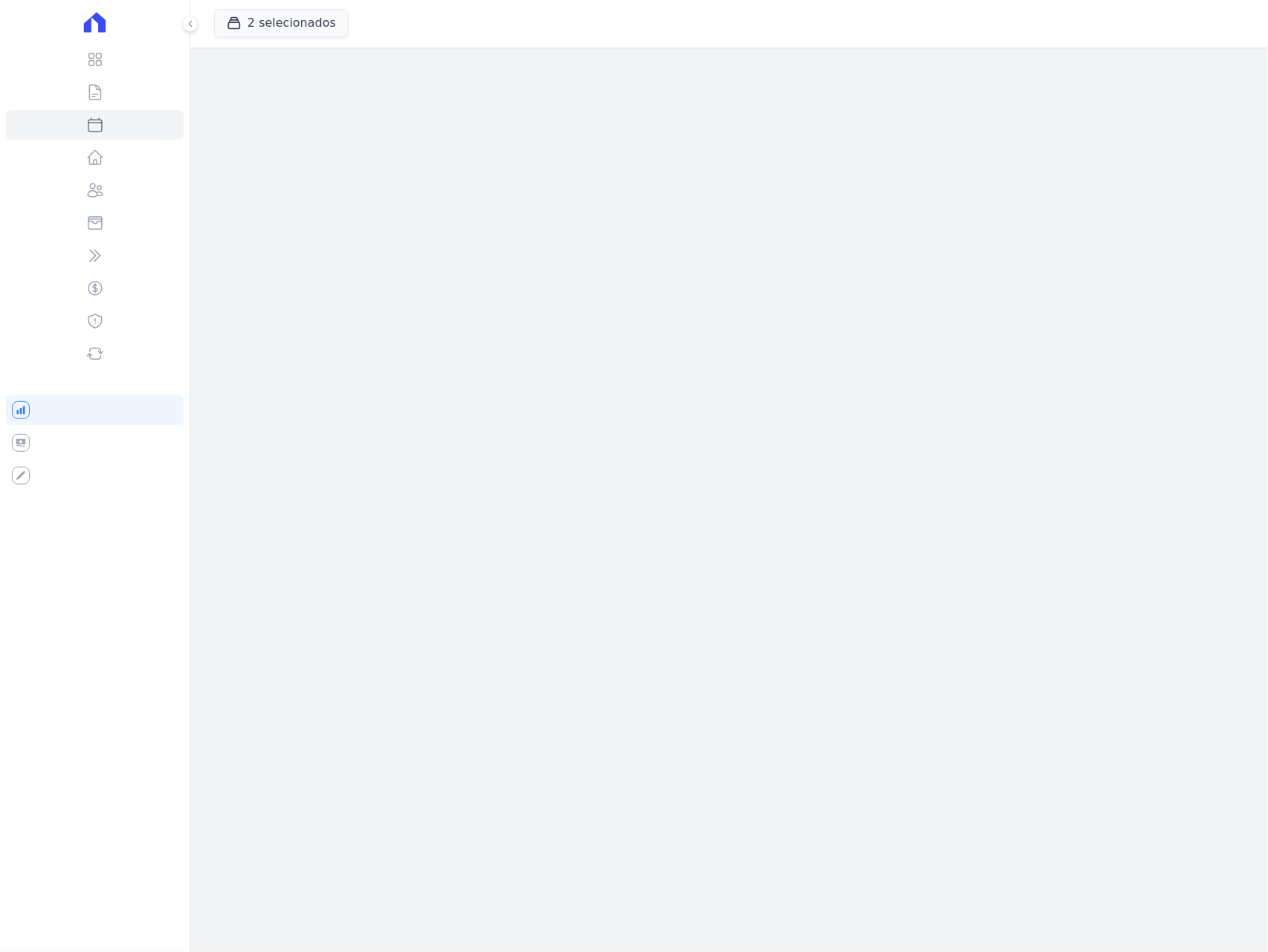
select select
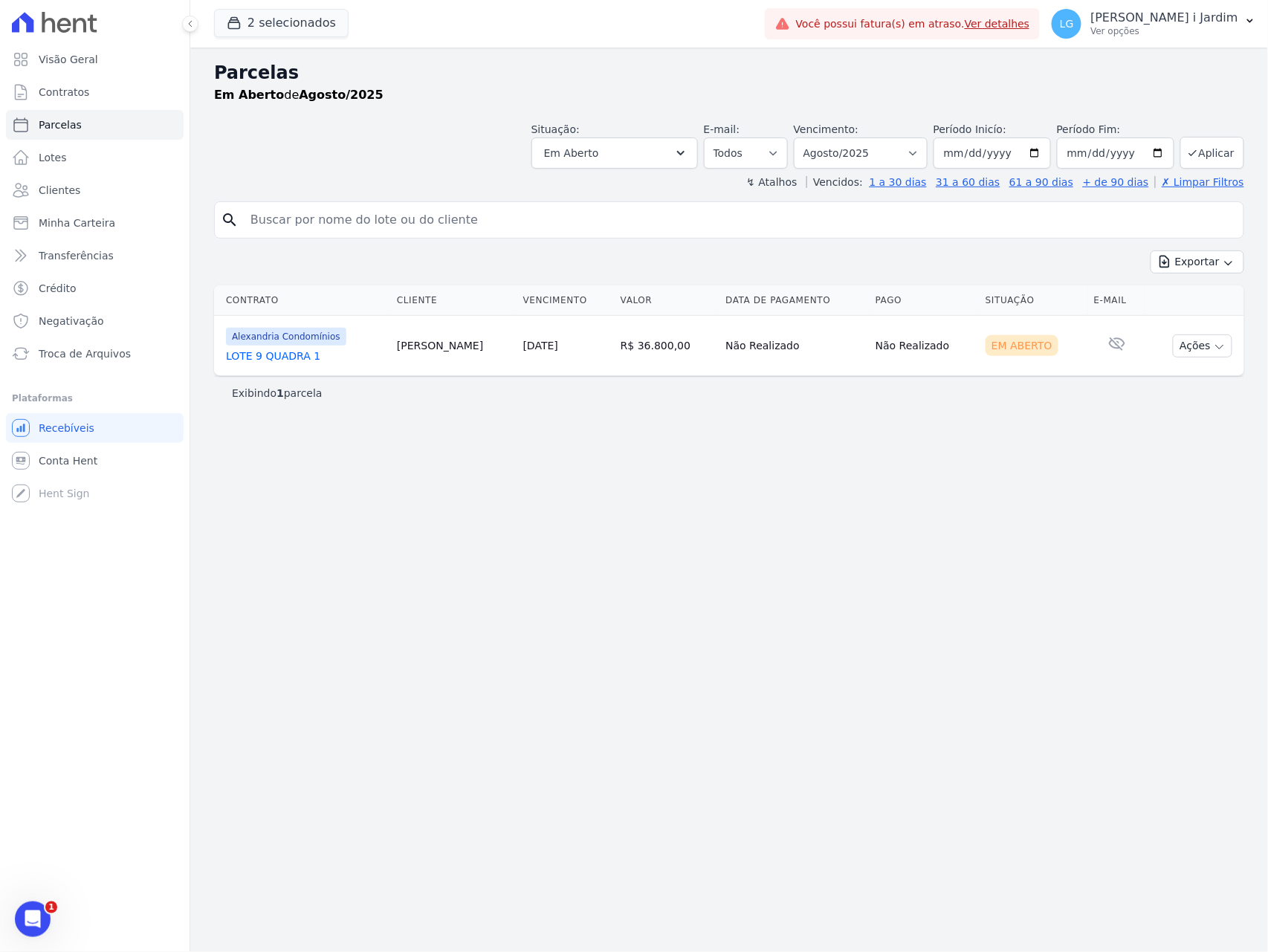
drag, startPoint x: 652, startPoint y: 345, endPoint x: 599, endPoint y: 402, distance: 77.8
click at [625, 345] on td "R$ 36.800,00" at bounding box center [666, 346] width 104 height 60
click at [771, 536] on div "Parcelas Em [GEOGRAPHIC_DATA] de Agosto/2025 Situação: Agendado Em Aberto Pago …" at bounding box center [729, 499] width 1077 height 905
click at [917, 155] on select "Filtrar por período ──────── Todos os meses Março/2023 Abril/2023 Maio/2023 Jun…" at bounding box center [860, 154] width 134 height 32
click at [253, 793] on div "Parcelas Em [GEOGRAPHIC_DATA] de Agosto/2025 Situação: Agendado Em Aberto Pago …" at bounding box center [729, 499] width 1077 height 905
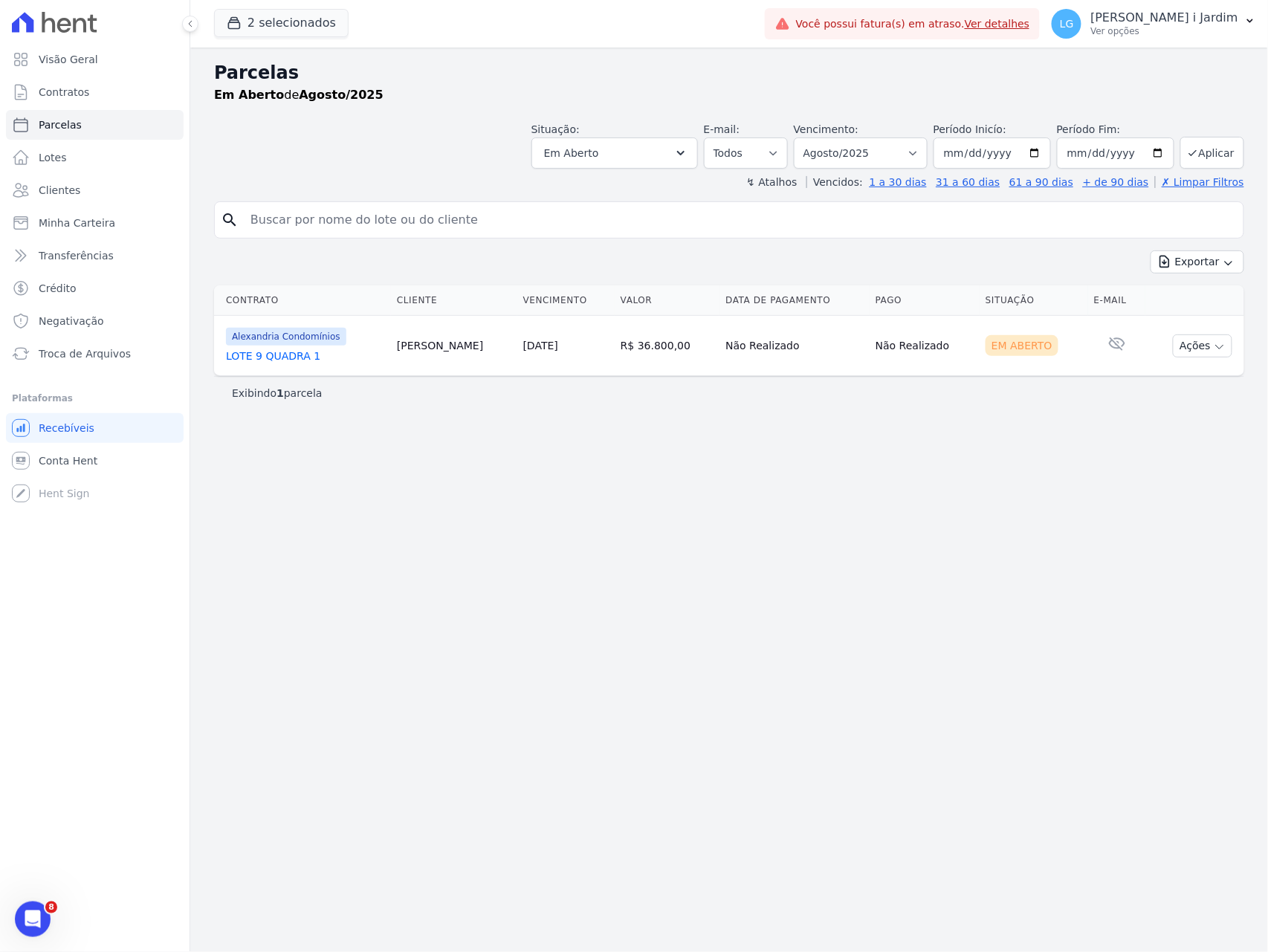
click at [663, 626] on div "Parcelas Em [GEOGRAPHIC_DATA] de Agosto/2025 Situação: Agendado Em Aberto Pago …" at bounding box center [729, 499] width 1077 height 905
click at [917, 156] on select "Filtrar por período ──────── Todos os meses Março/2023 Abril/2023 Maio/2023 Jun…" at bounding box center [860, 154] width 134 height 32
select select "10/2025"
click at [812, 138] on select "Filtrar por período ──────── Todos os meses Março/2023 Abril/2023 Maio/2023 Jun…" at bounding box center [860, 154] width 134 height 32
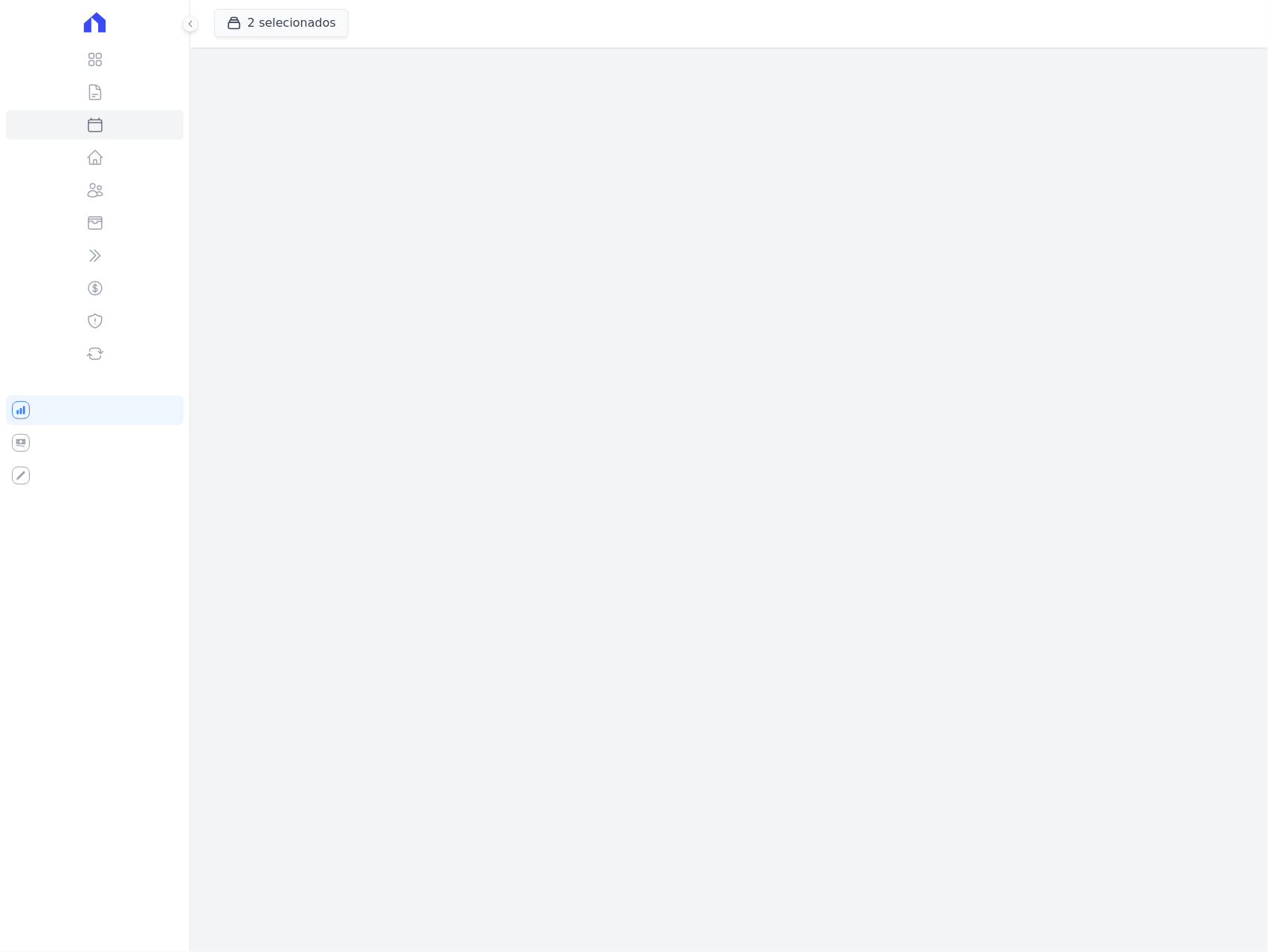
select select
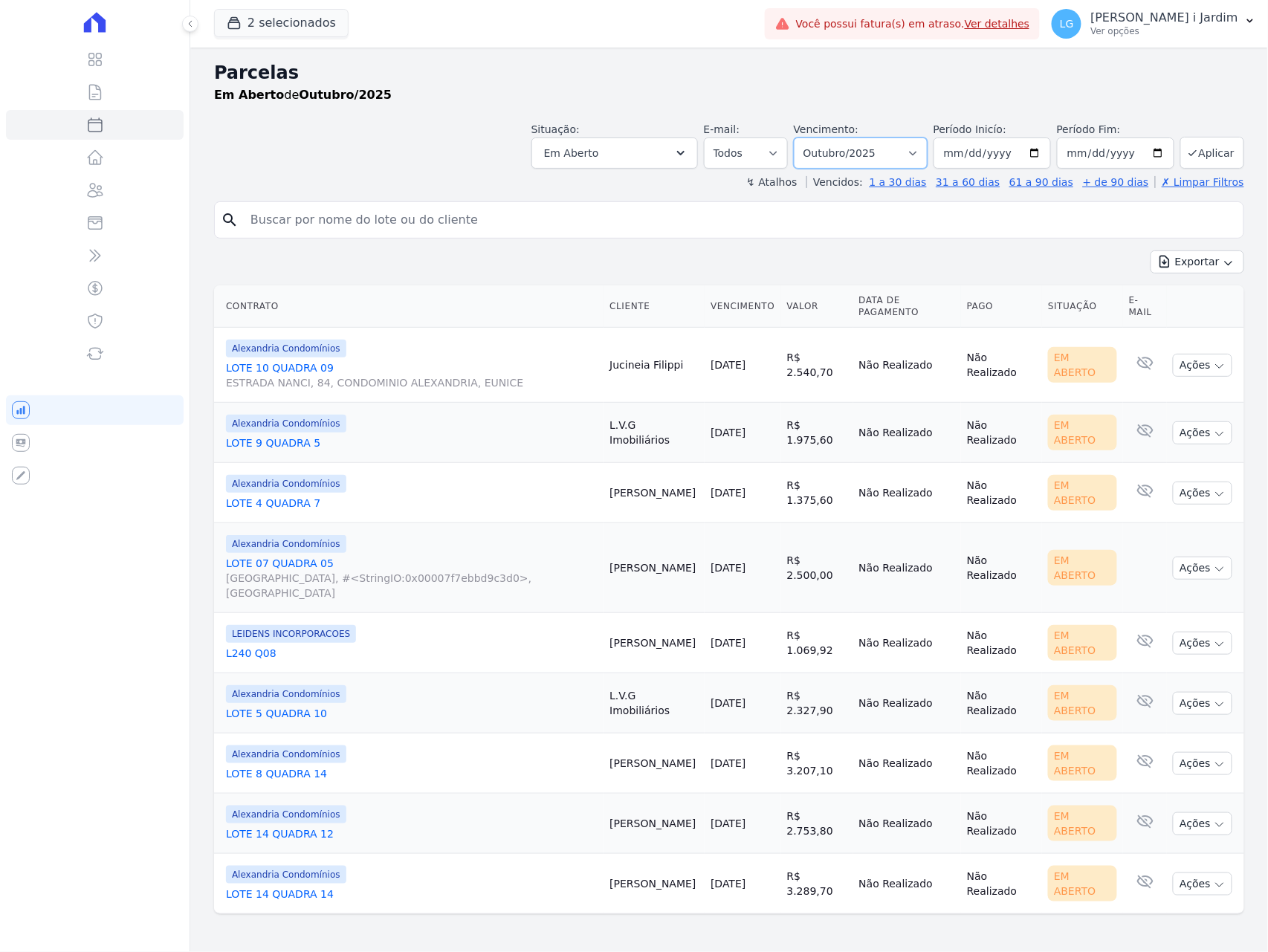
click at [862, 153] on select "Filtrar por período ──────── Todos os meses Março/2023 Abril/2023 Maio/2023 Jun…" at bounding box center [860, 154] width 134 height 32
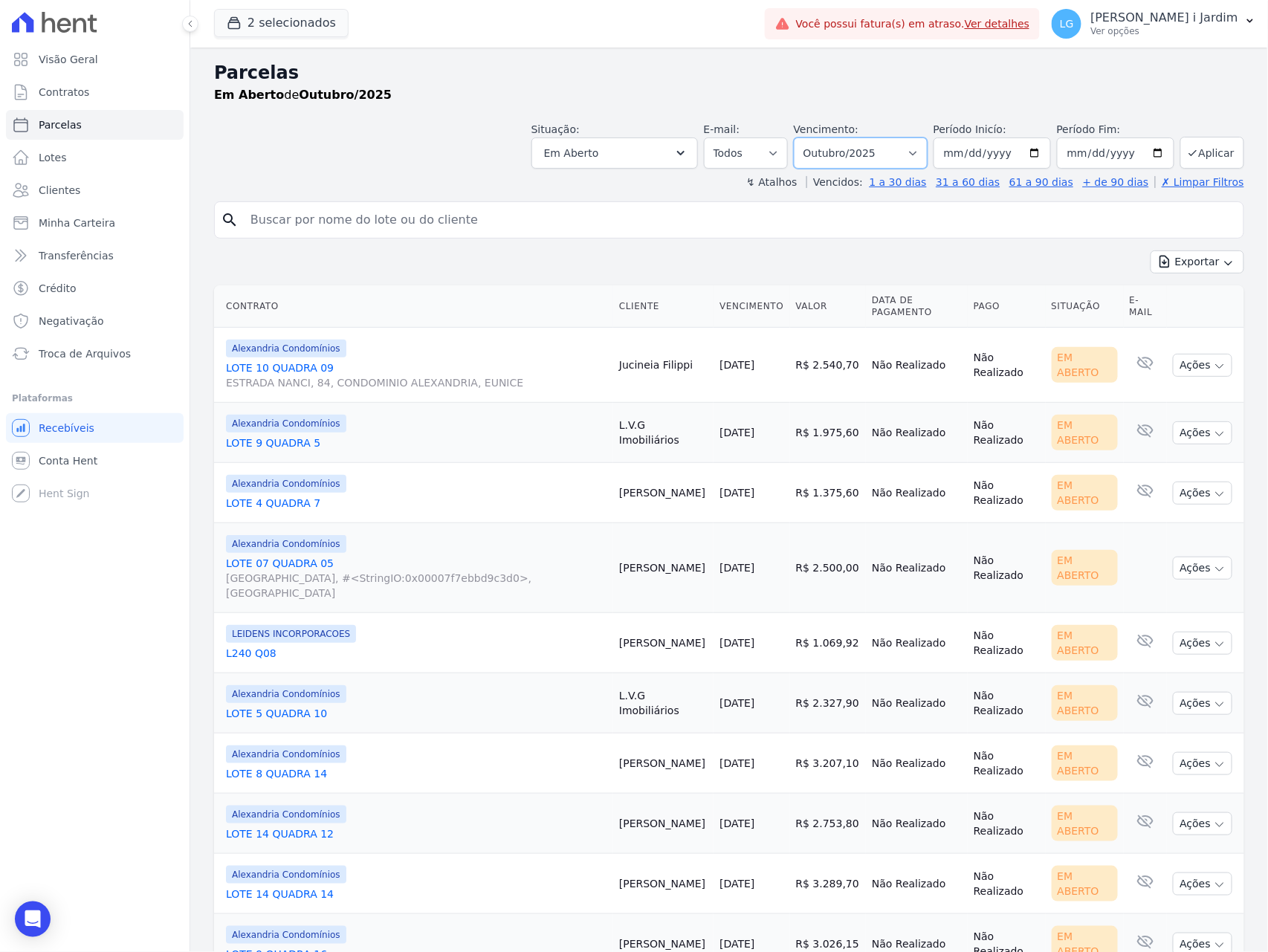
select select "09/2025"
click at [797, 138] on select "Filtrar por período ──────── Todos os meses Março/2023 Abril/2023 Maio/2023 Jun…" at bounding box center [860, 154] width 134 height 32
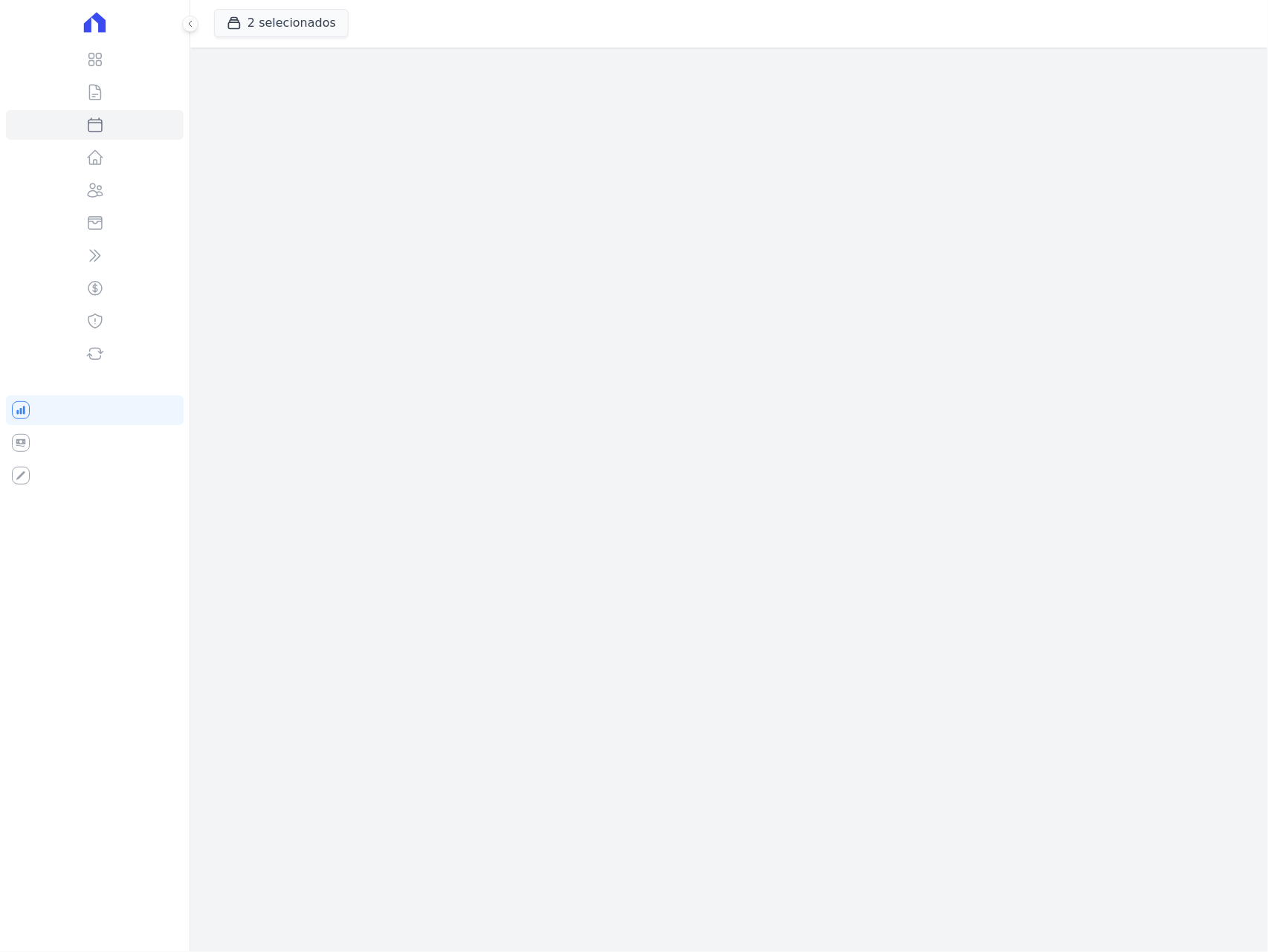
select select
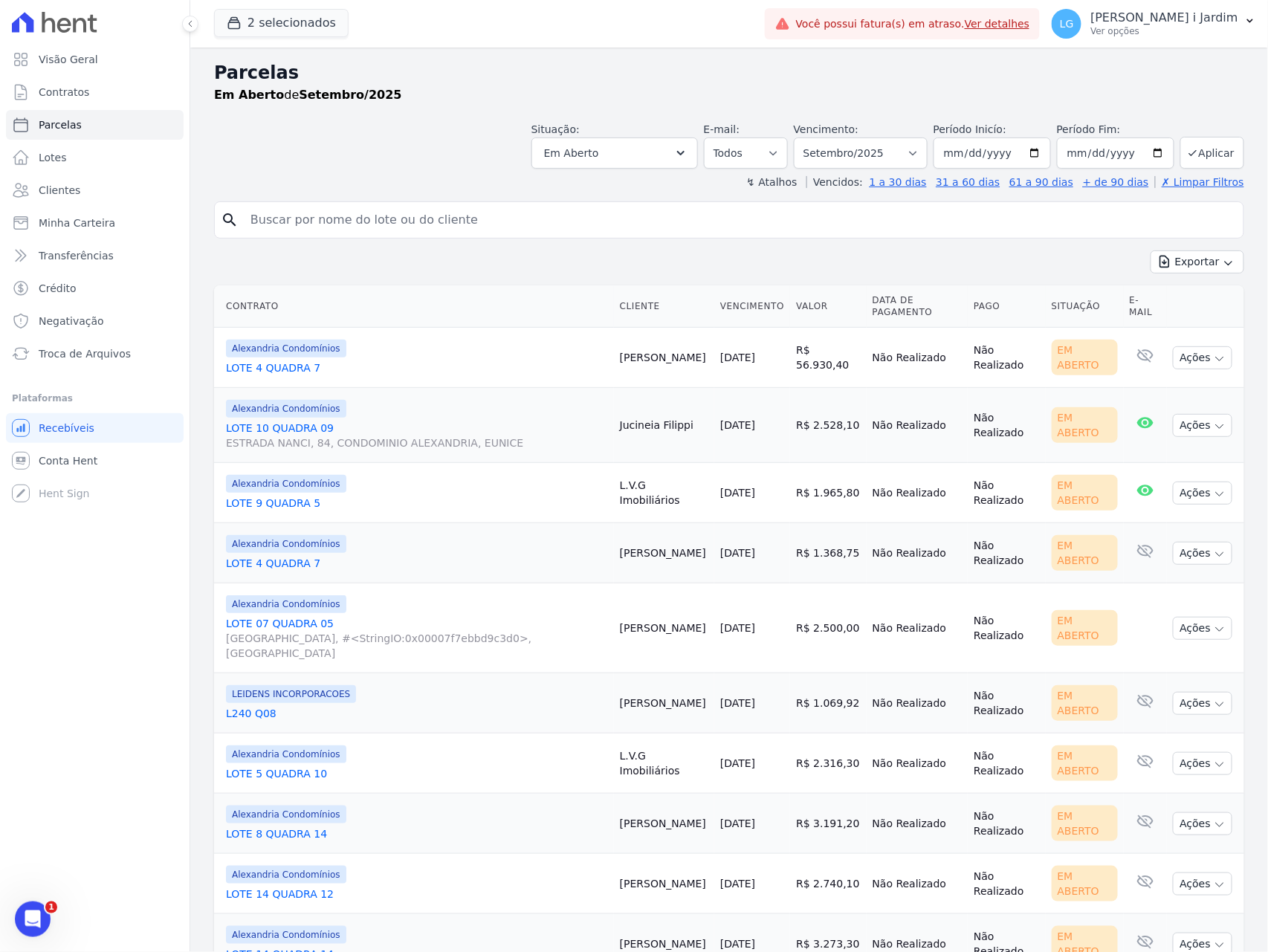
drag, startPoint x: 613, startPoint y: 432, endPoint x: 666, endPoint y: 422, distance: 53.9
click at [666, 422] on td "Jucineia Filippi" at bounding box center [664, 425] width 100 height 75
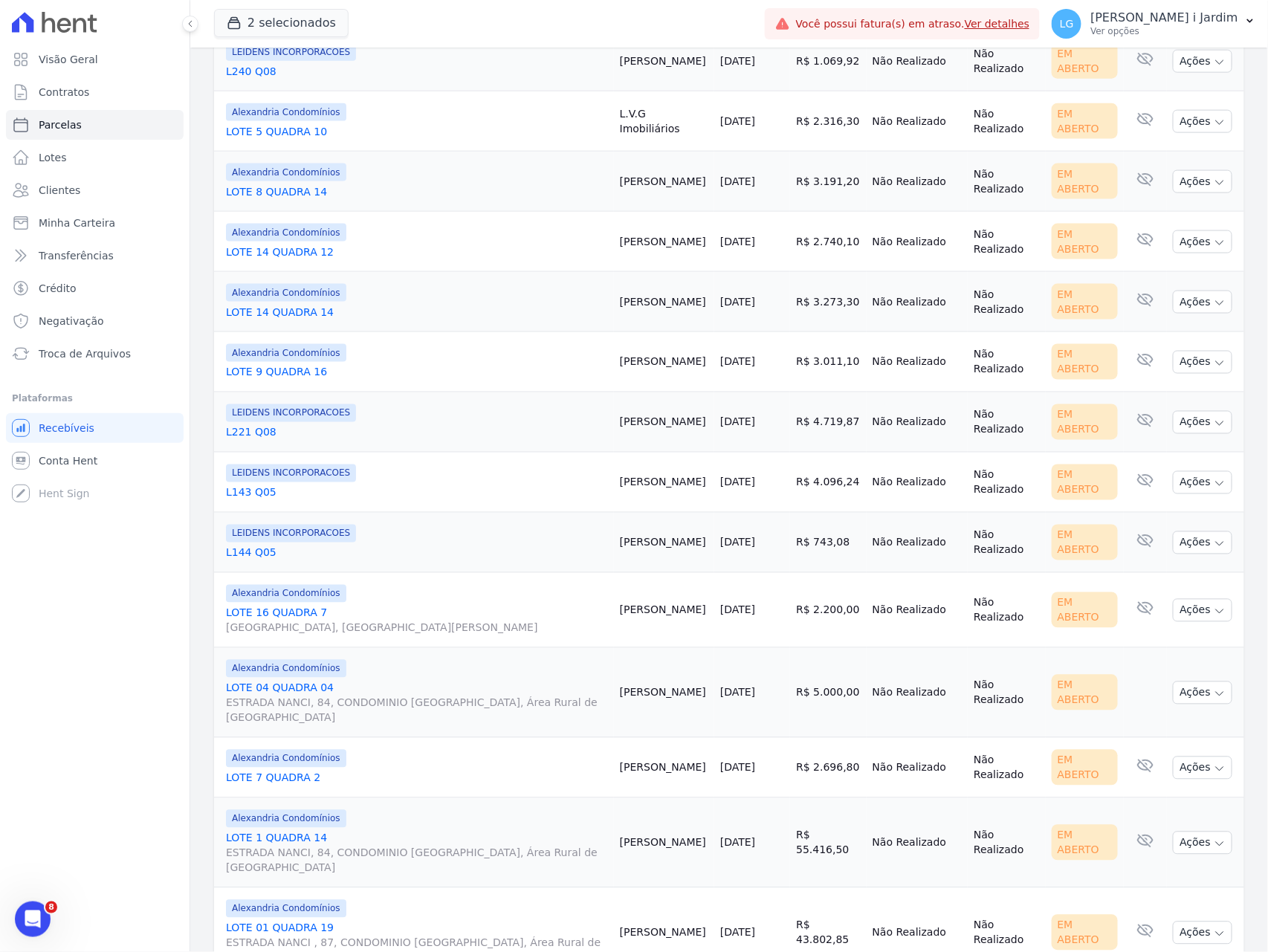
scroll to position [526, 0]
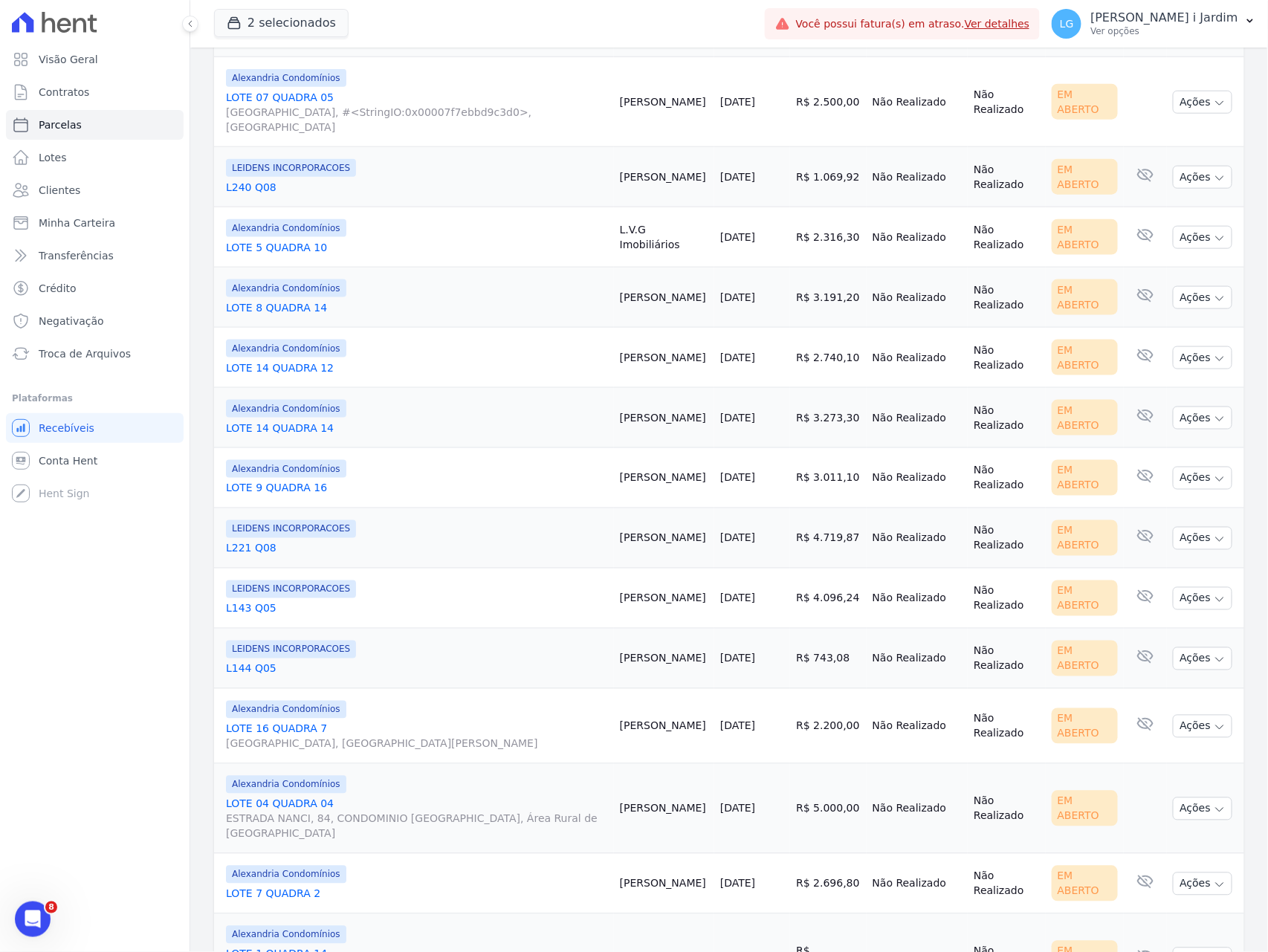
drag, startPoint x: 626, startPoint y: 646, endPoint x: 602, endPoint y: 652, distance: 24.7
click at [613, 652] on td "[PERSON_NAME]" at bounding box center [664, 659] width 100 height 60
drag, startPoint x: 599, startPoint y: 342, endPoint x: 644, endPoint y: 339, distance: 45.1
click at [644, 339] on td "[PERSON_NAME]" at bounding box center [664, 357] width 100 height 60
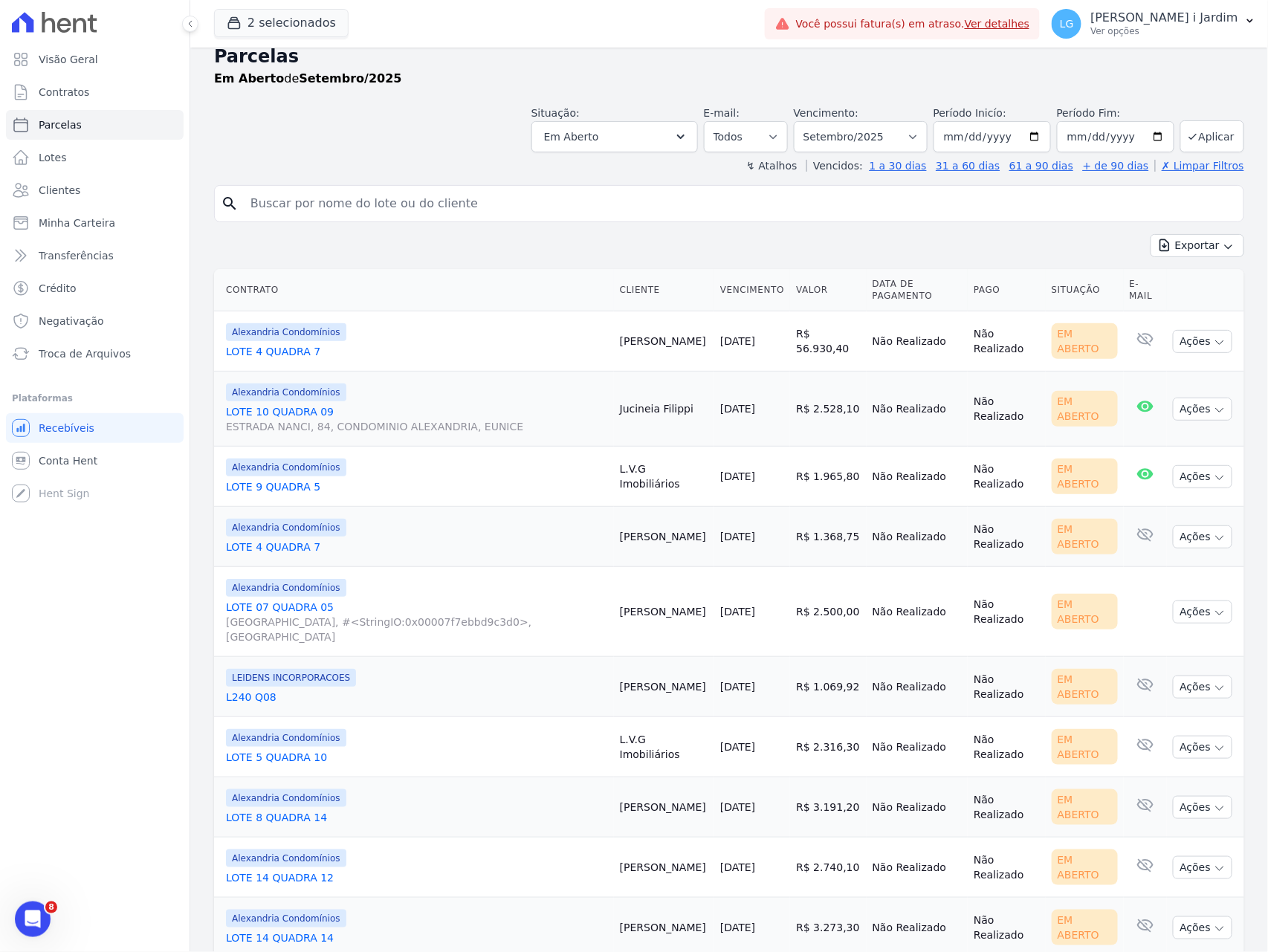
scroll to position [0, 0]
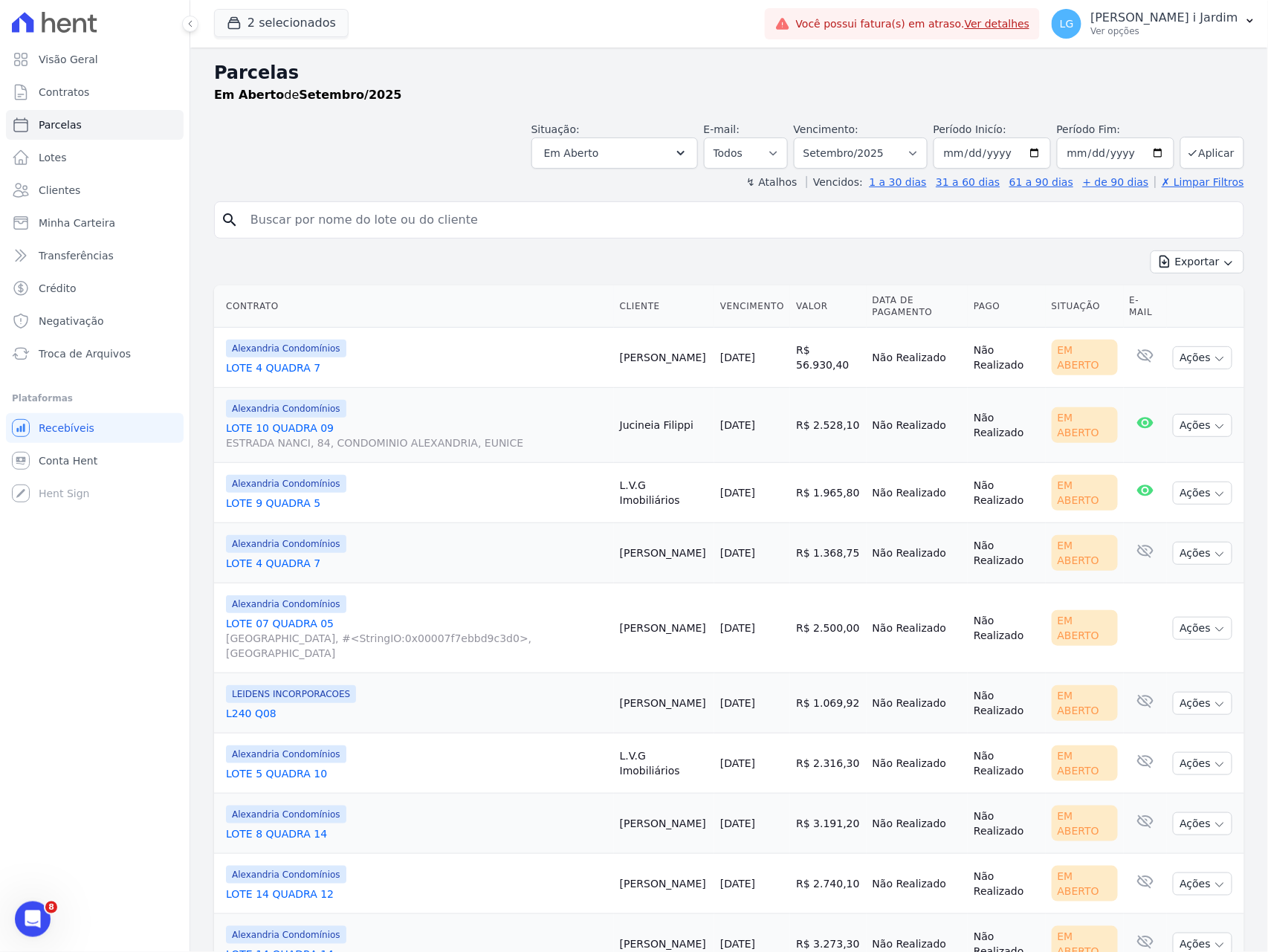
click at [801, 351] on td "R$ 56.930,40" at bounding box center [827, 357] width 76 height 60
